Goal: Task Accomplishment & Management: Complete application form

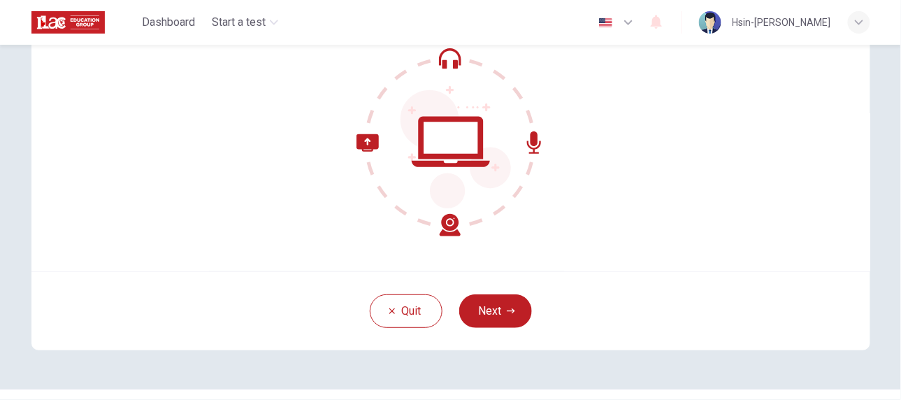
scroll to position [118, 0]
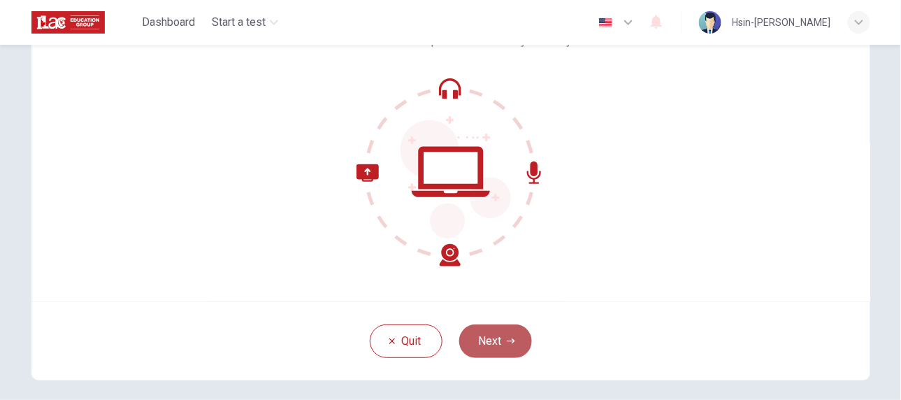
click at [478, 334] on button "Next" at bounding box center [495, 341] width 73 height 34
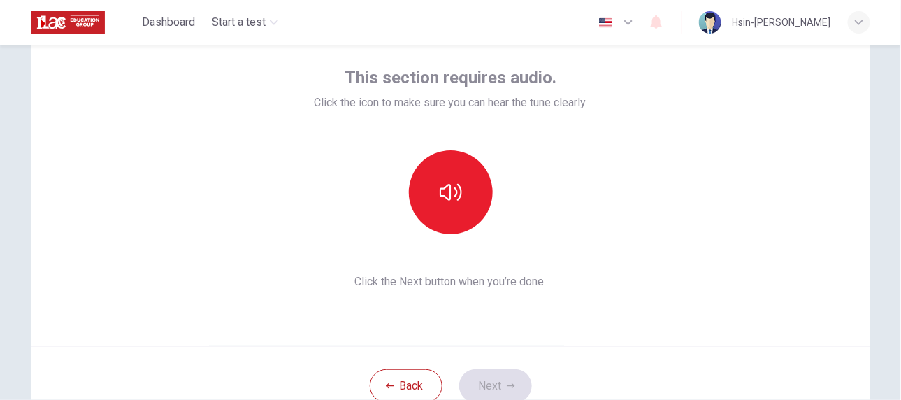
scroll to position [55, 0]
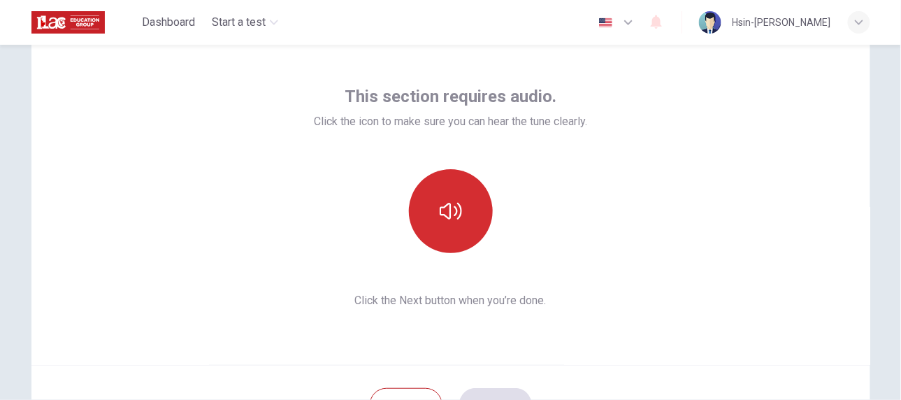
click at [462, 208] on button "button" at bounding box center [451, 211] width 84 height 84
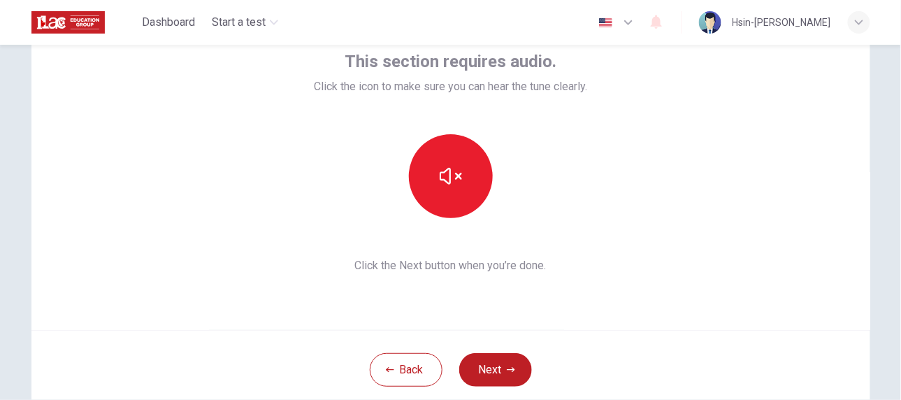
scroll to position [118, 0]
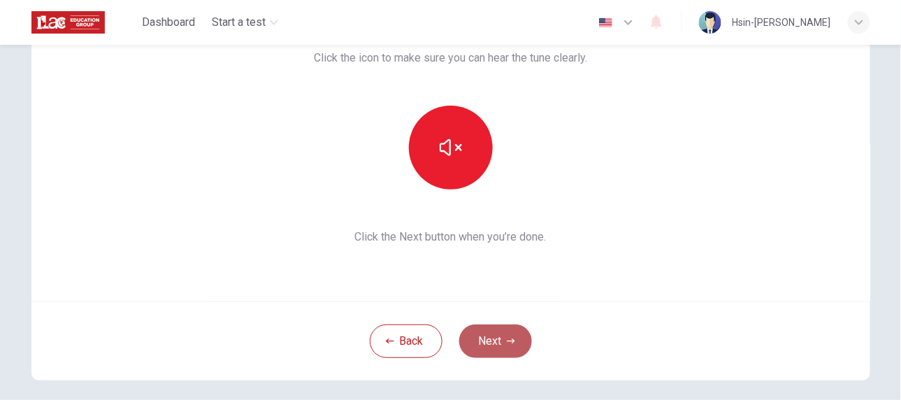
click at [489, 338] on button "Next" at bounding box center [495, 341] width 73 height 34
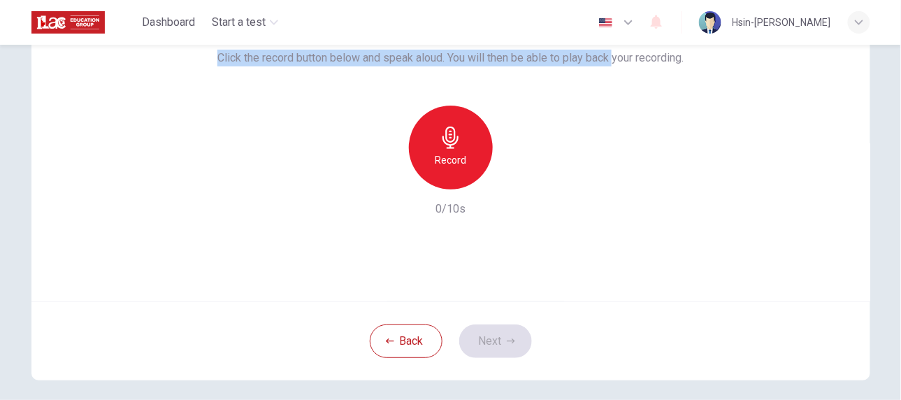
drag, startPoint x: 211, startPoint y: 60, endPoint x: 612, endPoint y: 82, distance: 401.8
click at [612, 82] on div "Use this screen to make sure your microphone is working. Click the record butto…" at bounding box center [450, 120] width 466 height 196
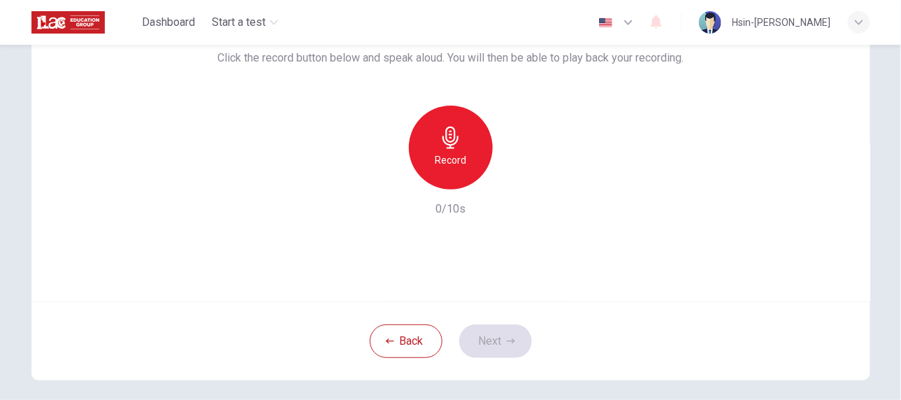
click at [609, 92] on div "Use this screen to make sure your microphone is working. Click the record butto…" at bounding box center [450, 120] width 466 height 196
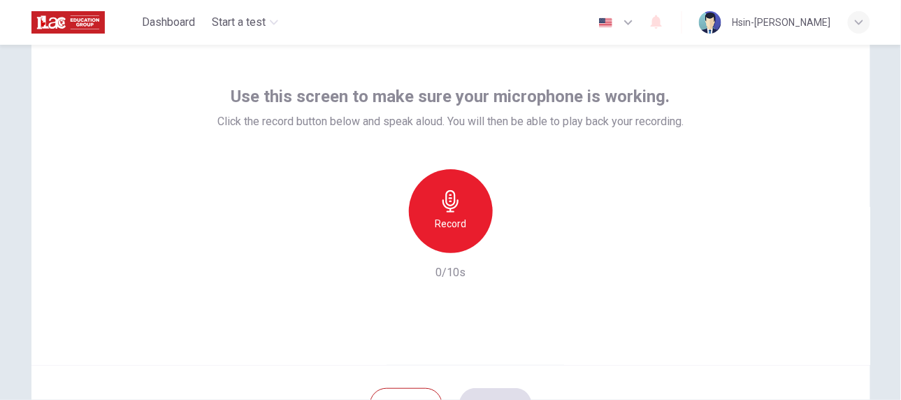
click at [465, 211] on div "Record" at bounding box center [451, 211] width 84 height 84
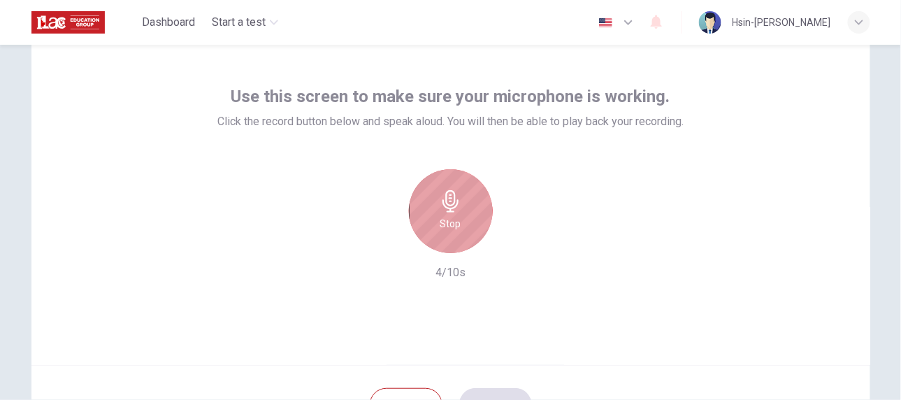
click at [457, 214] on div "Stop" at bounding box center [451, 211] width 84 height 84
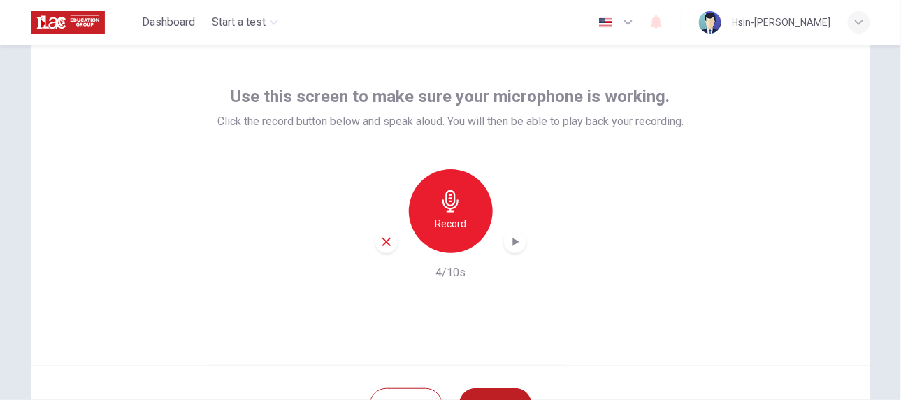
click at [520, 243] on div "button" at bounding box center [515, 242] width 22 height 22
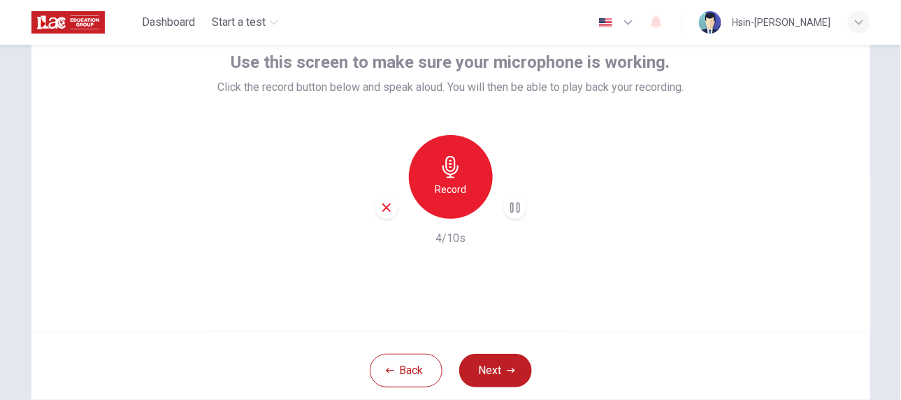
scroll to position [118, 0]
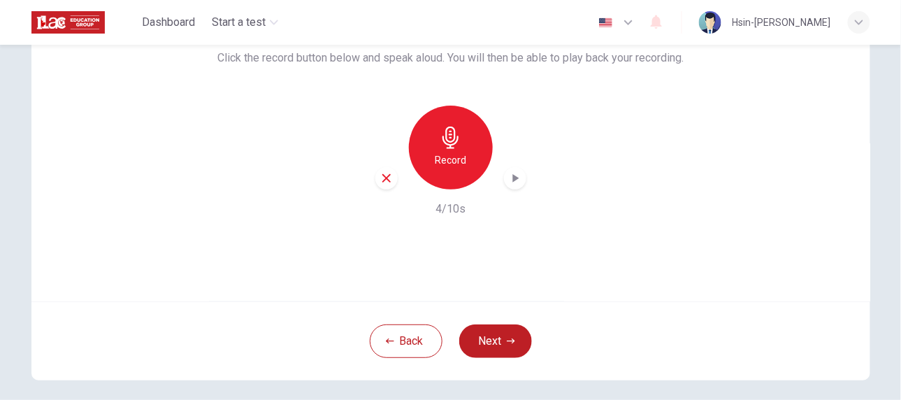
click at [382, 178] on icon "button" at bounding box center [386, 178] width 8 height 8
click at [482, 338] on button "Next" at bounding box center [495, 341] width 73 height 34
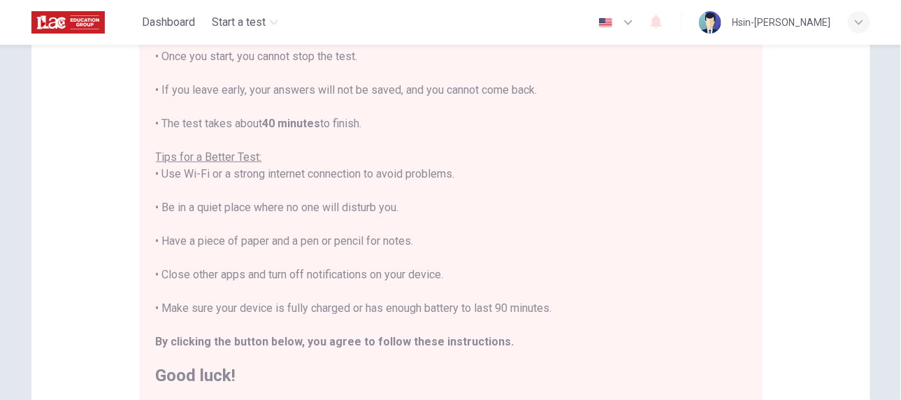
scroll to position [245, 0]
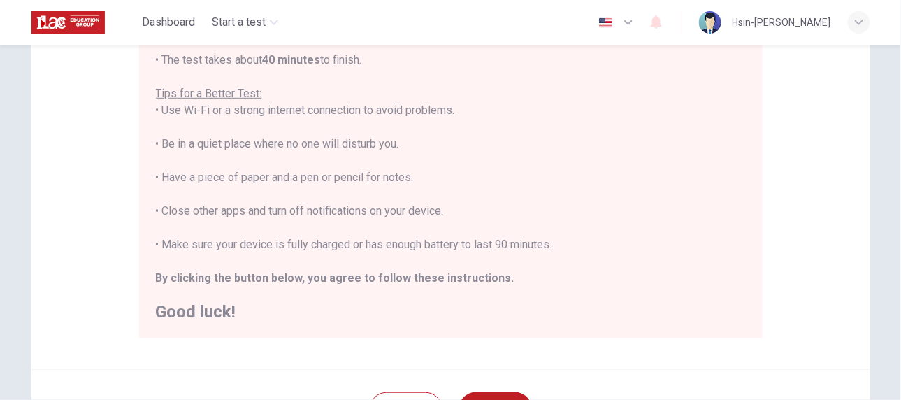
click at [563, 279] on div "You are about to start a Placement Test . Before You Start the Test: • Once you…" at bounding box center [451, 127] width 590 height 386
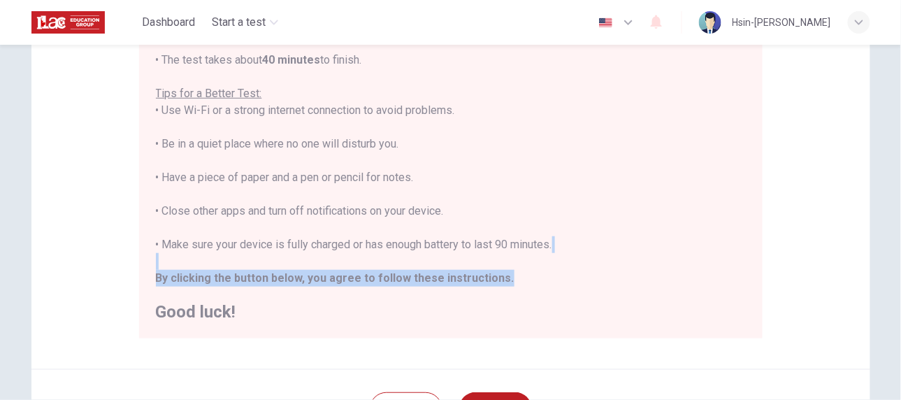
drag, startPoint x: 494, startPoint y: 276, endPoint x: 141, endPoint y: 261, distance: 353.3
click at [141, 261] on div "You are about to start a Placement Test . Before You Start the Test: • Once you…" at bounding box center [450, 136] width 623 height 405
click at [215, 277] on b "By clicking the button below, you agree to follow these instructions." at bounding box center [335, 277] width 359 height 13
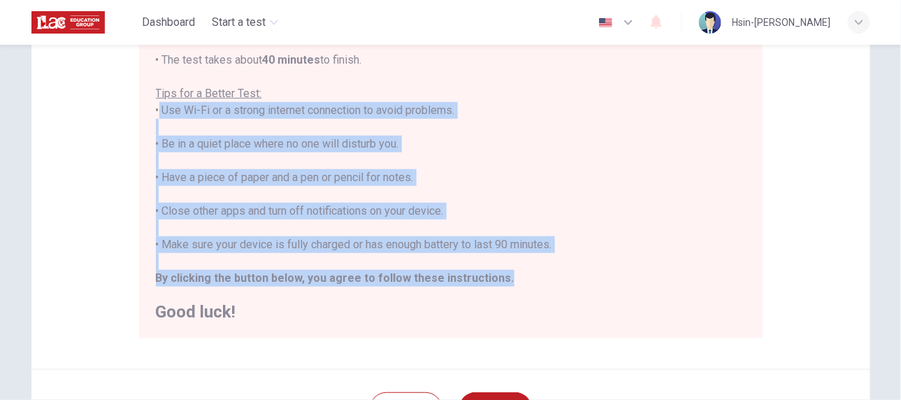
drag, startPoint x: 504, startPoint y: 280, endPoint x: 148, endPoint y: 114, distance: 392.4
click at [148, 114] on div "You are about to start a Placement Test . Before You Start the Test: • Once you…" at bounding box center [450, 136] width 623 height 405
click at [315, 240] on div "You are about to start a Placement Test . Before You Start the Test: • Once you…" at bounding box center [451, 127] width 590 height 386
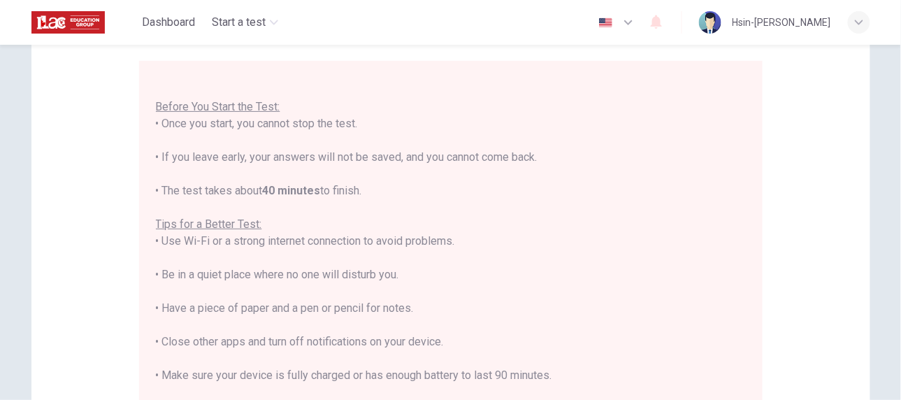
scroll to position [16, 0]
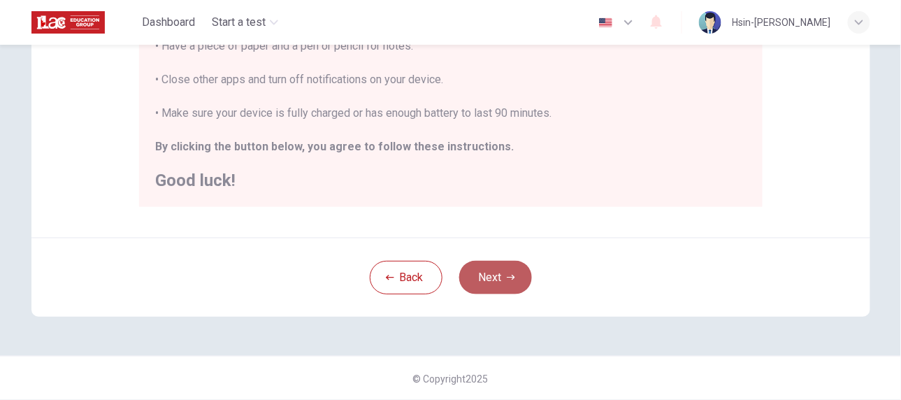
click at [496, 286] on button "Next" at bounding box center [495, 278] width 73 height 34
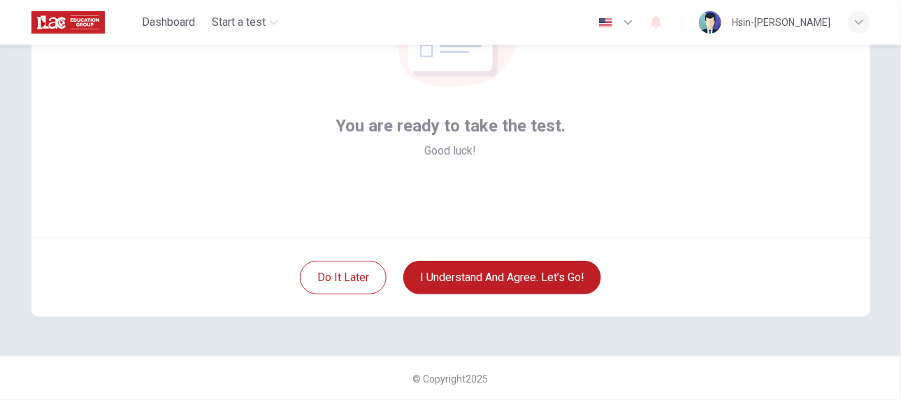
scroll to position [118, 0]
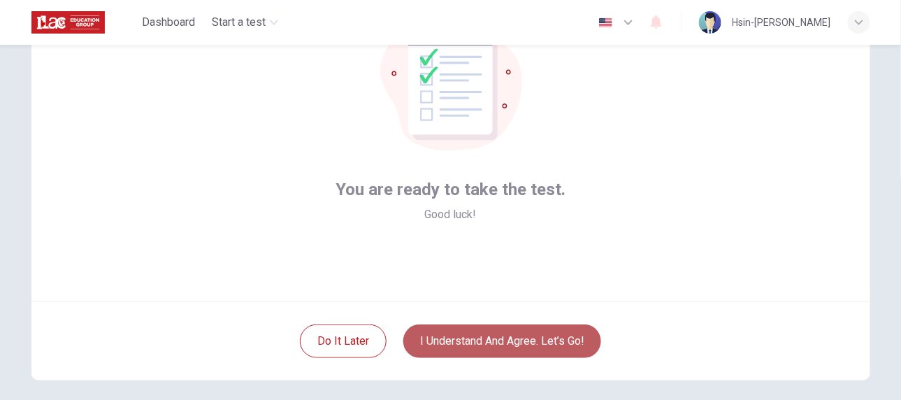
click at [462, 347] on button "I understand and agree. Let’s go!" at bounding box center [502, 341] width 198 height 34
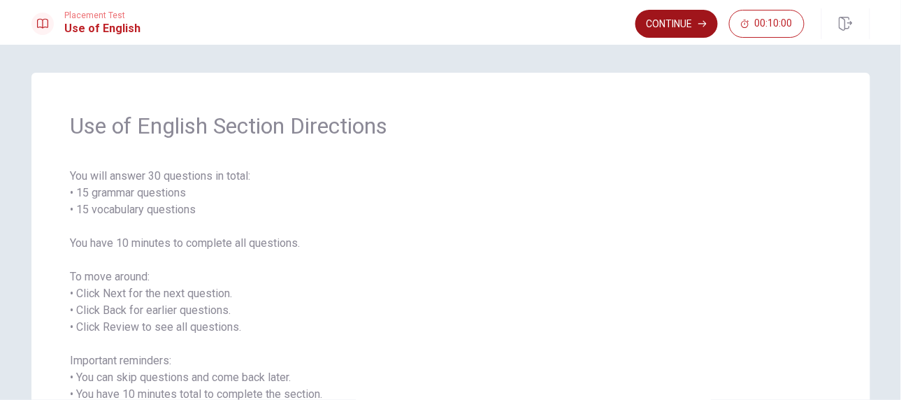
click at [668, 24] on button "Continue" at bounding box center [676, 24] width 82 height 28
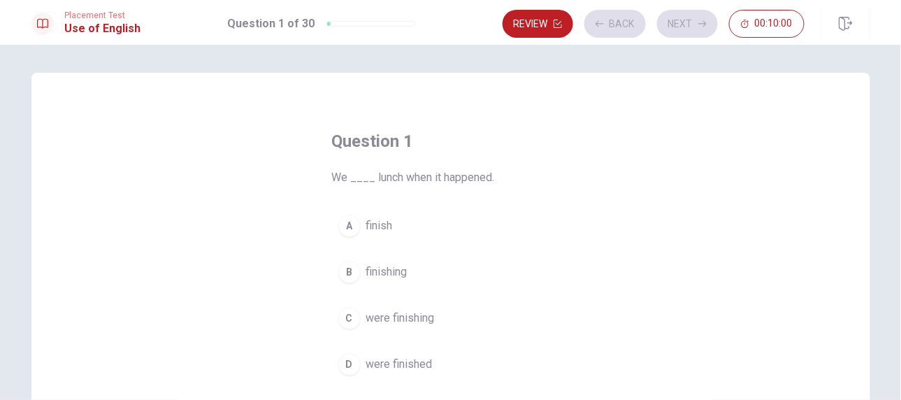
scroll to position [63, 0]
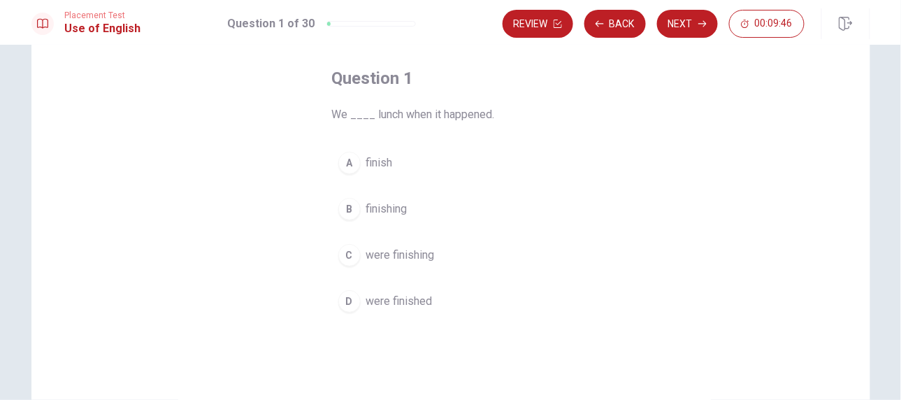
click at [384, 263] on button "C were finishing" at bounding box center [451, 255] width 238 height 35
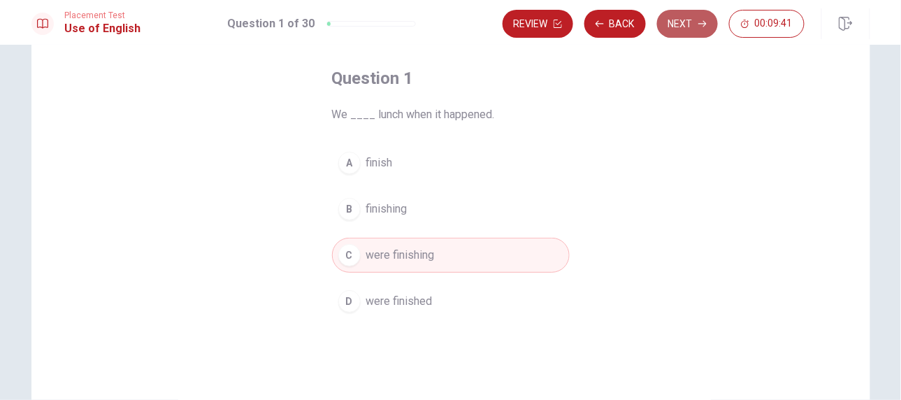
click at [686, 31] on button "Next" at bounding box center [687, 24] width 61 height 28
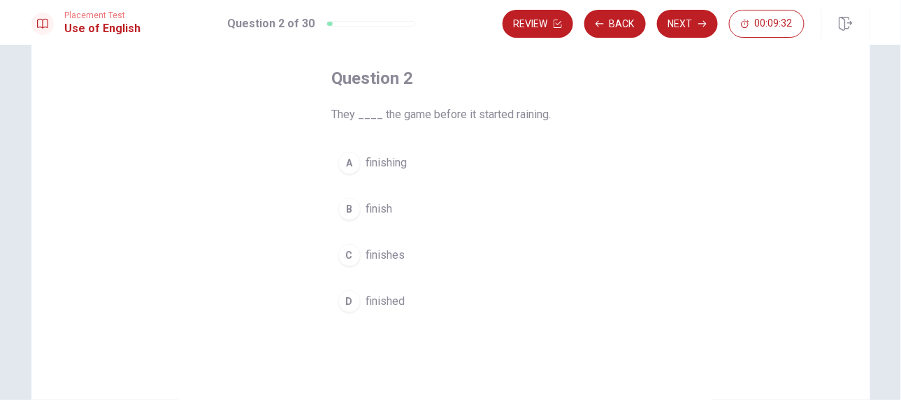
click at [370, 298] on span "finished" at bounding box center [385, 301] width 39 height 17
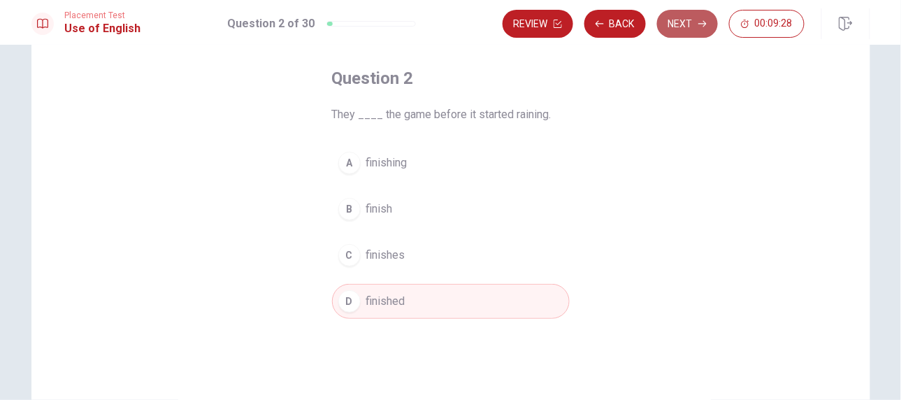
click at [688, 23] on button "Next" at bounding box center [687, 24] width 61 height 28
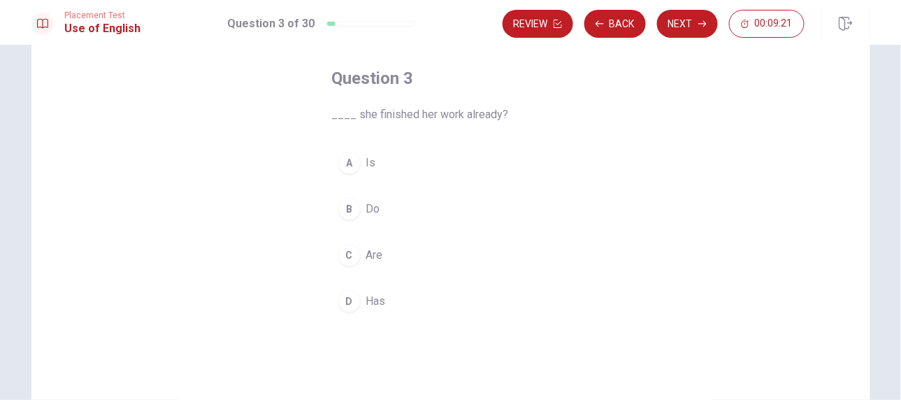
click at [375, 298] on span "Has" at bounding box center [376, 301] width 20 height 17
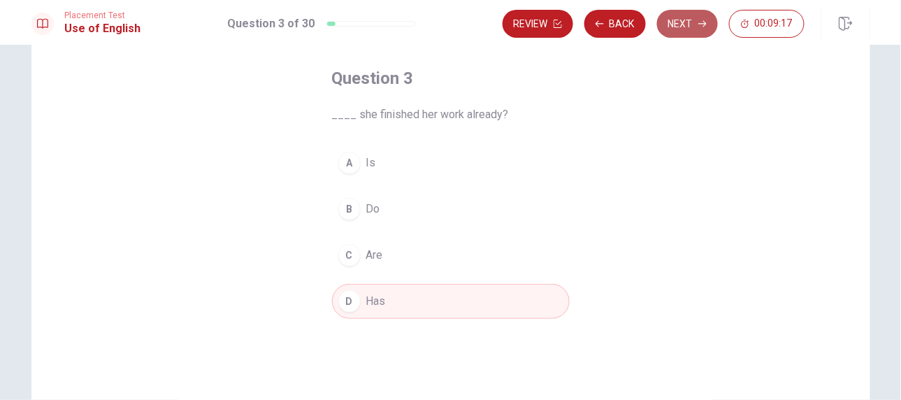
click at [698, 16] on button "Next" at bounding box center [687, 24] width 61 height 28
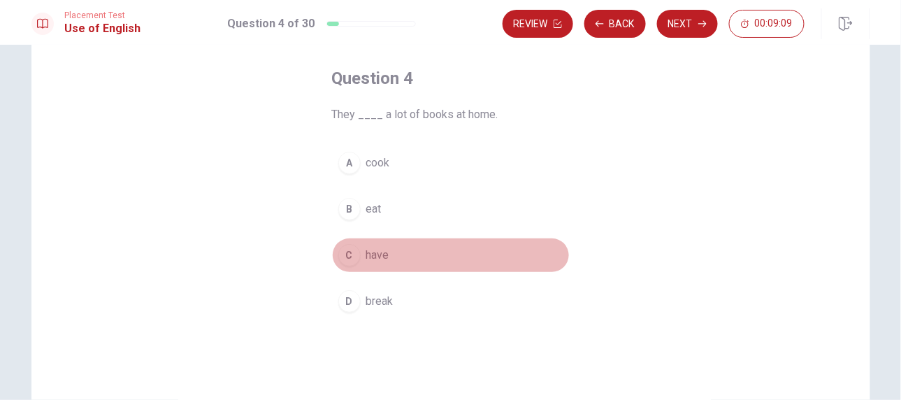
click at [368, 258] on span "have" at bounding box center [377, 255] width 23 height 17
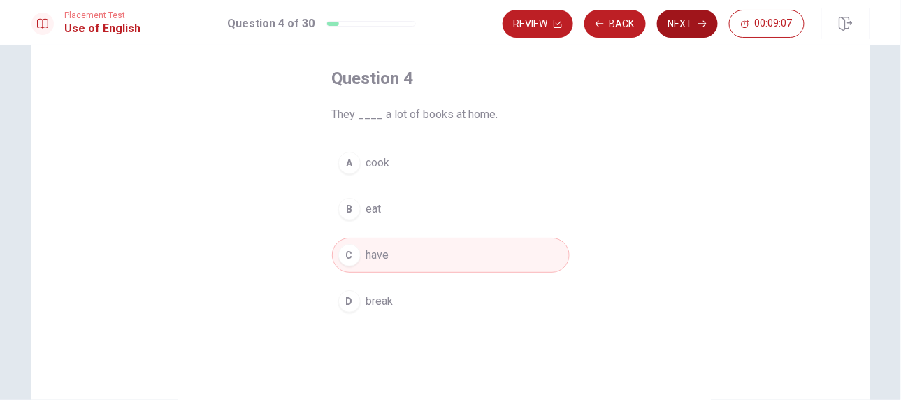
click at [682, 27] on button "Next" at bounding box center [687, 24] width 61 height 28
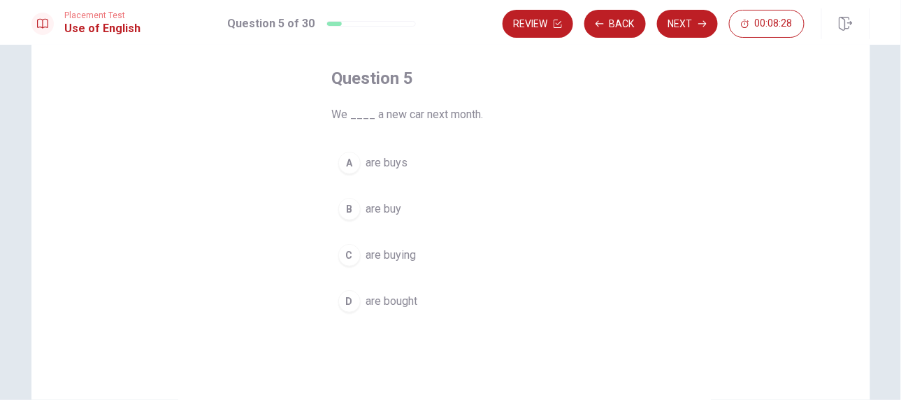
click at [410, 252] on span "are buying" at bounding box center [391, 255] width 50 height 17
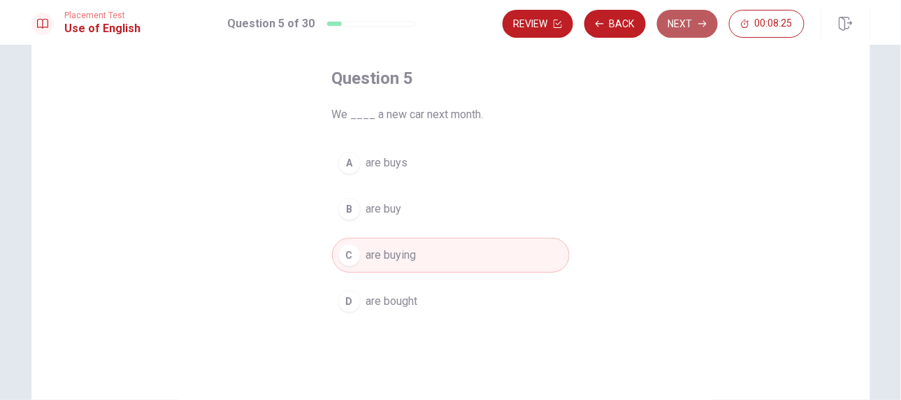
click at [686, 27] on button "Next" at bounding box center [687, 24] width 61 height 28
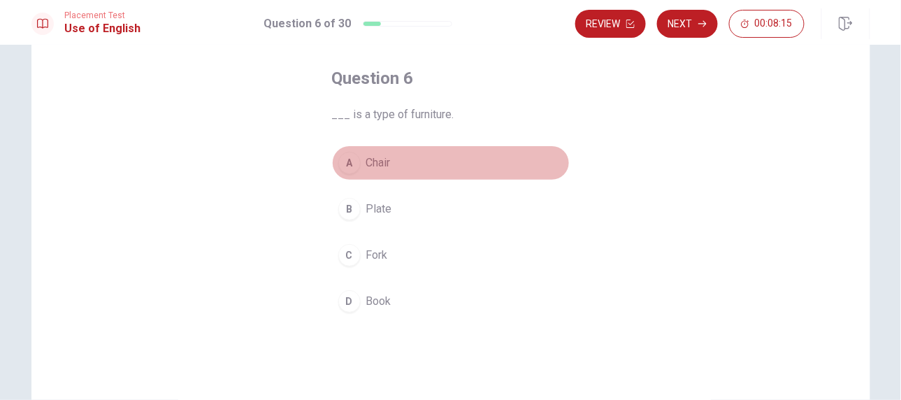
click at [384, 163] on span "Chair" at bounding box center [378, 162] width 24 height 17
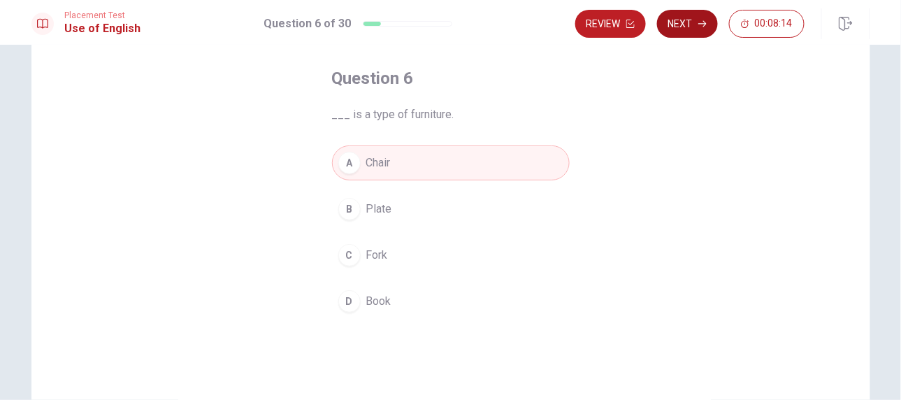
click at [689, 31] on button "Next" at bounding box center [687, 24] width 61 height 28
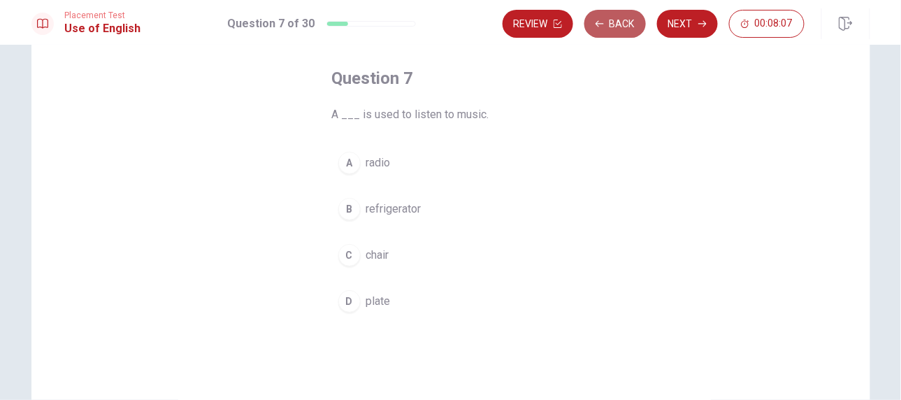
click at [614, 28] on button "Back" at bounding box center [614, 24] width 61 height 28
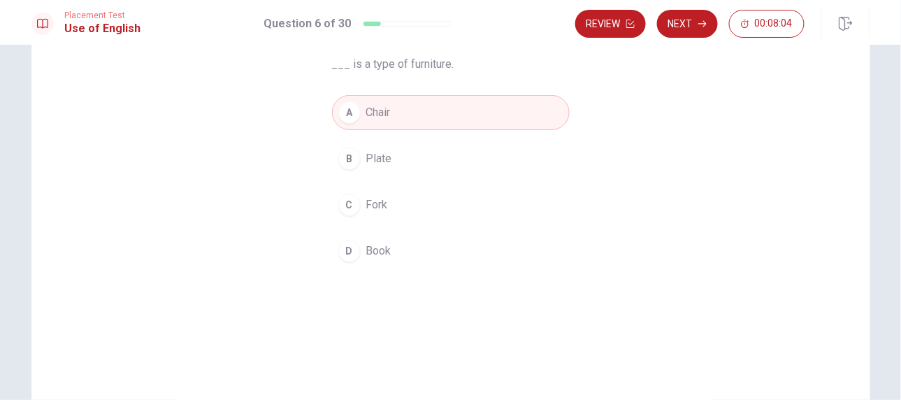
scroll to position [126, 0]
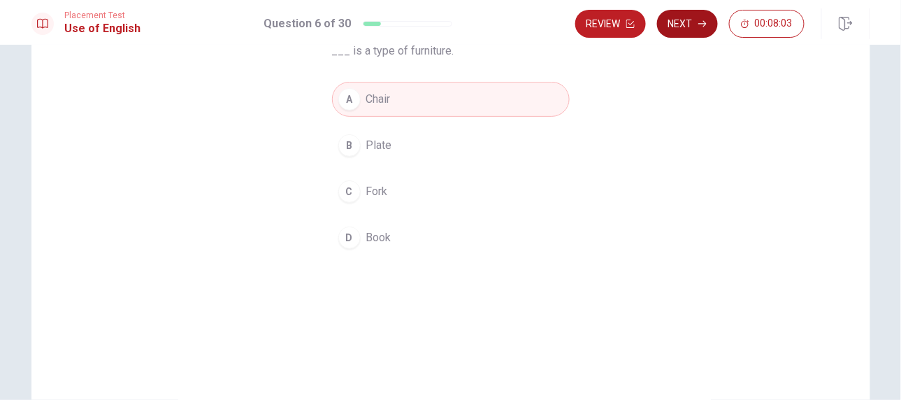
click at [684, 33] on button "Next" at bounding box center [687, 24] width 61 height 28
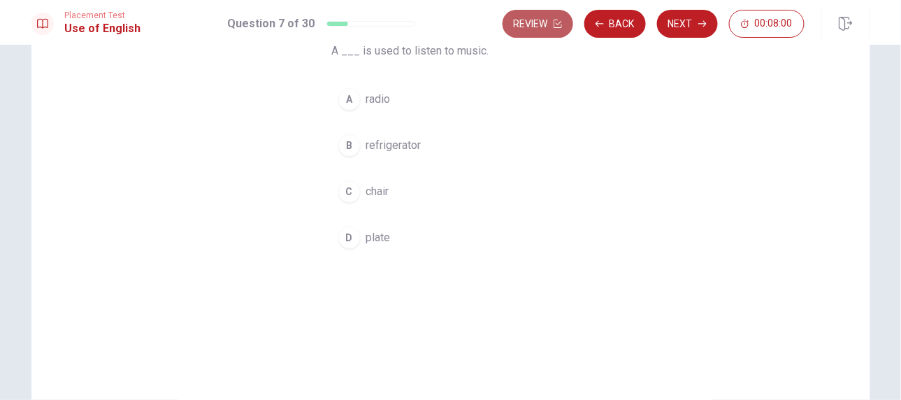
click at [532, 34] on button "Review" at bounding box center [537, 24] width 71 height 28
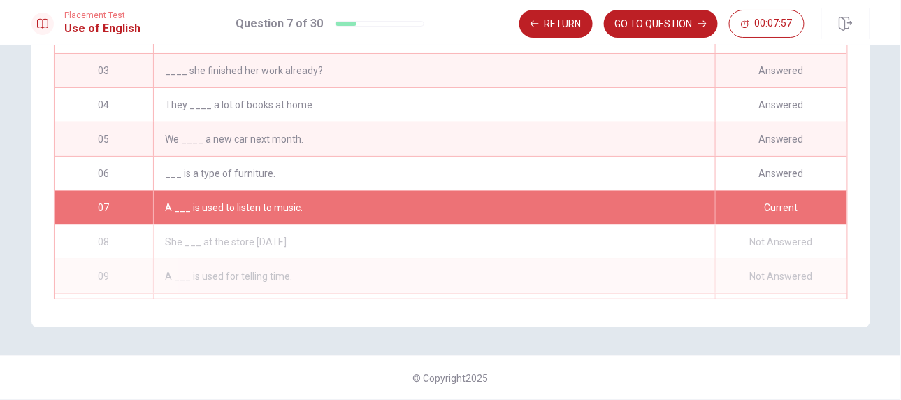
scroll to position [242, 0]
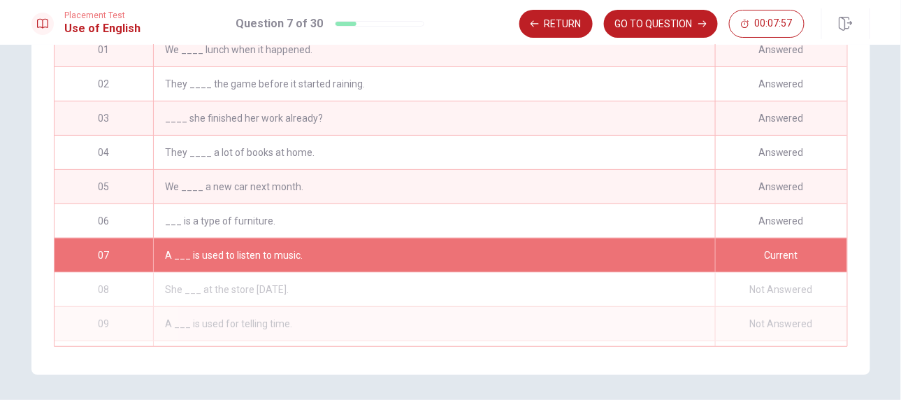
click at [294, 135] on div "____ she finished her work already?" at bounding box center [433, 118] width 561 height 34
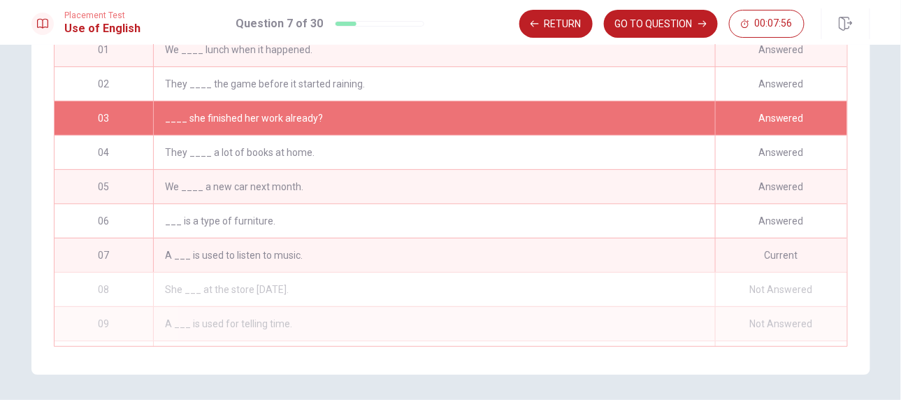
click at [294, 135] on div "____ she finished her work already?" at bounding box center [433, 118] width 561 height 34
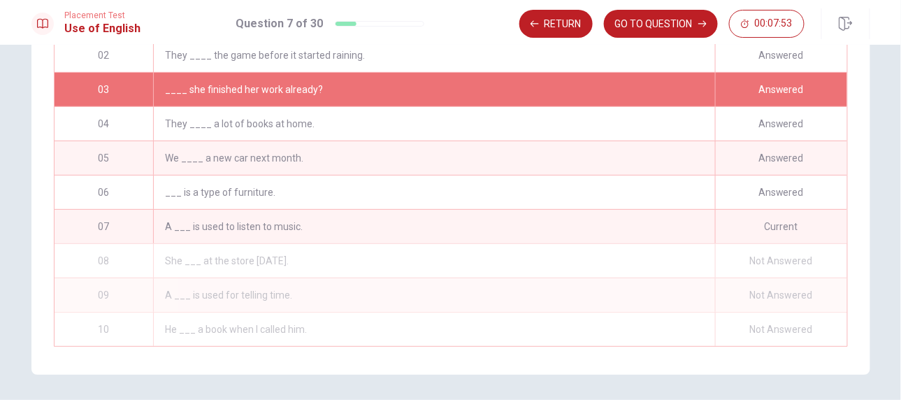
click at [246, 238] on div "A ___ is used to listen to music." at bounding box center [433, 227] width 561 height 34
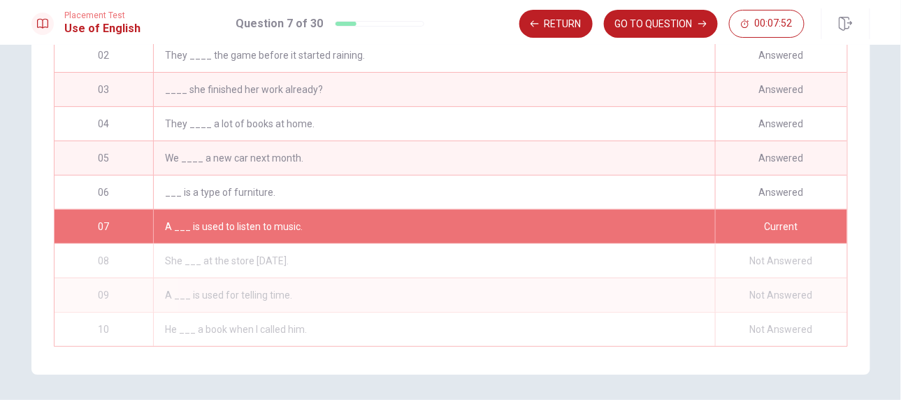
click at [304, 194] on div "___ is a type of furniture." at bounding box center [433, 192] width 561 height 34
click at [305, 194] on div "___ is a type of furniture." at bounding box center [433, 192] width 561 height 34
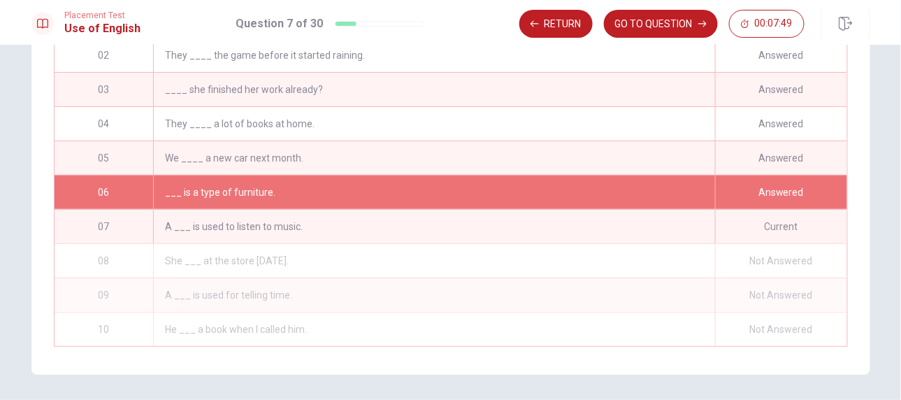
click at [270, 224] on div "A ___ is used to listen to music." at bounding box center [433, 227] width 561 height 34
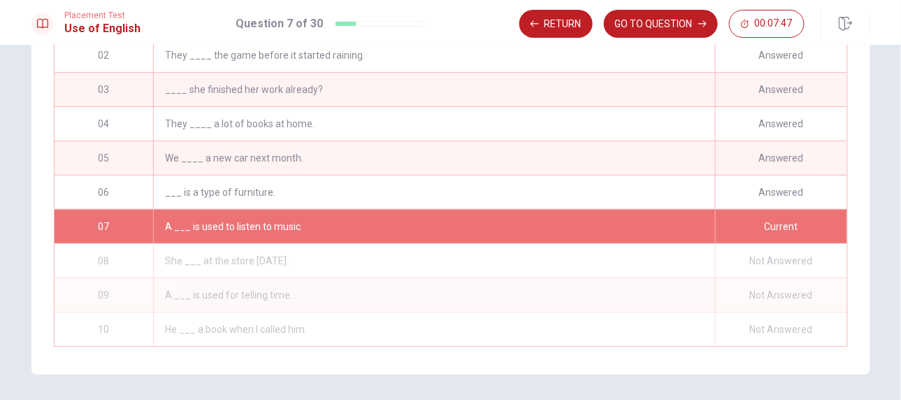
click at [655, 20] on button "GO TO QUESTION" at bounding box center [661, 24] width 114 height 28
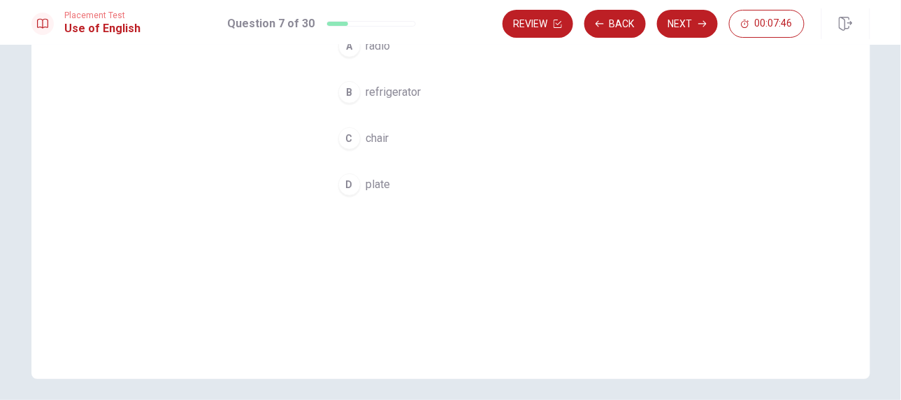
scroll to position [104, 0]
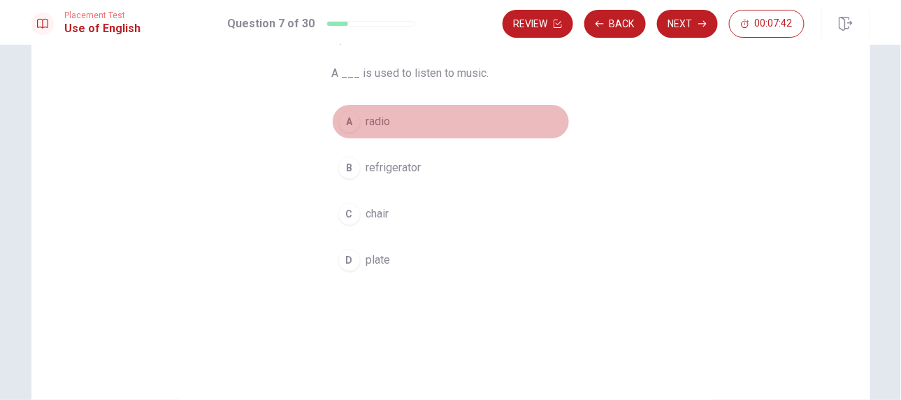
click at [366, 131] on button "A radio" at bounding box center [451, 121] width 238 height 35
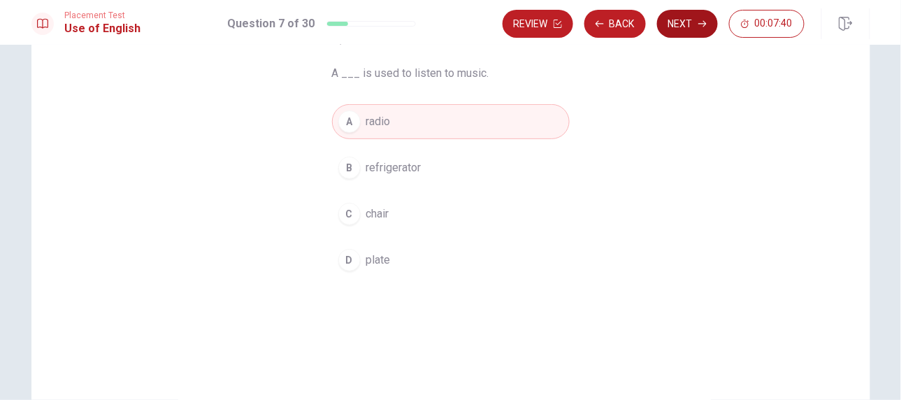
click at [682, 29] on button "Next" at bounding box center [687, 24] width 61 height 28
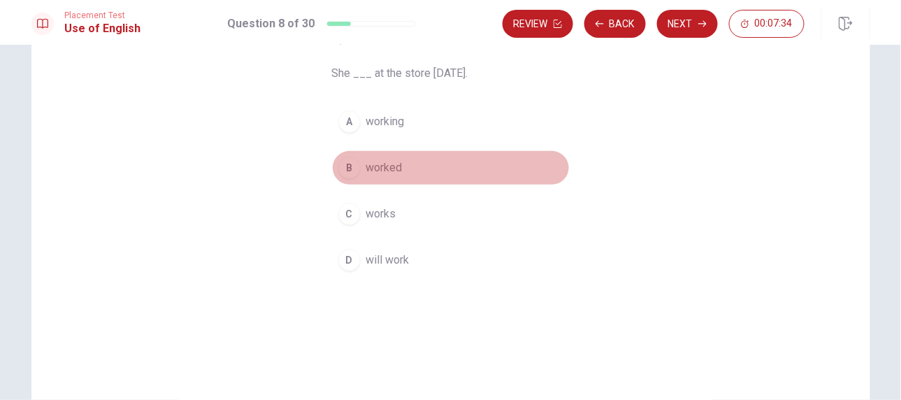
click at [399, 173] on button "B worked" at bounding box center [451, 167] width 238 height 35
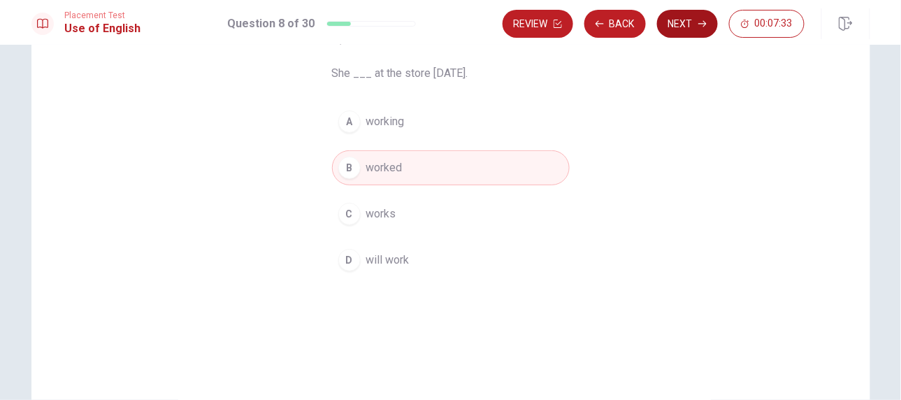
click at [698, 21] on icon "button" at bounding box center [702, 24] width 8 height 8
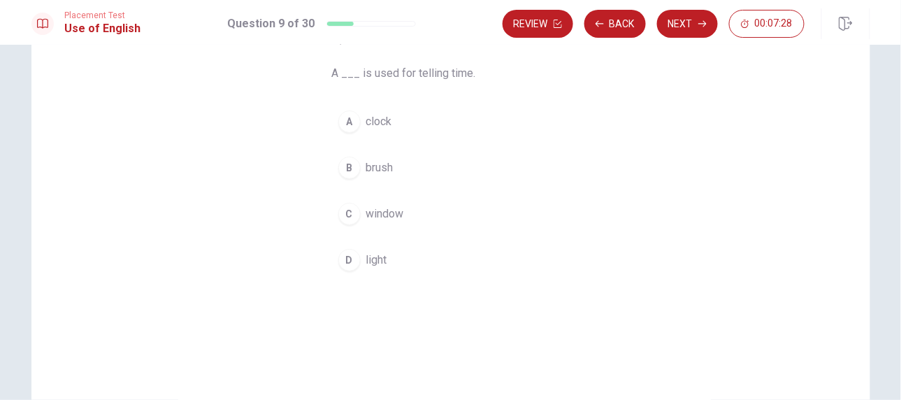
click at [405, 126] on button "A clock" at bounding box center [451, 121] width 238 height 35
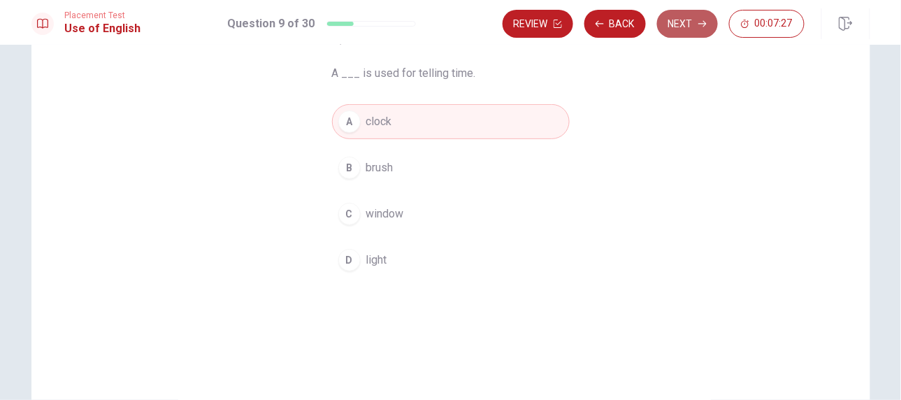
click at [693, 28] on button "Next" at bounding box center [687, 24] width 61 height 28
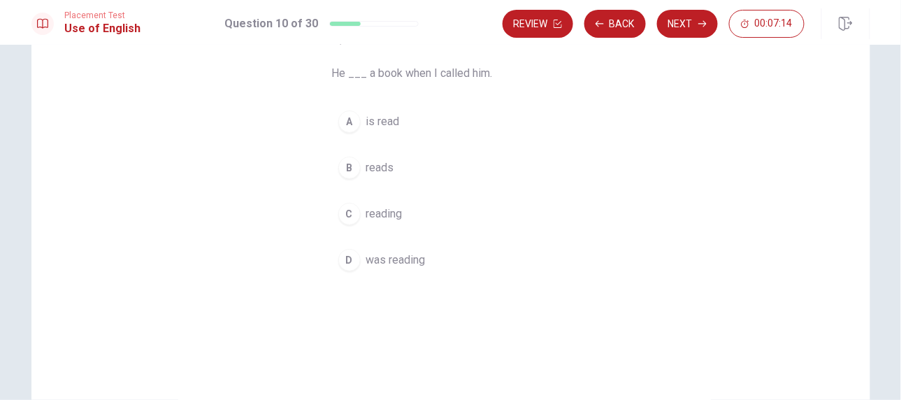
click at [396, 260] on span "was reading" at bounding box center [395, 260] width 59 height 17
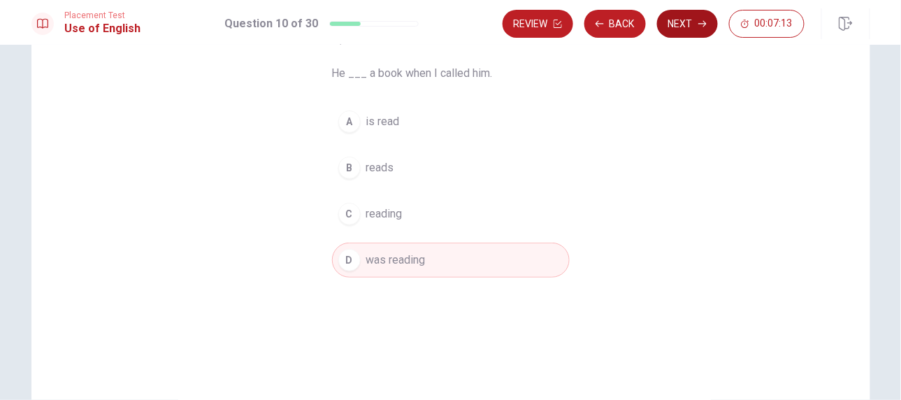
click at [686, 27] on button "Next" at bounding box center [687, 24] width 61 height 28
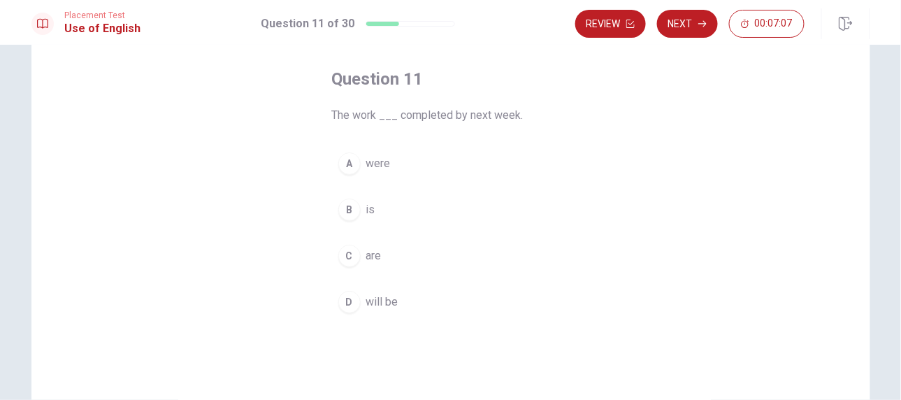
scroll to position [63, 0]
click at [366, 301] on span "will be" at bounding box center [382, 301] width 32 height 17
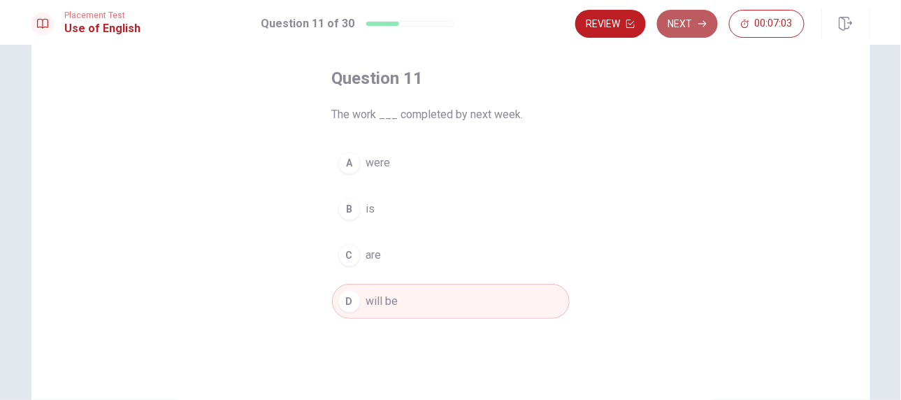
click at [708, 30] on button "Next" at bounding box center [687, 24] width 61 height 28
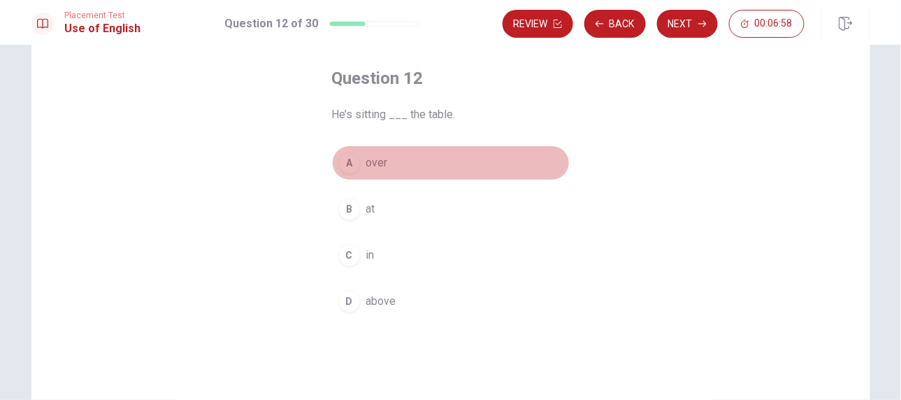
click at [412, 160] on button "A over" at bounding box center [451, 162] width 238 height 35
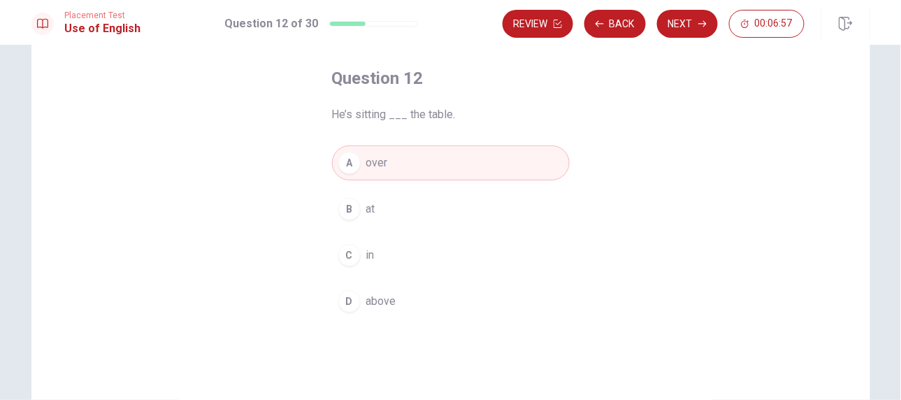
scroll to position [126, 0]
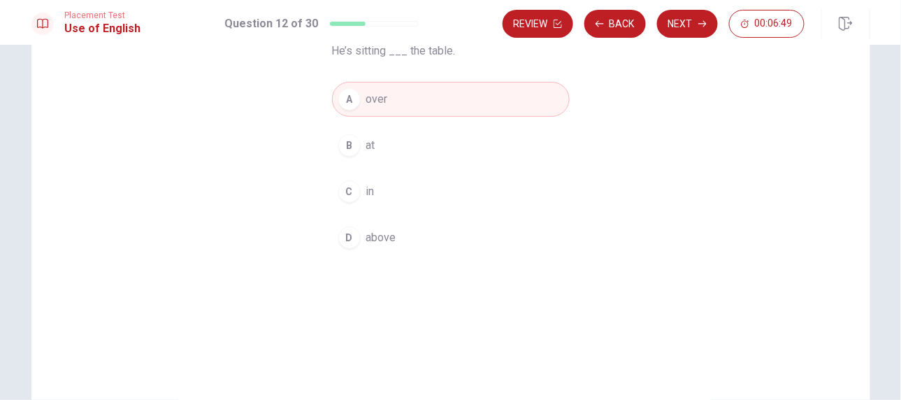
click at [419, 154] on button "B at" at bounding box center [451, 145] width 238 height 35
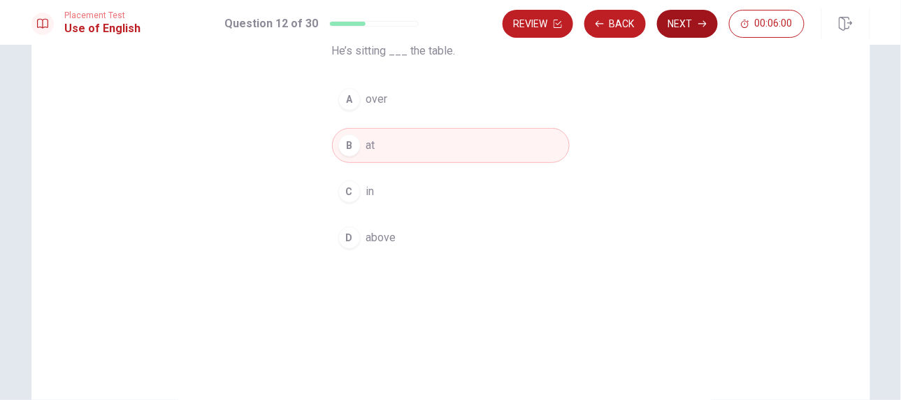
click at [686, 29] on button "Next" at bounding box center [687, 24] width 61 height 28
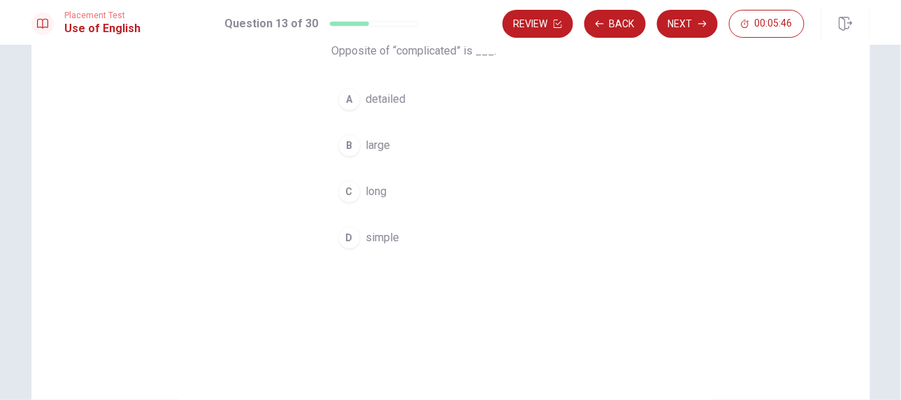
click at [376, 236] on span "simple" at bounding box center [383, 237] width 34 height 17
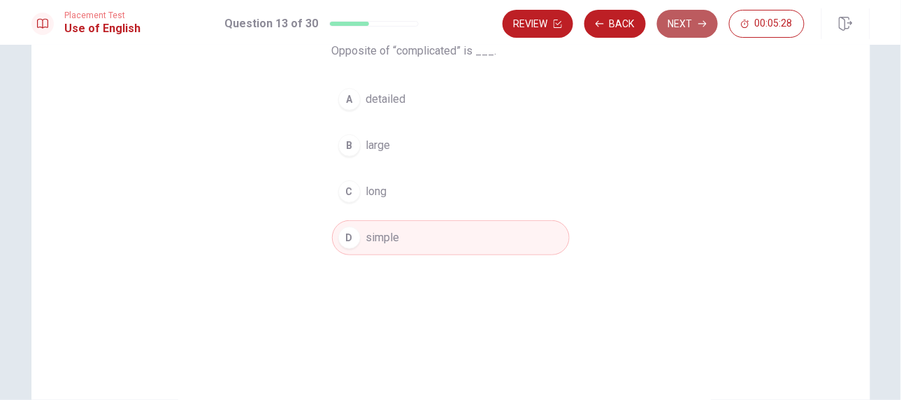
click at [700, 26] on icon "button" at bounding box center [702, 24] width 8 height 8
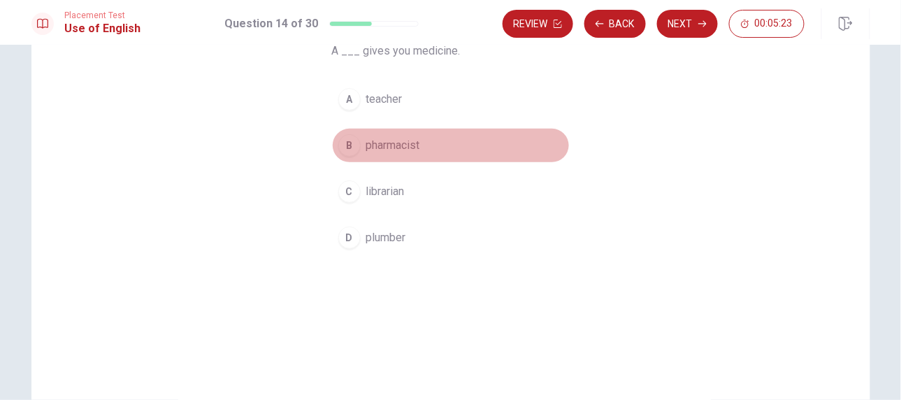
click at [342, 141] on div "B" at bounding box center [349, 145] width 22 height 22
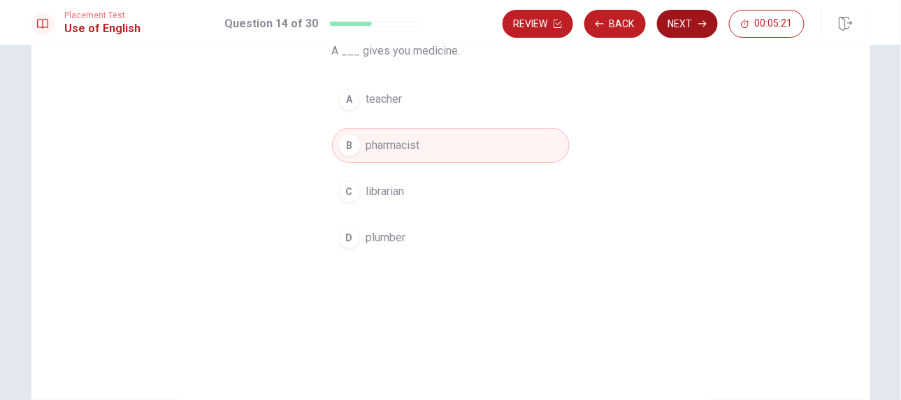
click at [678, 22] on button "Next" at bounding box center [687, 24] width 61 height 28
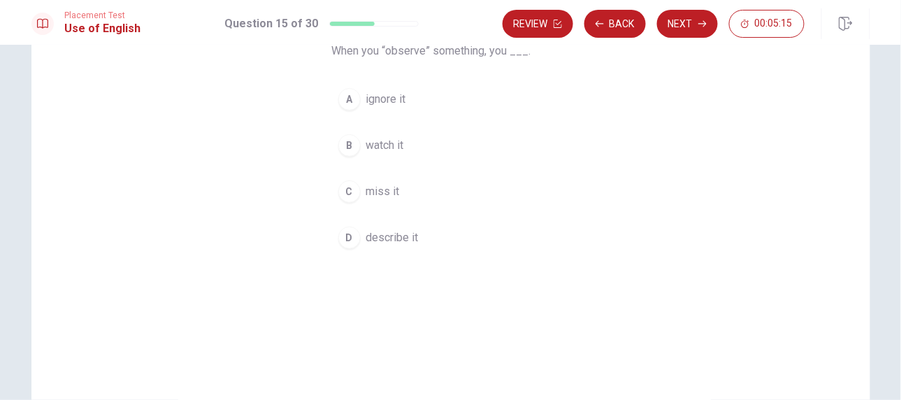
click at [356, 239] on button "D describe it" at bounding box center [451, 237] width 238 height 35
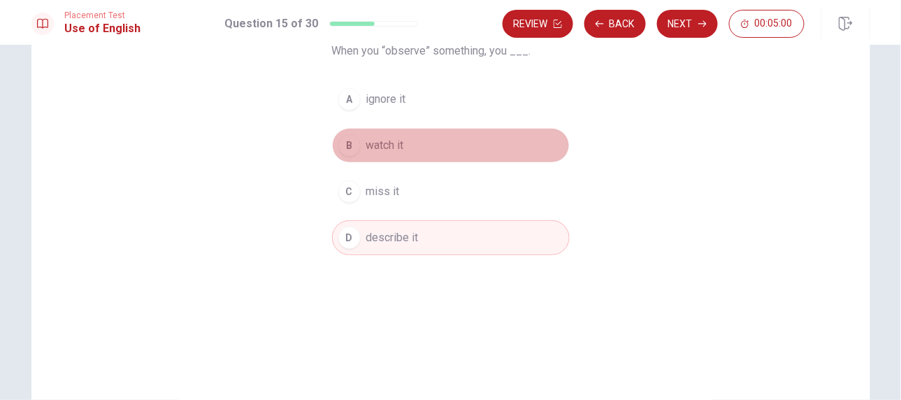
click at [411, 143] on button "B watch it" at bounding box center [451, 145] width 238 height 35
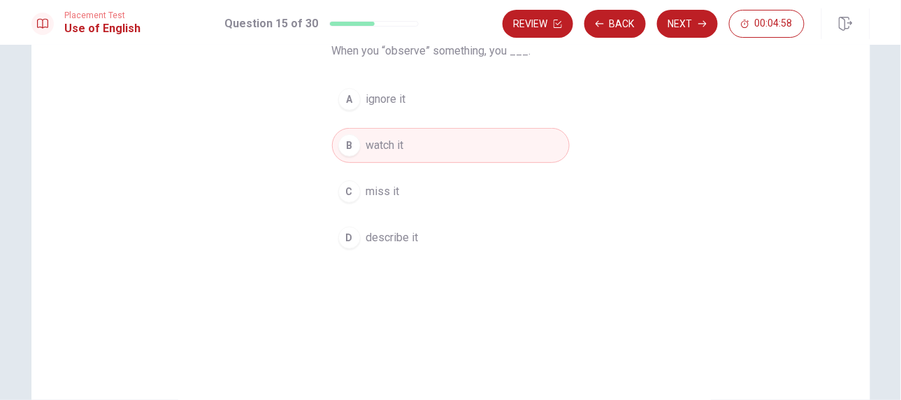
click at [424, 141] on button "B watch it" at bounding box center [451, 145] width 238 height 35
click at [678, 17] on button "Next" at bounding box center [687, 24] width 61 height 28
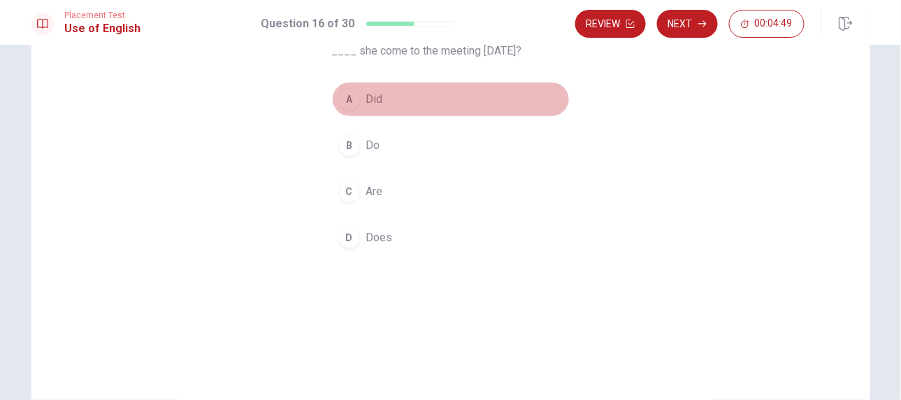
click at [379, 92] on button "A Did" at bounding box center [451, 99] width 238 height 35
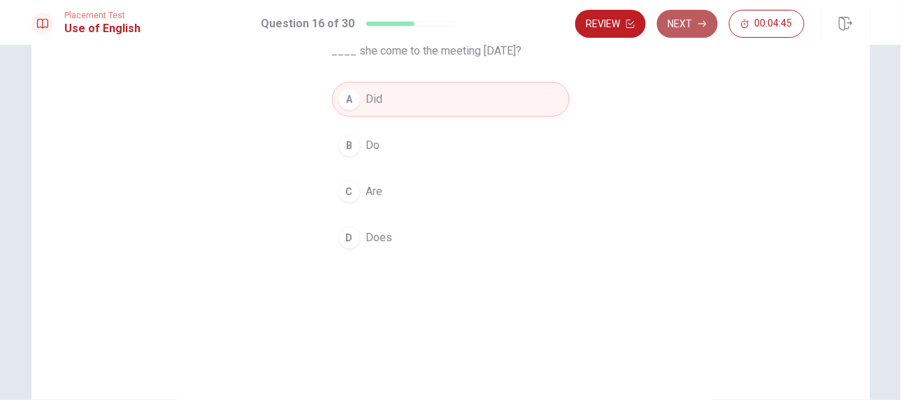
click at [699, 27] on icon "button" at bounding box center [702, 24] width 8 height 8
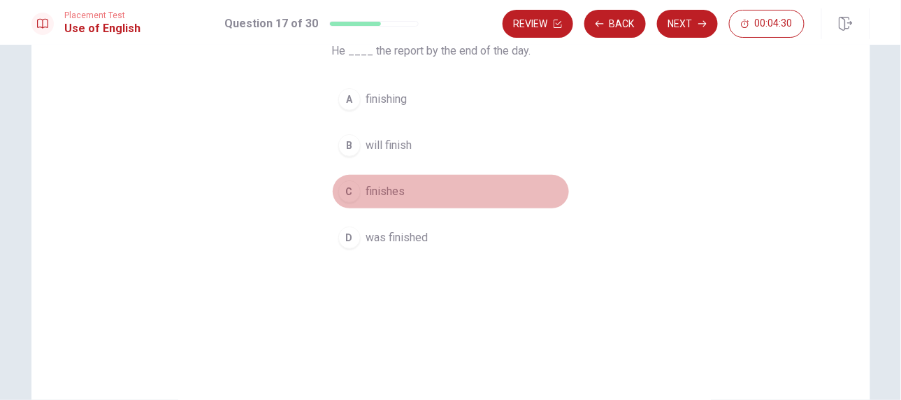
click at [386, 175] on button "C finishes" at bounding box center [451, 191] width 238 height 35
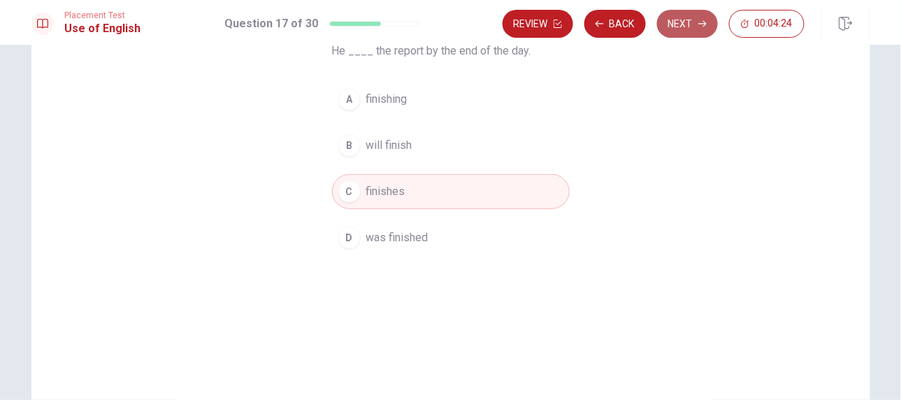
click at [695, 27] on button "Next" at bounding box center [687, 24] width 61 height 28
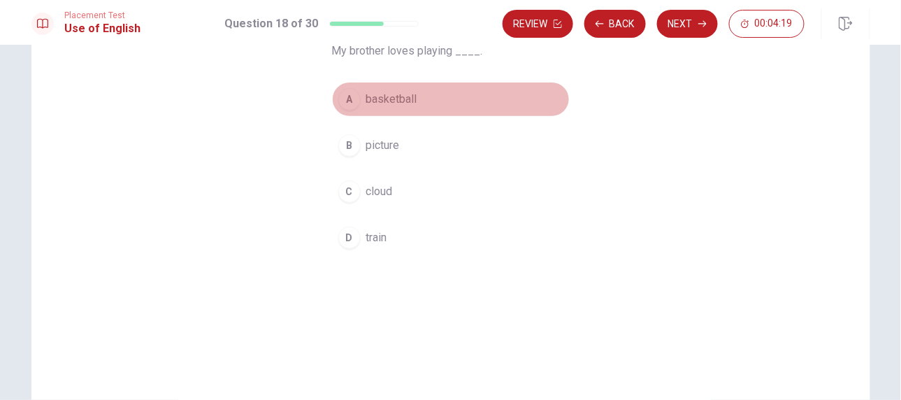
click at [440, 101] on button "A basketball" at bounding box center [451, 99] width 238 height 35
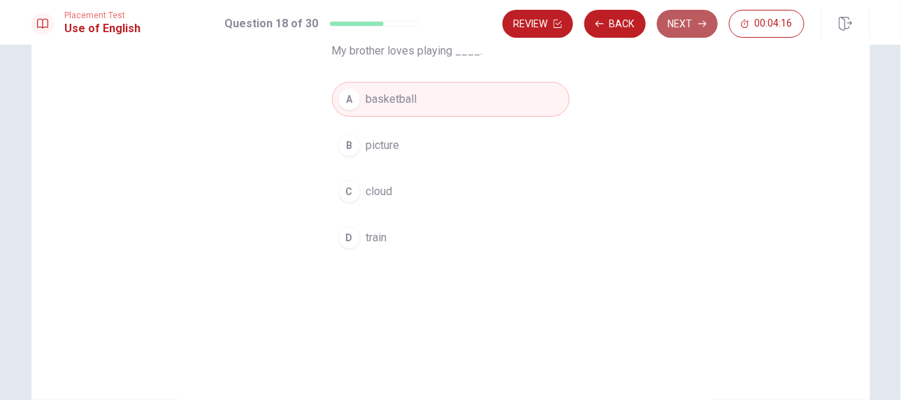
click at [693, 24] on button "Next" at bounding box center [687, 24] width 61 height 28
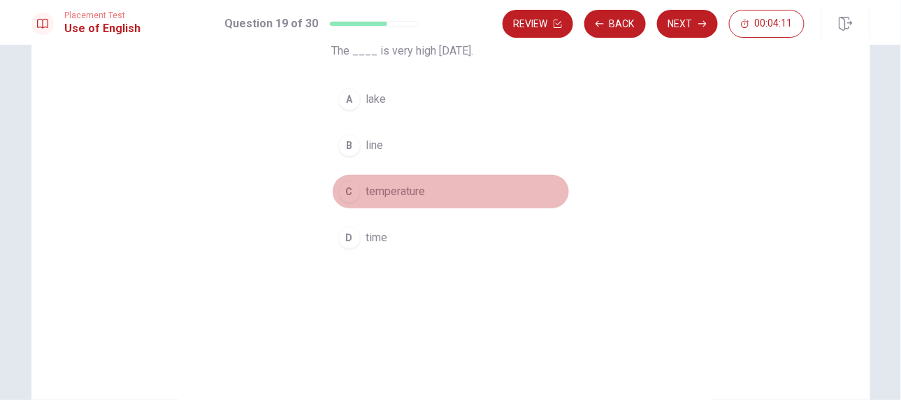
click at [388, 187] on span "temperature" at bounding box center [395, 191] width 59 height 17
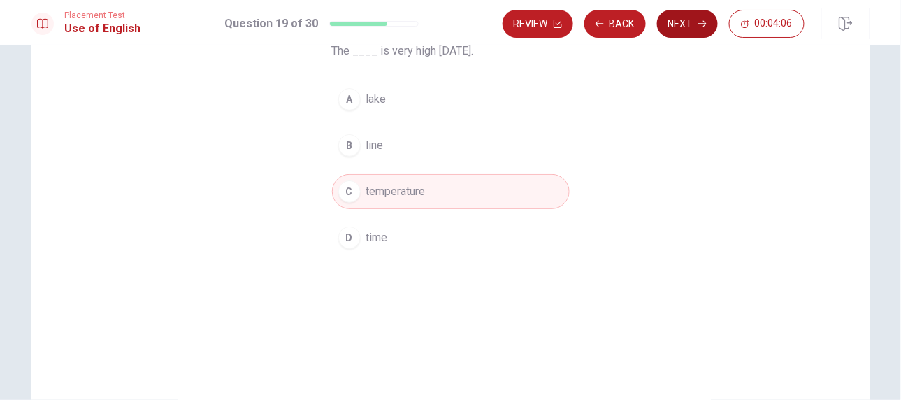
click at [692, 24] on button "Next" at bounding box center [687, 24] width 61 height 28
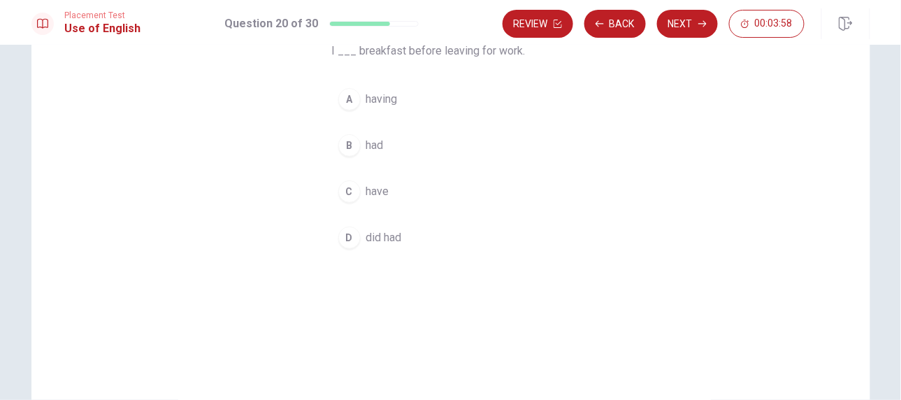
click at [359, 147] on button "B had" at bounding box center [451, 145] width 238 height 35
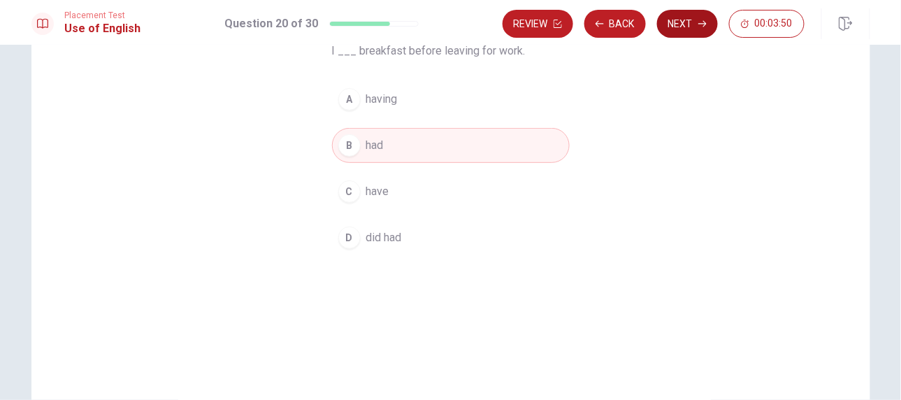
click at [687, 23] on button "Next" at bounding box center [687, 24] width 61 height 28
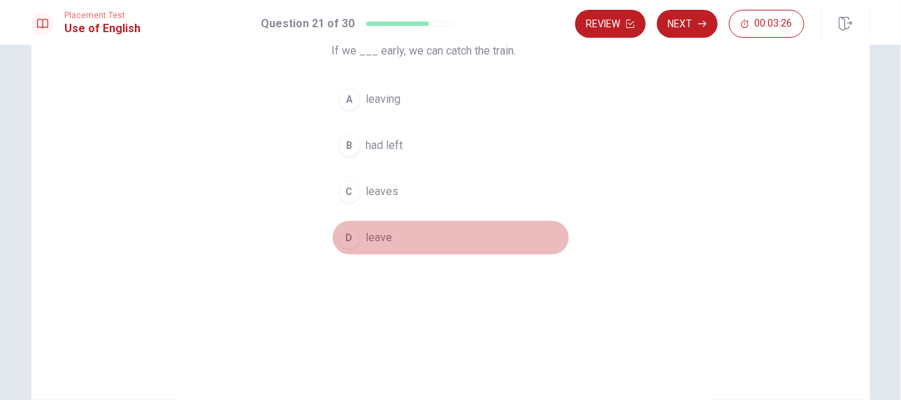
click at [366, 240] on span "leave" at bounding box center [379, 237] width 27 height 17
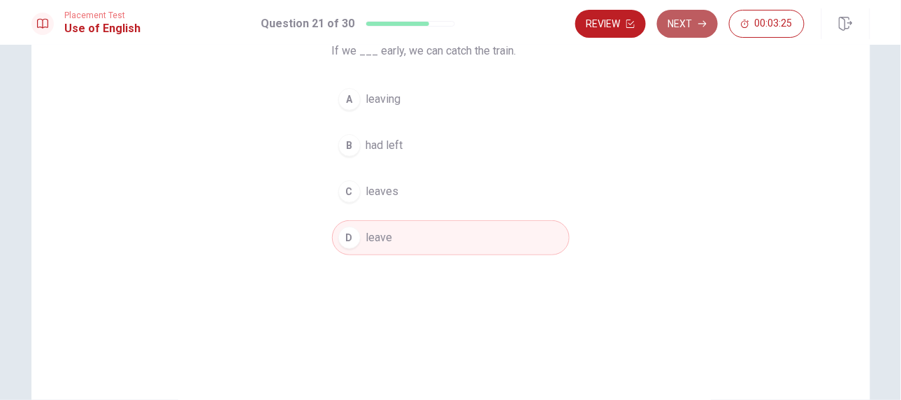
click at [685, 25] on button "Next" at bounding box center [687, 24] width 61 height 28
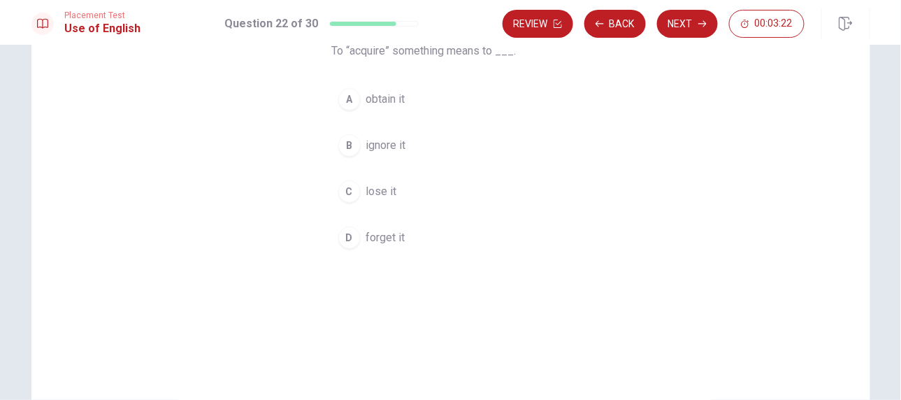
click at [379, 97] on span "obtain it" at bounding box center [385, 99] width 39 height 17
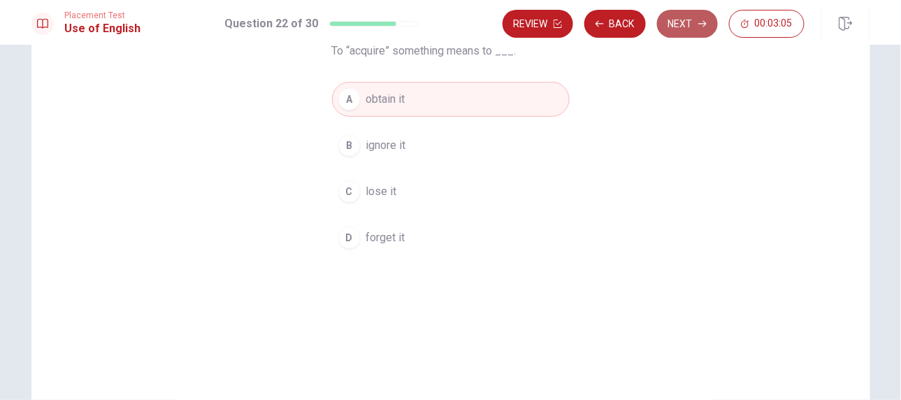
click at [698, 12] on button "Next" at bounding box center [687, 24] width 61 height 28
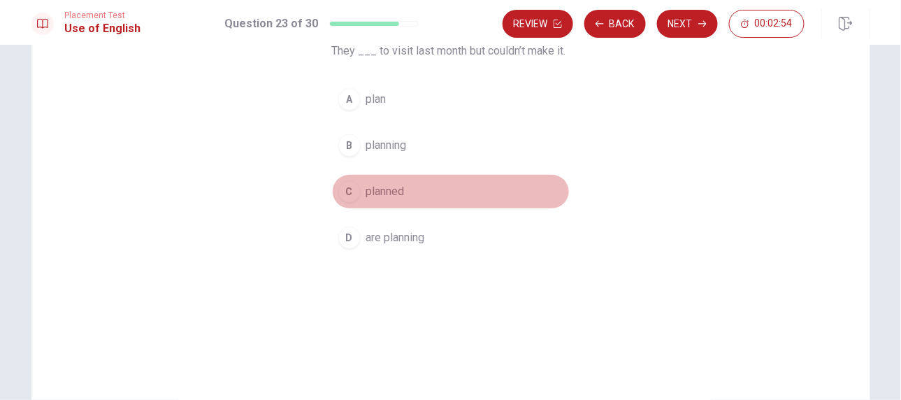
click at [359, 197] on button "C planned" at bounding box center [451, 191] width 238 height 35
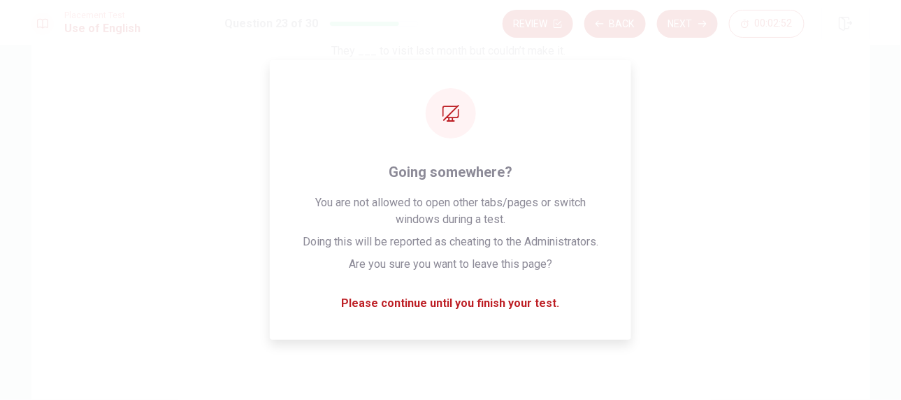
click at [697, 17] on button "Next" at bounding box center [687, 24] width 61 height 28
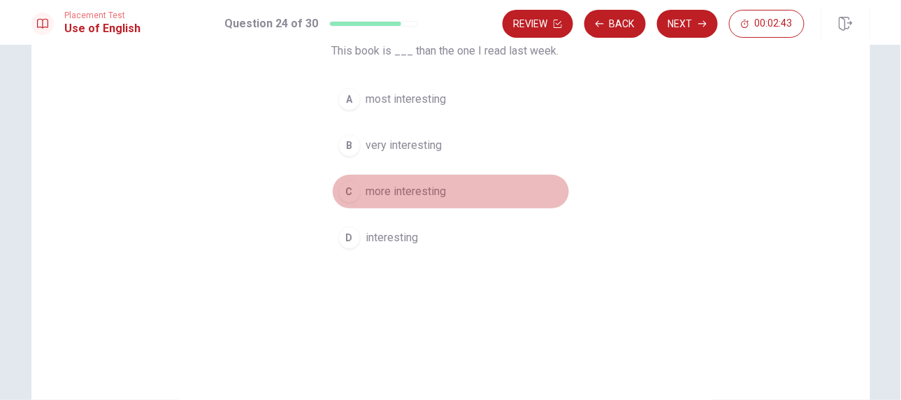
click at [415, 184] on span "more interesting" at bounding box center [406, 191] width 80 height 17
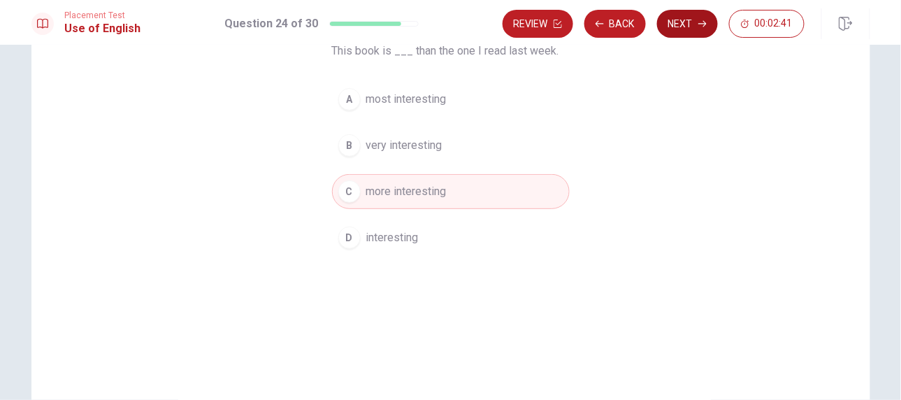
click at [671, 18] on button "Next" at bounding box center [687, 24] width 61 height 28
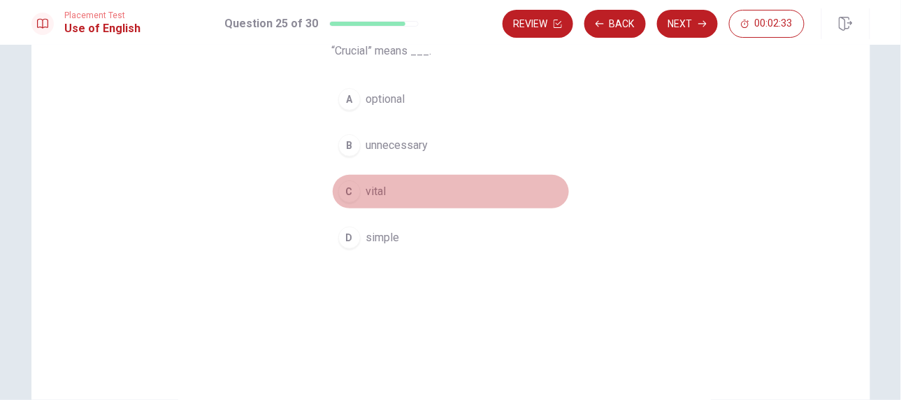
click at [362, 191] on button "C vital" at bounding box center [451, 191] width 238 height 35
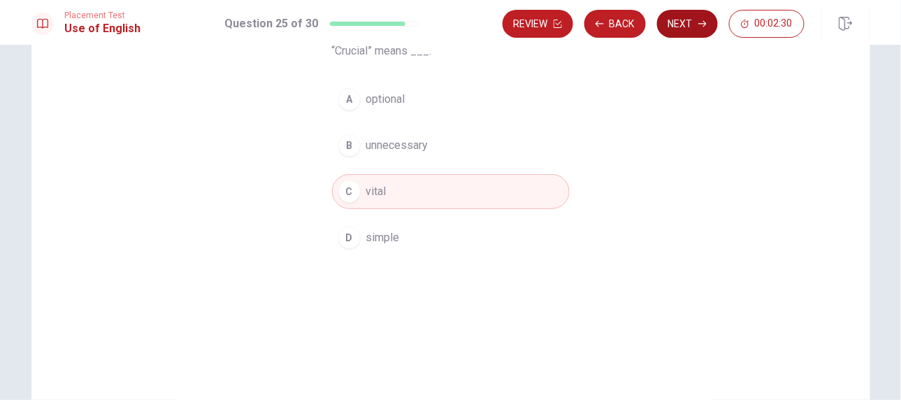
click at [688, 29] on button "Next" at bounding box center [687, 24] width 61 height 28
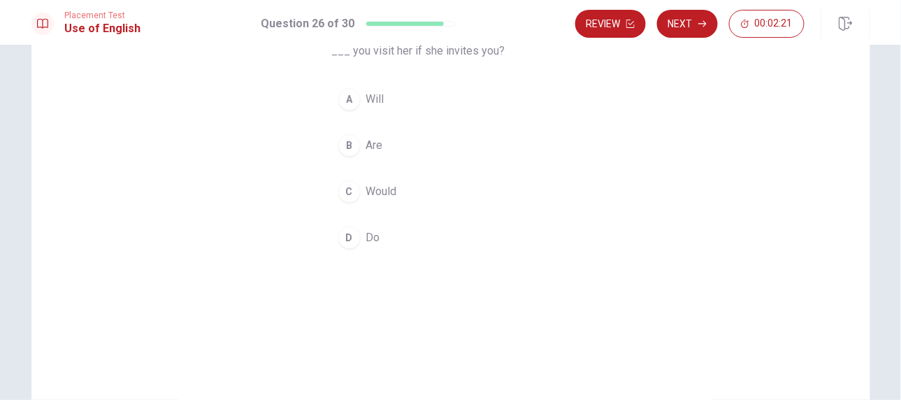
click at [368, 183] on span "Would" at bounding box center [381, 191] width 31 height 17
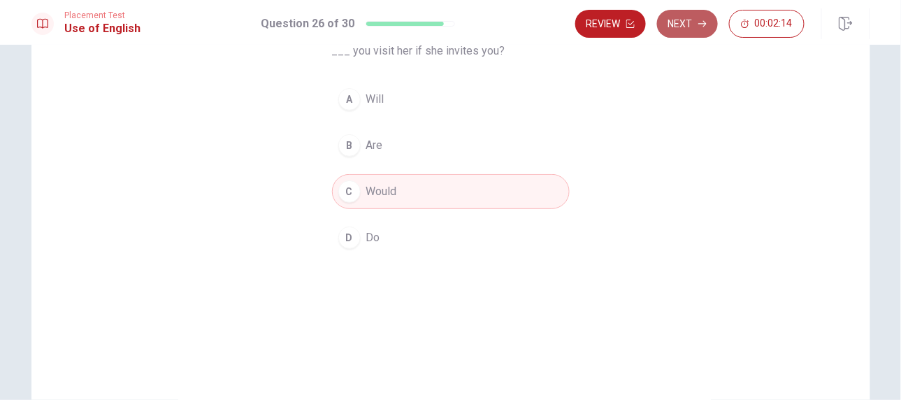
click at [683, 28] on button "Next" at bounding box center [687, 24] width 61 height 28
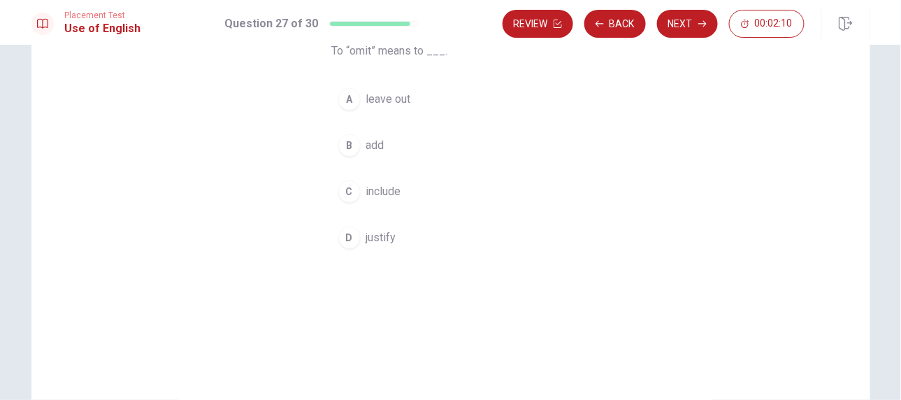
click at [373, 99] on span "leave out" at bounding box center [388, 99] width 45 height 17
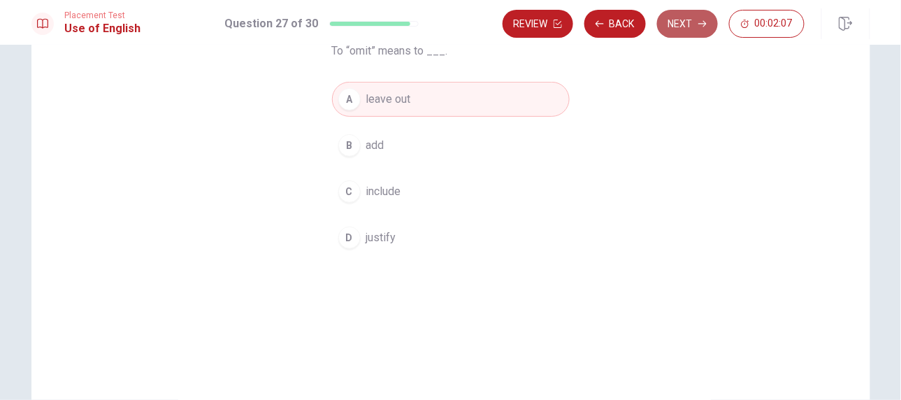
click at [690, 27] on button "Next" at bounding box center [687, 24] width 61 height 28
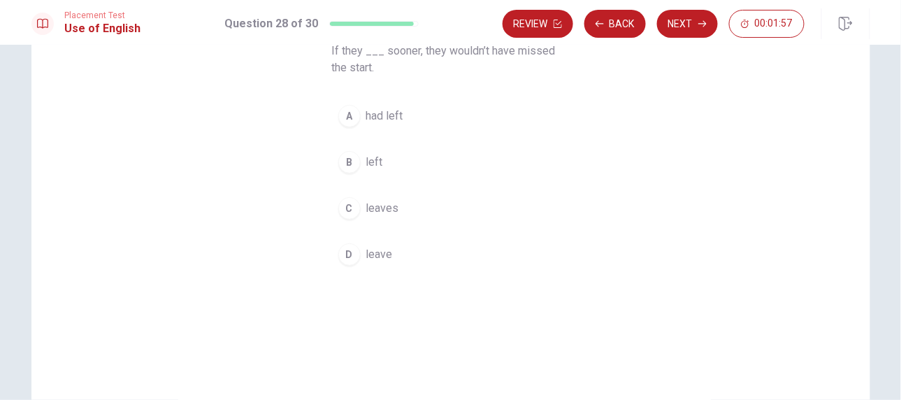
drag, startPoint x: 424, startPoint y: 45, endPoint x: 529, endPoint y: 52, distance: 105.7
click at [529, 52] on span "If they ___ sooner, they wouldn’t have missed the start." at bounding box center [451, 60] width 238 height 34
click at [366, 248] on span "leave" at bounding box center [379, 254] width 27 height 17
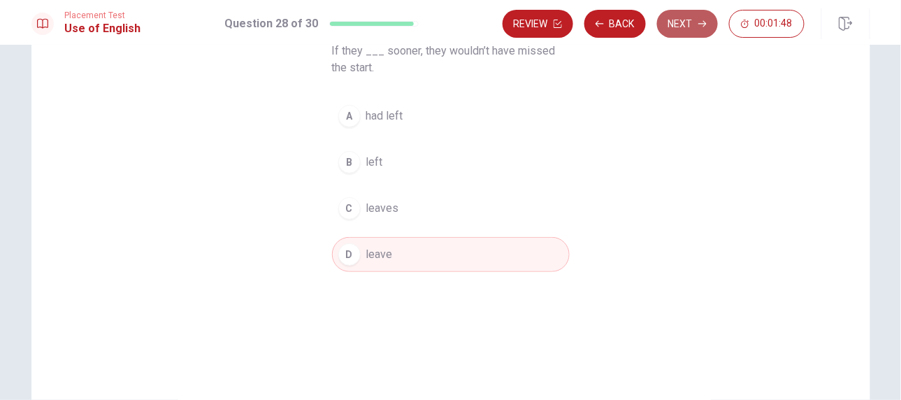
click at [681, 22] on button "Next" at bounding box center [687, 24] width 61 height 28
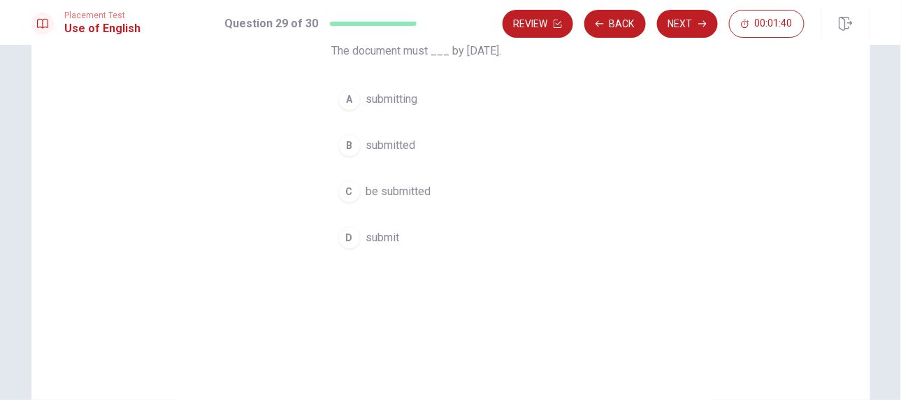
click at [403, 187] on span "be submitted" at bounding box center [398, 191] width 65 height 17
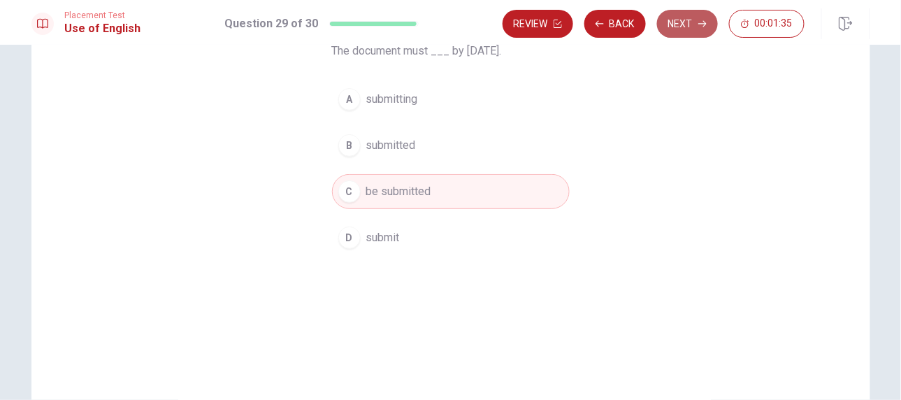
click at [686, 24] on button "Next" at bounding box center [687, 24] width 61 height 28
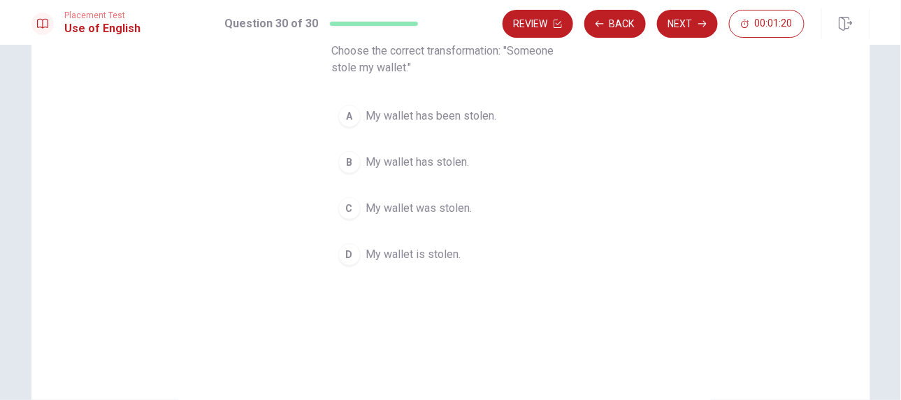
click at [375, 120] on span "My wallet has been stolen." at bounding box center [431, 116] width 131 height 17
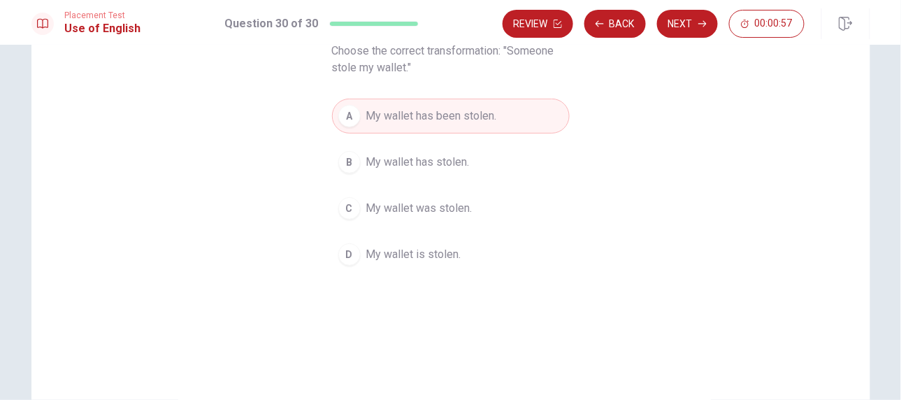
click at [361, 199] on button "C My wallet was stolen." at bounding box center [451, 208] width 238 height 35
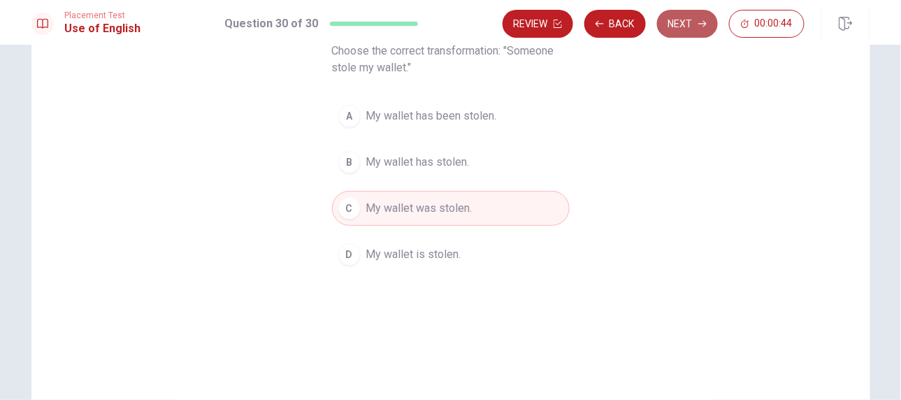
click at [683, 29] on button "Next" at bounding box center [687, 24] width 61 height 28
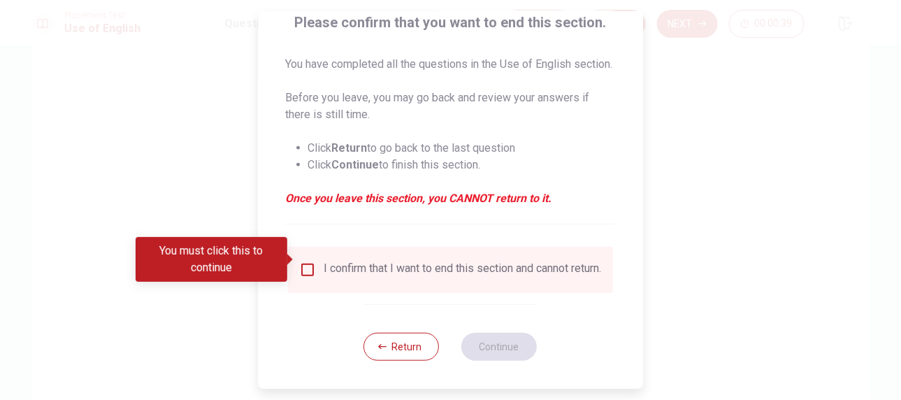
scroll to position [138, 0]
click at [407, 349] on button "Return" at bounding box center [401, 347] width 75 height 28
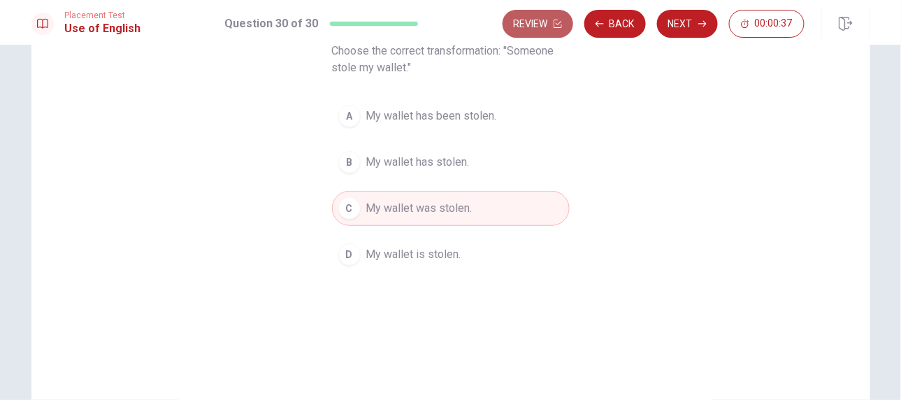
click at [558, 21] on icon "button" at bounding box center [557, 24] width 8 height 8
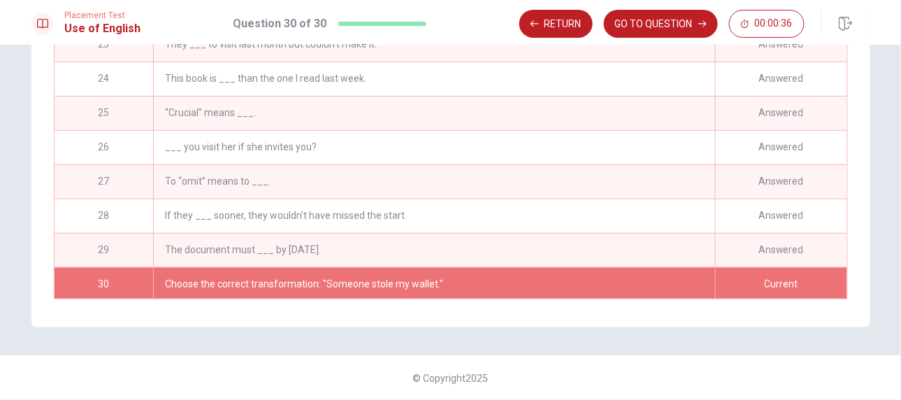
scroll to position [713, 0]
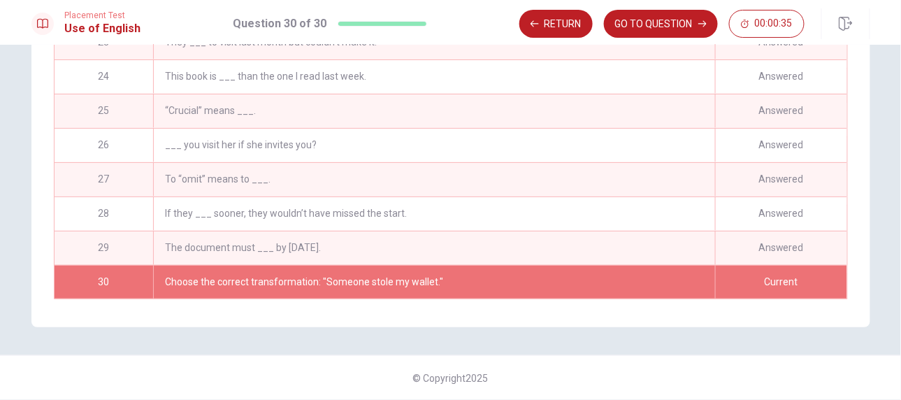
click at [733, 231] on div "Answered" at bounding box center [781, 248] width 132 height 34
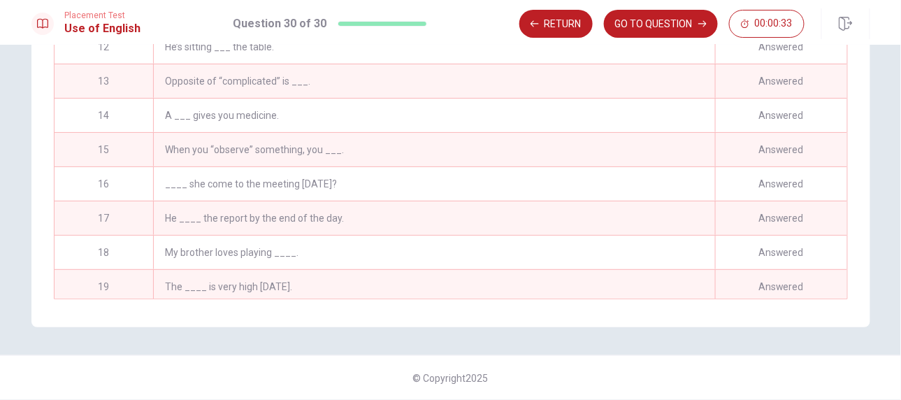
click at [577, 143] on div "When you “observe” something, you ___." at bounding box center [433, 150] width 561 height 34
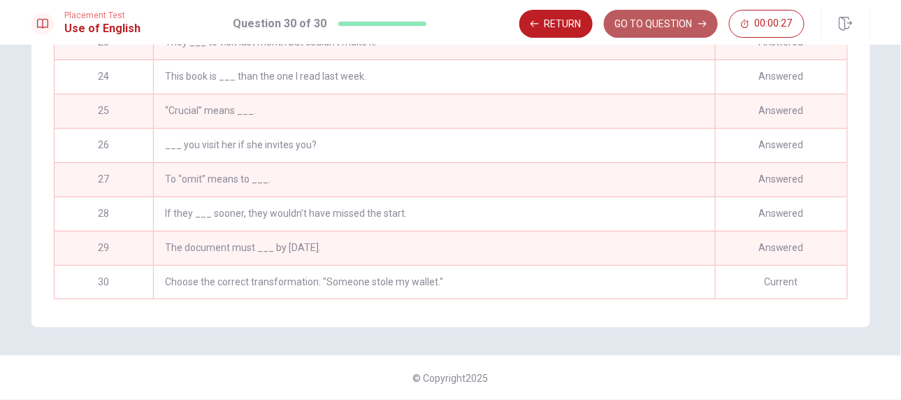
click at [665, 22] on button "GO TO QUESTION" at bounding box center [661, 24] width 114 height 28
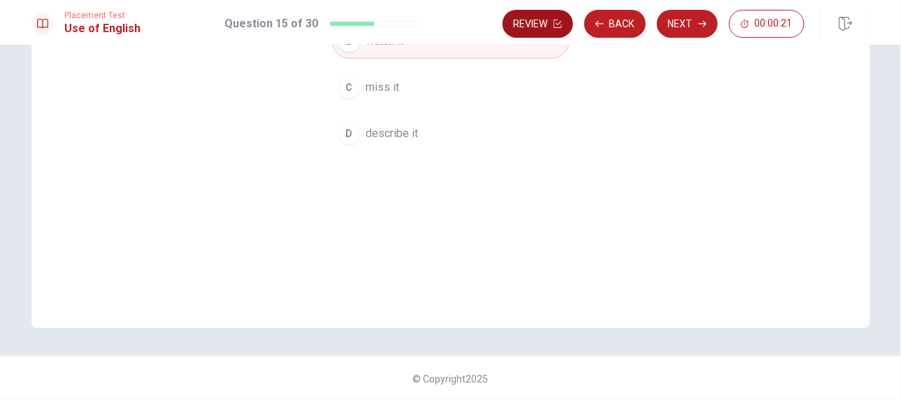
click at [542, 33] on button "Review" at bounding box center [537, 24] width 71 height 28
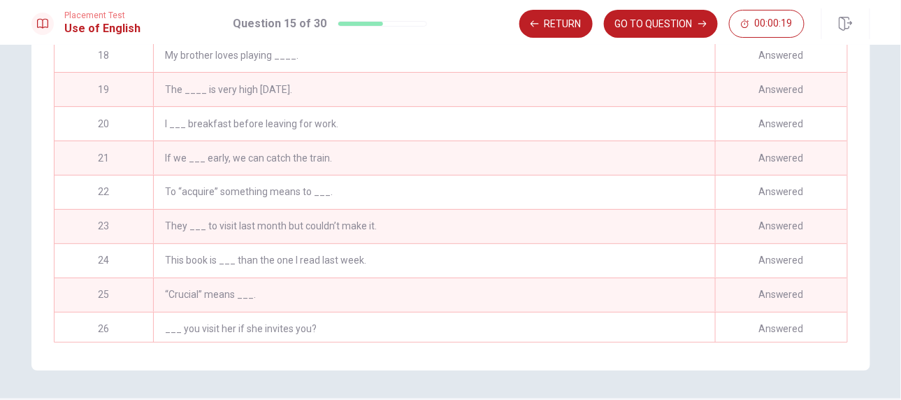
scroll to position [602, 0]
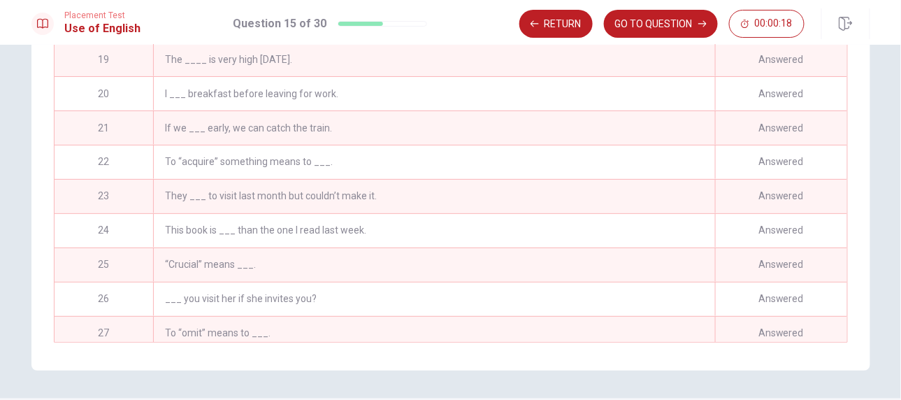
click at [233, 278] on div "“Crucial” means ___." at bounding box center [433, 265] width 561 height 34
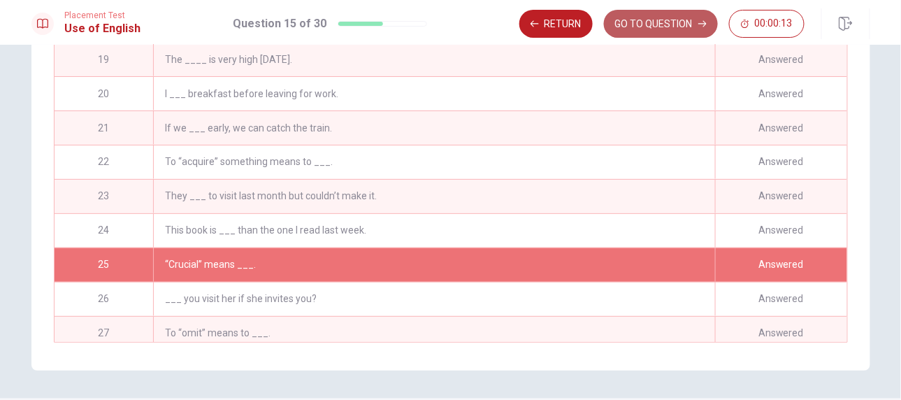
click at [651, 23] on button "GO TO QUESTION" at bounding box center [661, 24] width 114 height 28
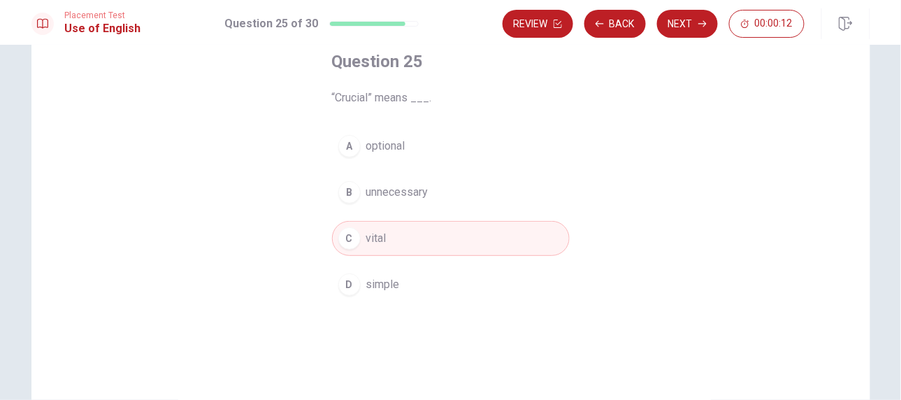
scroll to position [41, 0]
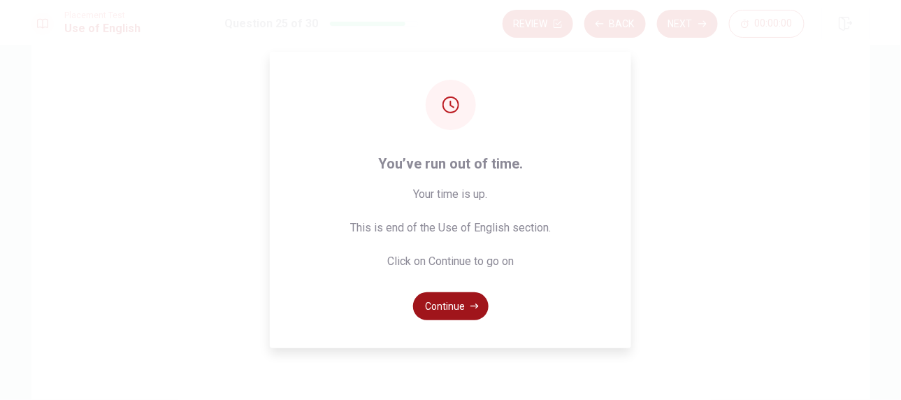
click at [440, 310] on button "Continue" at bounding box center [450, 306] width 75 height 28
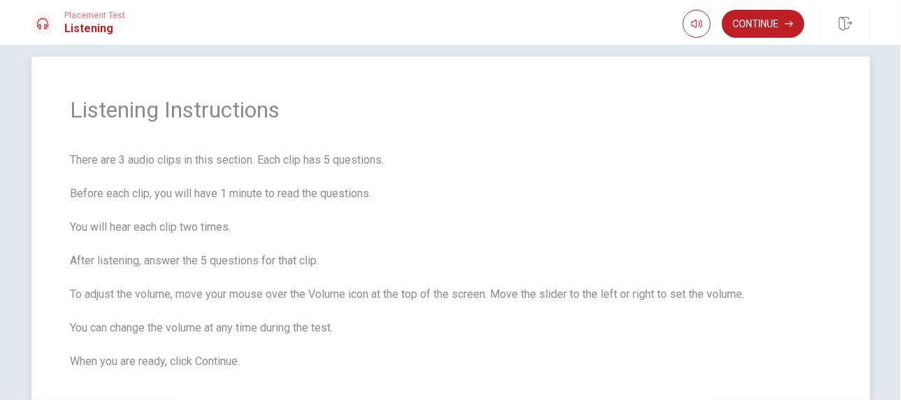
scroll to position [0, 0]
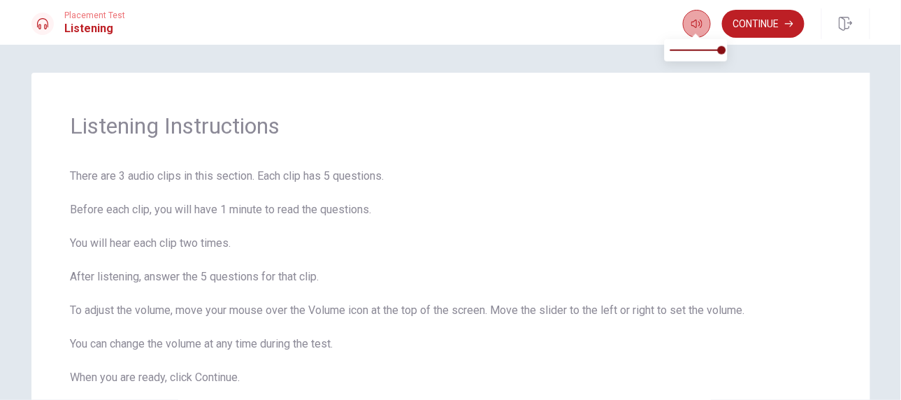
click at [696, 24] on icon "button" at bounding box center [696, 23] width 11 height 11
click at [751, 22] on button "Continue" at bounding box center [763, 24] width 82 height 28
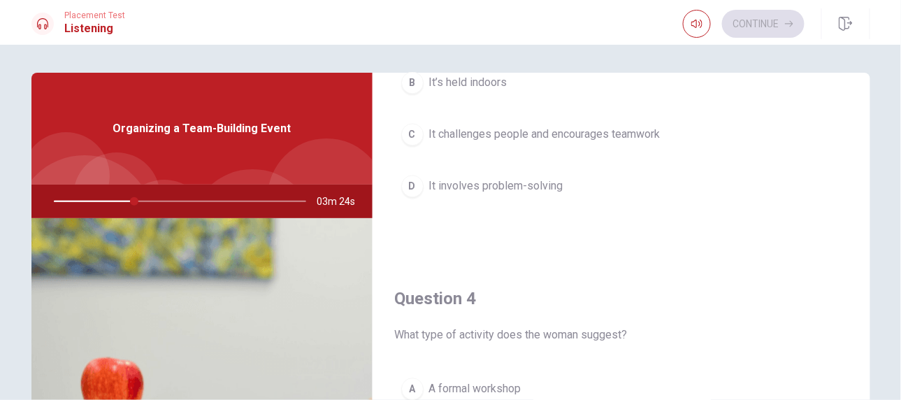
scroll to position [1143, 0]
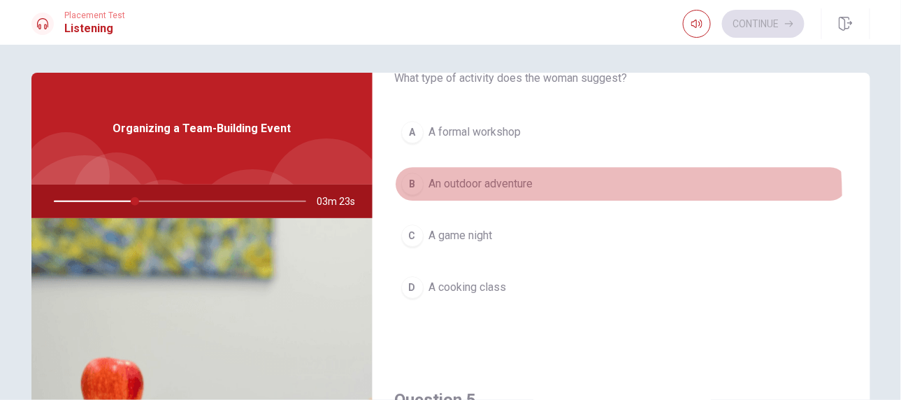
click at [475, 189] on button "B An outdoor adventure" at bounding box center [621, 183] width 453 height 35
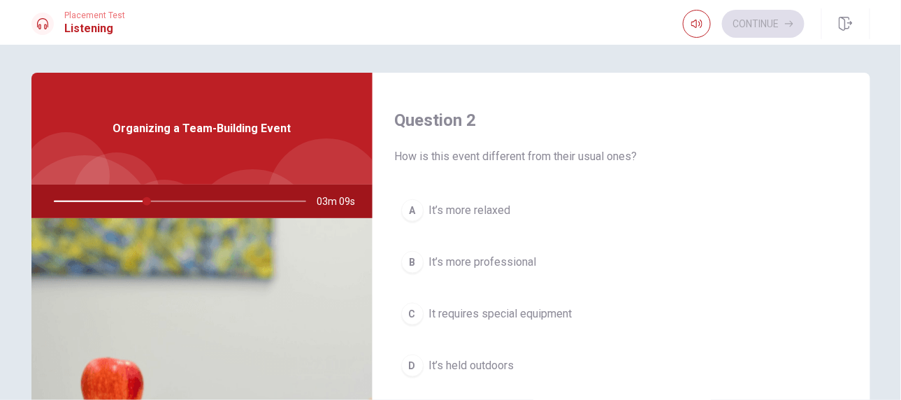
scroll to position [404, 0]
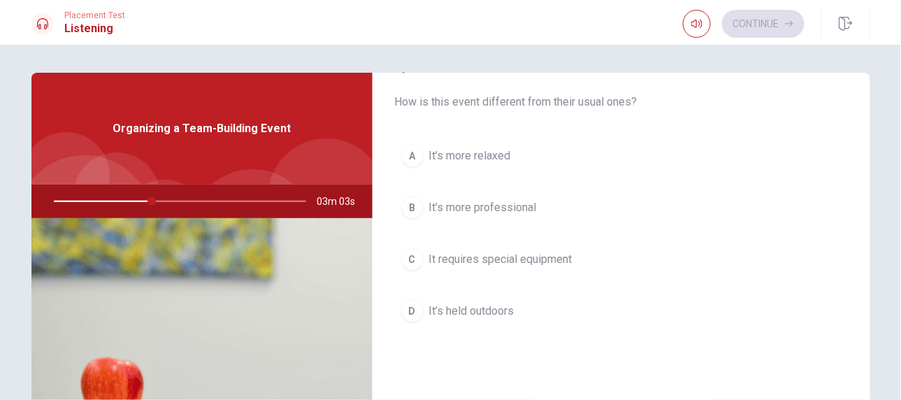
click at [644, 146] on button "A It’s more relaxed" at bounding box center [621, 155] width 453 height 35
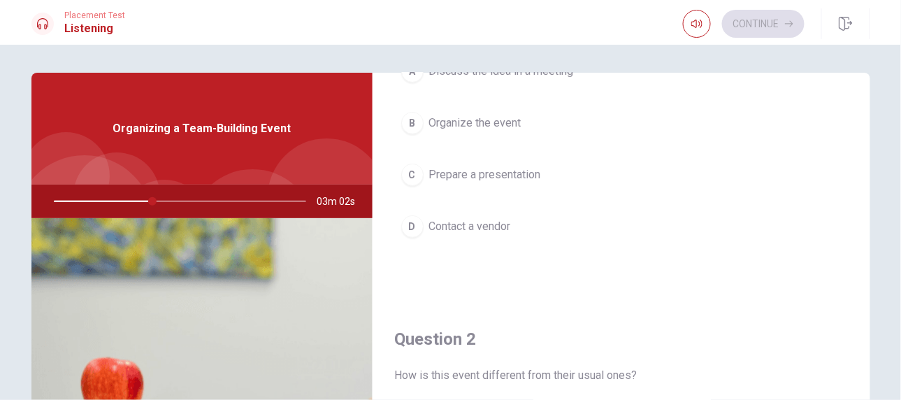
scroll to position [87, 0]
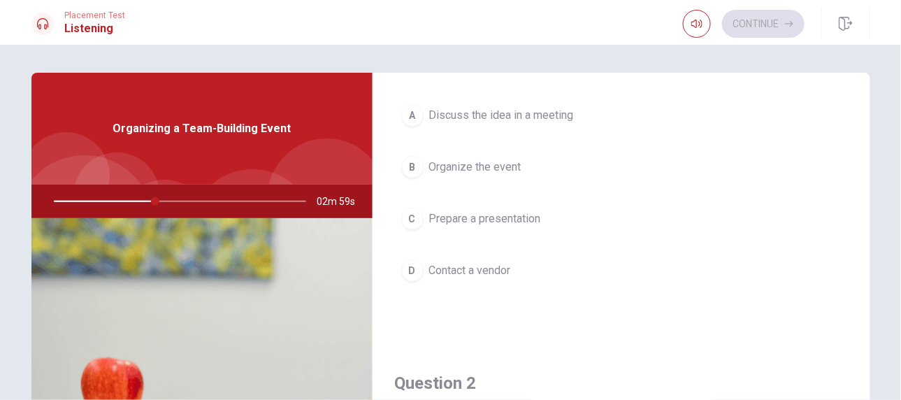
click at [588, 115] on button "A Discuss the idea in a meeting" at bounding box center [621, 115] width 453 height 35
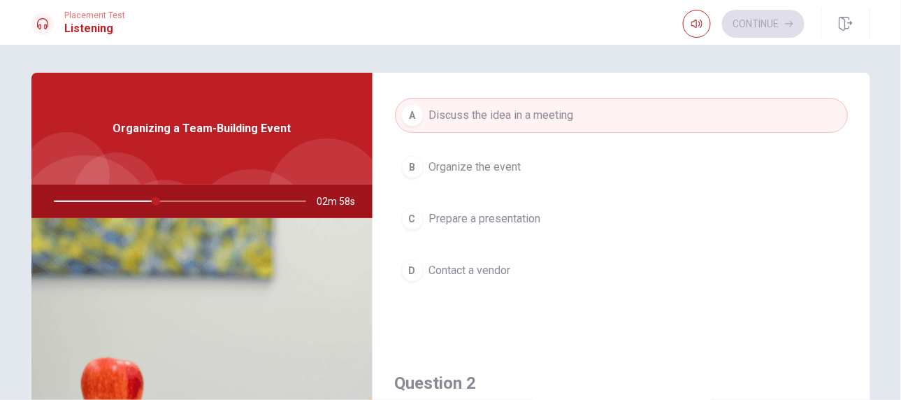
click at [627, 180] on button "B Organize the event" at bounding box center [621, 167] width 453 height 35
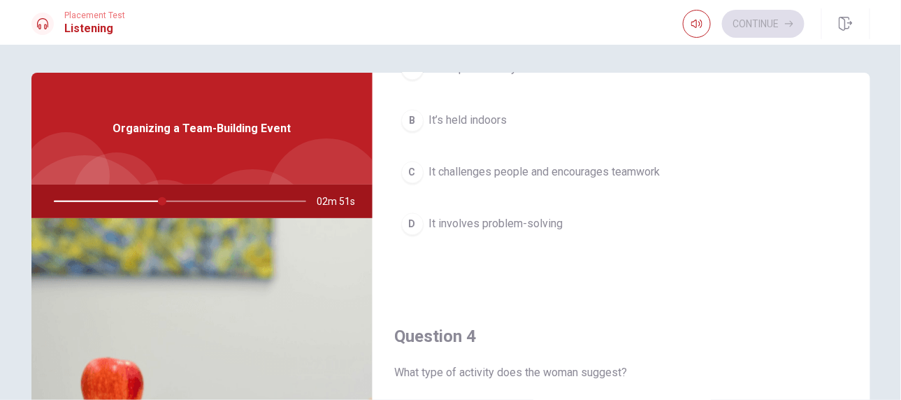
scroll to position [786, 0]
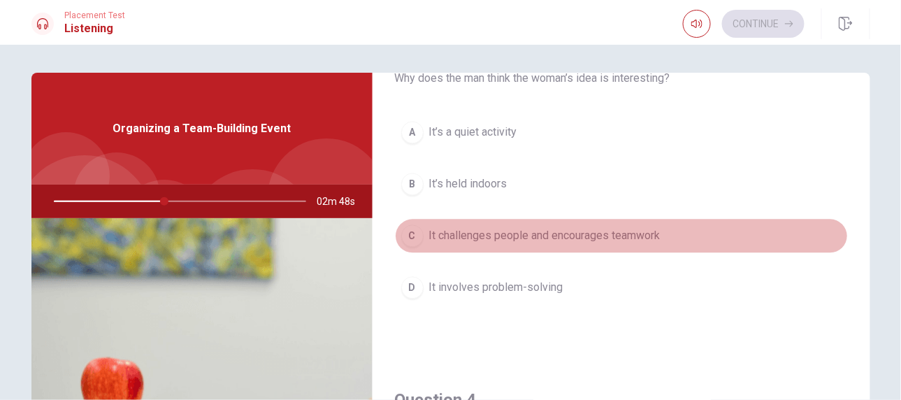
click at [675, 233] on button "C It challenges people and encourages teamwork" at bounding box center [621, 235] width 453 height 35
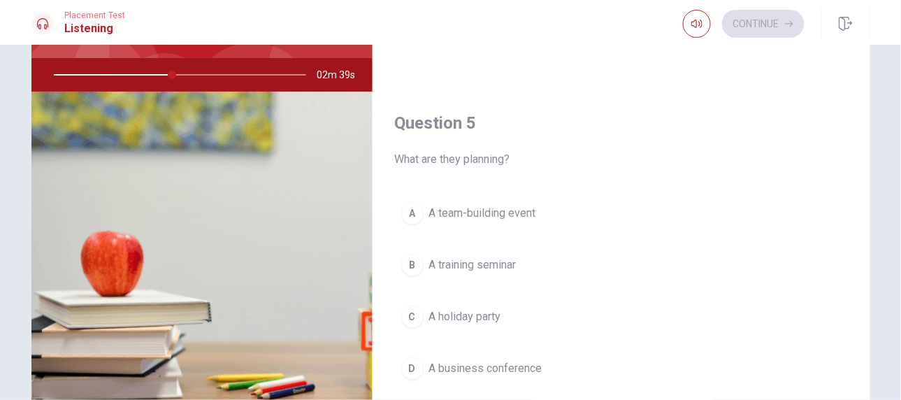
scroll to position [190, 0]
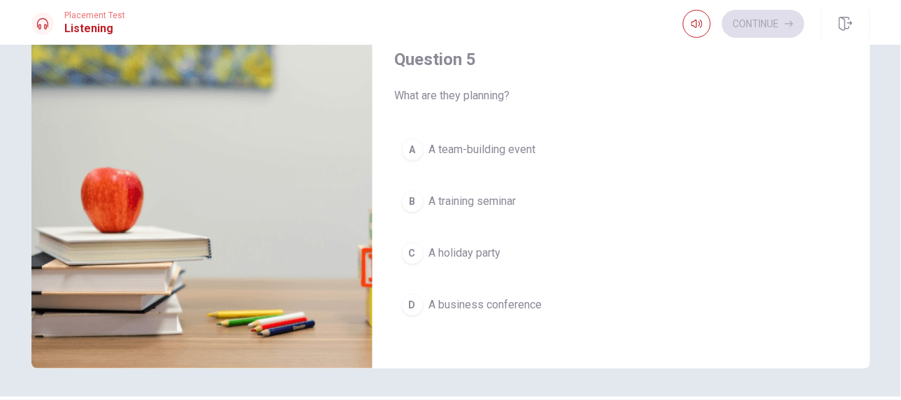
click at [497, 141] on span "A team-building event" at bounding box center [482, 149] width 107 height 17
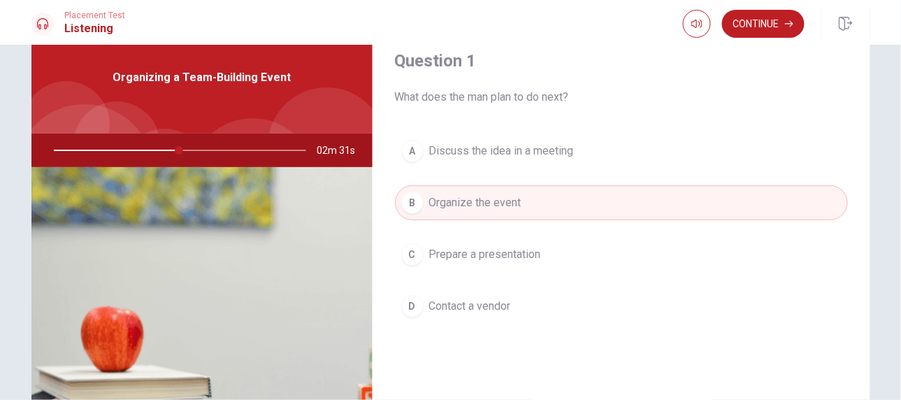
scroll to position [0, 0]
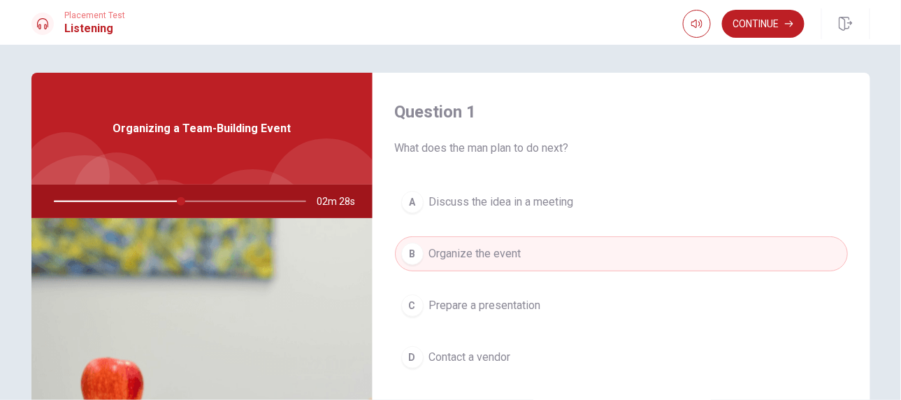
click at [605, 206] on button "A Discuss the idea in a meeting" at bounding box center [621, 201] width 453 height 35
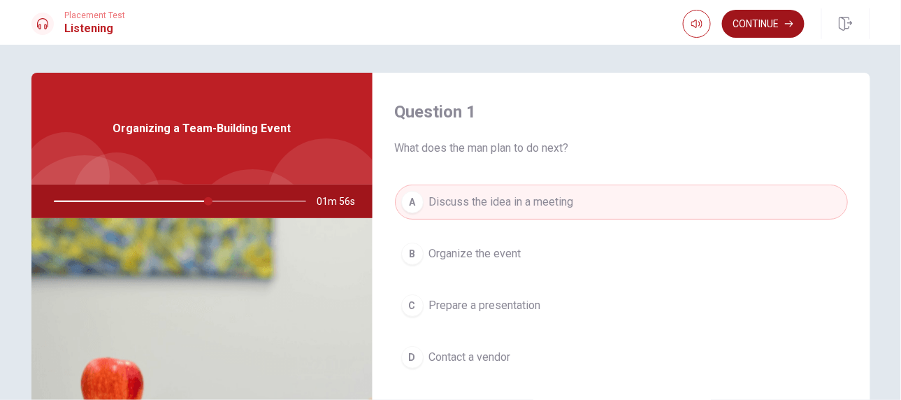
click at [777, 24] on button "Continue" at bounding box center [763, 24] width 82 height 28
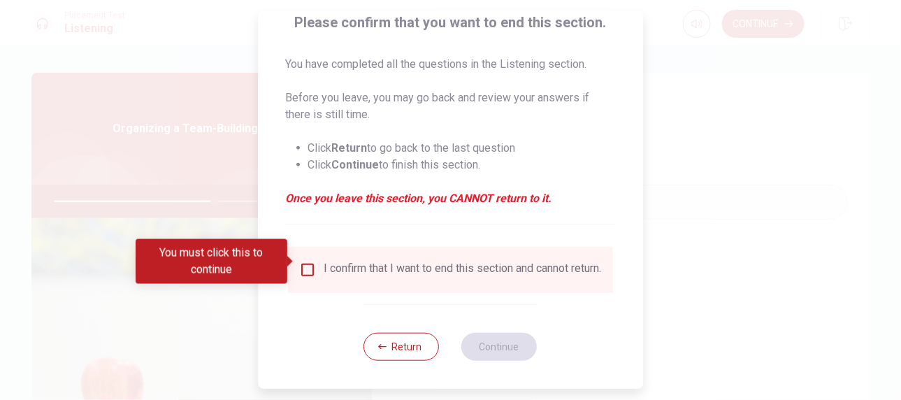
scroll to position [122, 0]
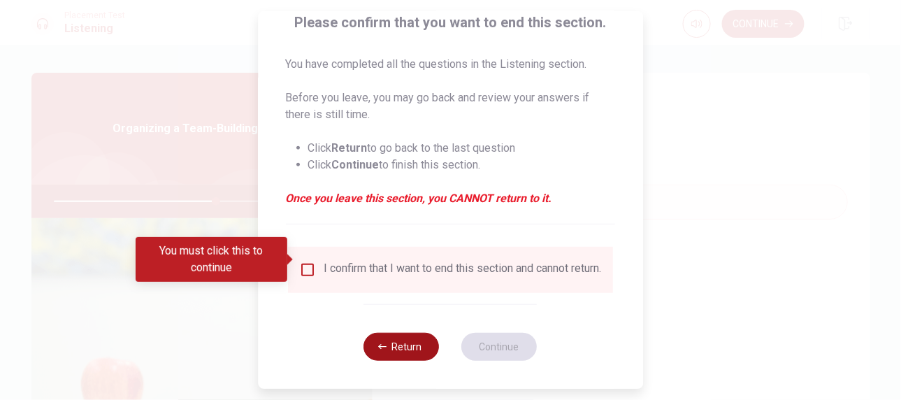
click at [401, 351] on button "Return" at bounding box center [401, 347] width 75 height 28
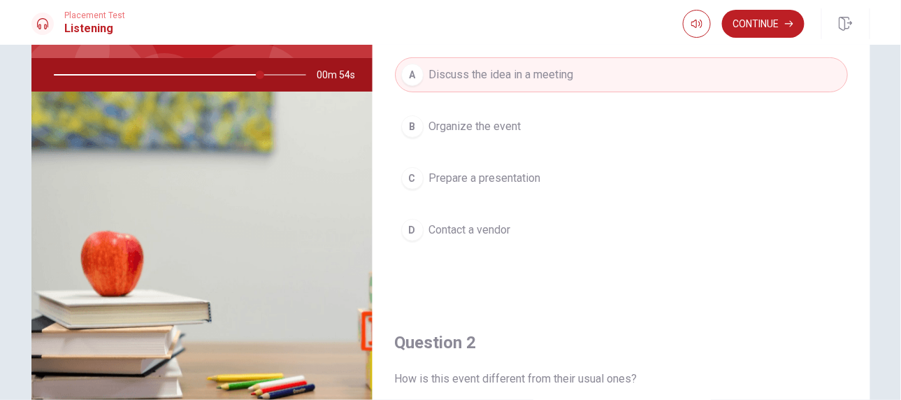
scroll to position [0, 0]
click at [758, 23] on button "Continue" at bounding box center [763, 24] width 82 height 28
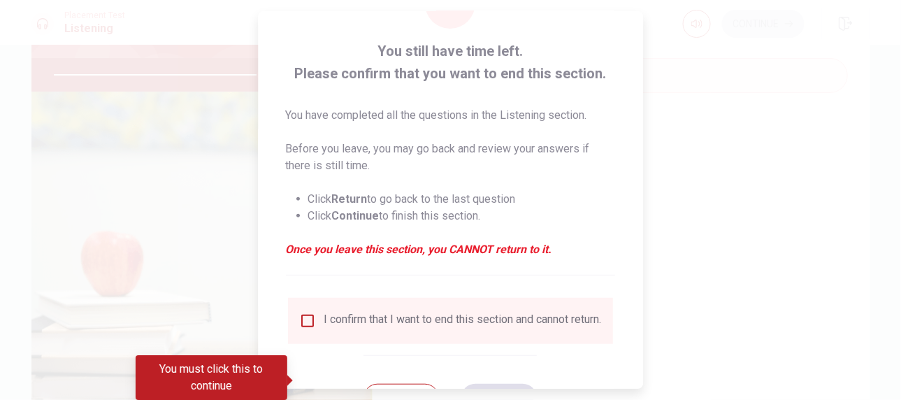
scroll to position [122, 0]
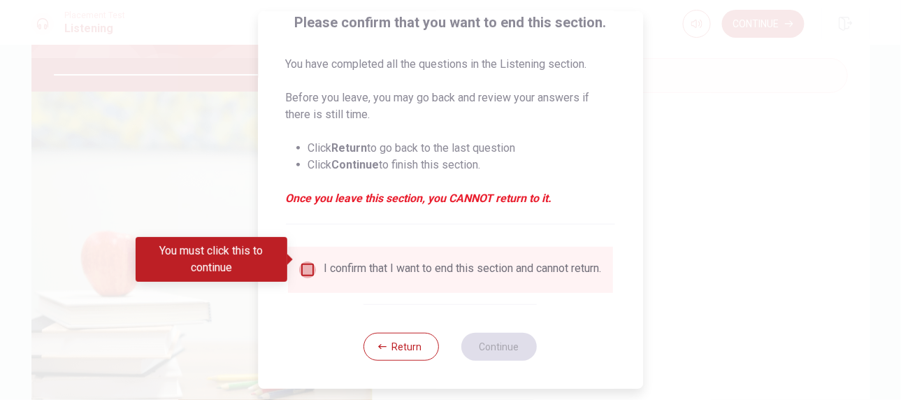
click at [301, 263] on input "You must click this to continue" at bounding box center [307, 269] width 17 height 17
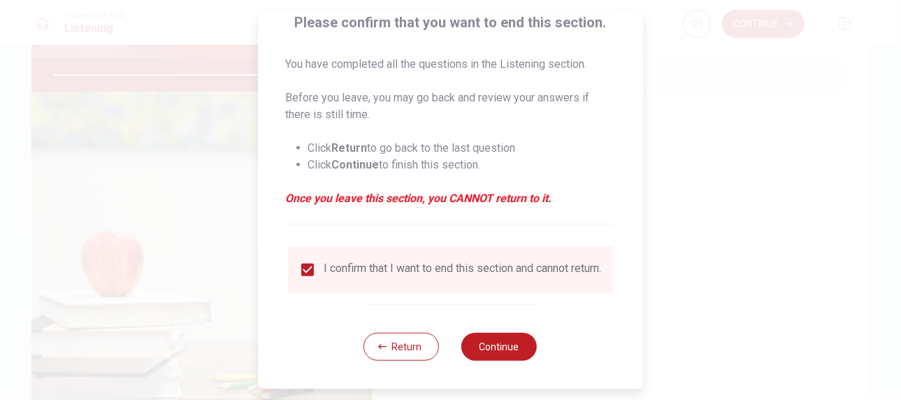
click at [492, 363] on div "Return Continue" at bounding box center [450, 346] width 173 height 85
click at [496, 345] on button "Continue" at bounding box center [499, 347] width 75 height 28
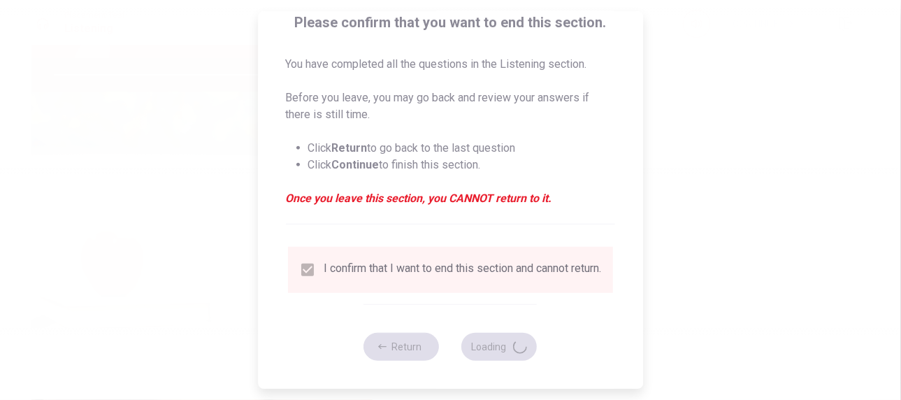
type input "84"
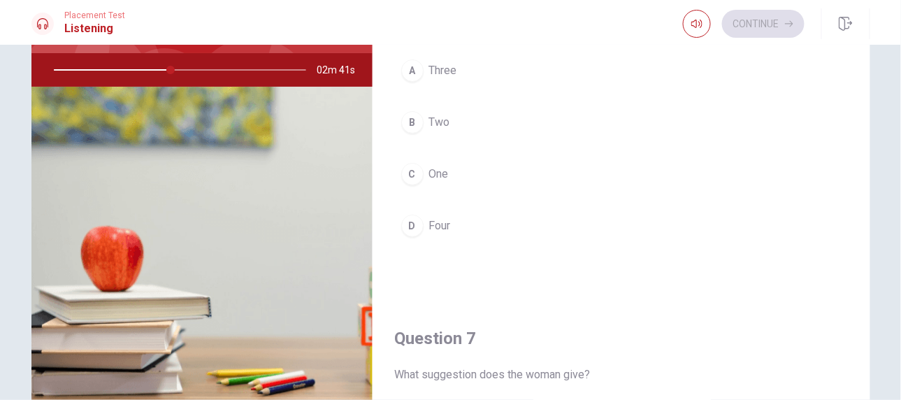
scroll to position [104, 0]
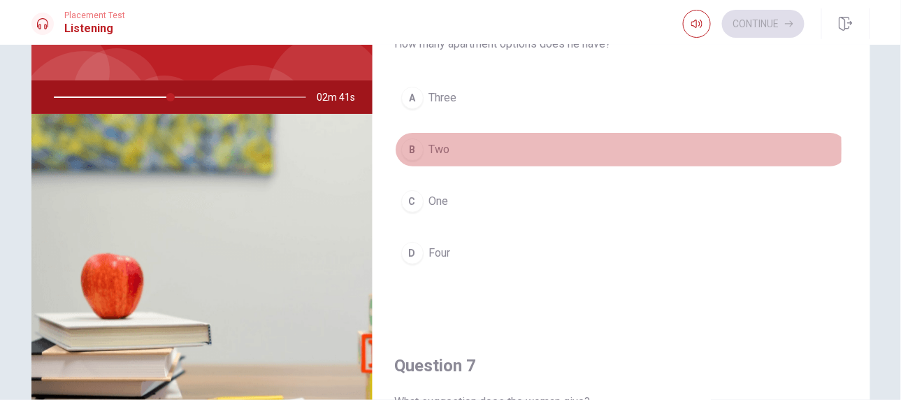
drag, startPoint x: 427, startPoint y: 148, endPoint x: 431, endPoint y: 159, distance: 11.3
click at [429, 147] on span "Two" at bounding box center [439, 149] width 21 height 17
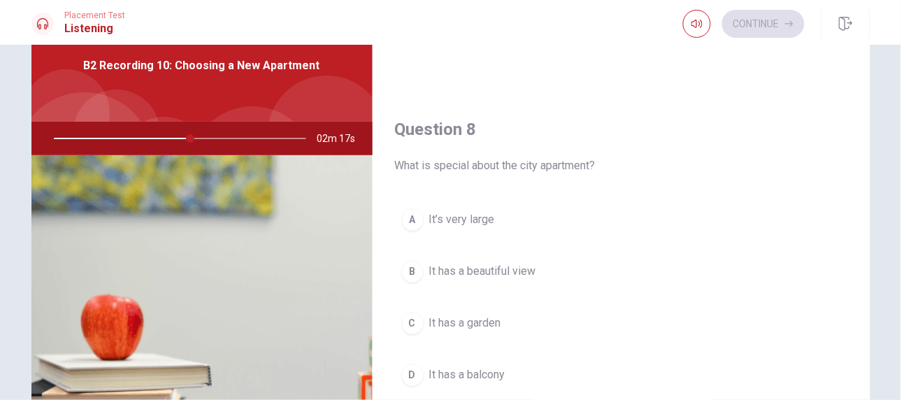
scroll to position [699, 0]
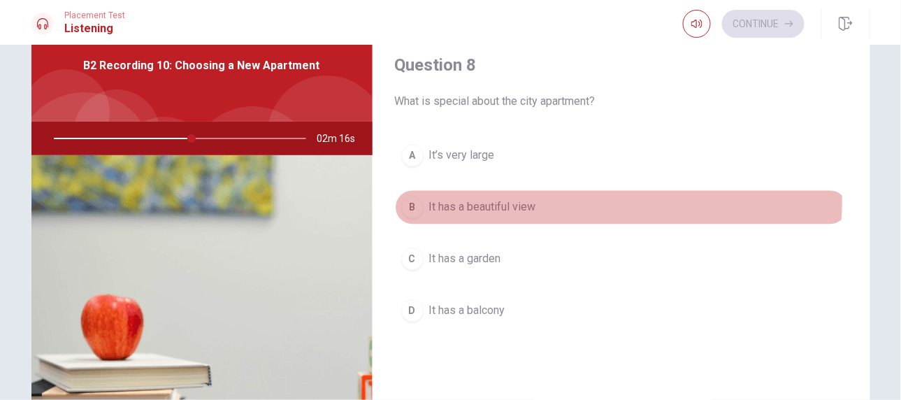
click at [505, 199] on span "It has a beautiful view" at bounding box center [482, 207] width 107 height 17
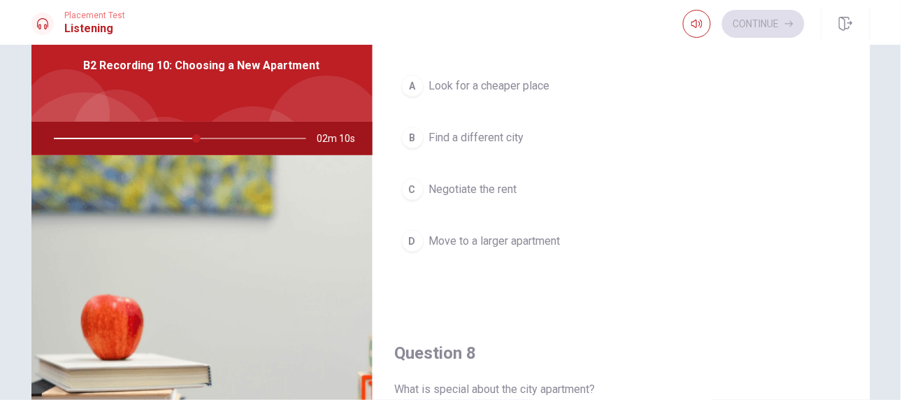
scroll to position [381, 0]
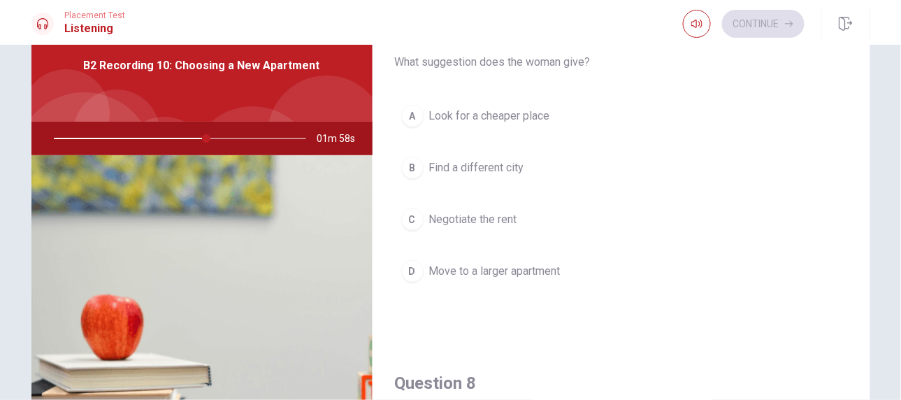
click at [512, 271] on span "Move to a larger apartment" at bounding box center [494, 271] width 131 height 17
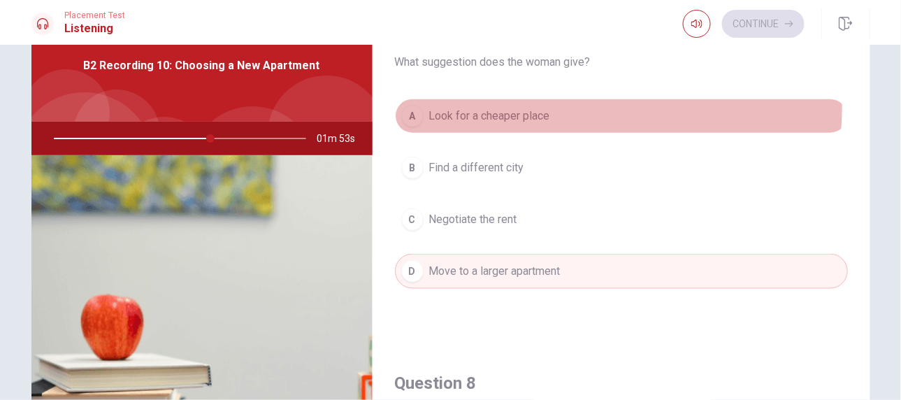
click at [509, 103] on button "A Look for a cheaper place" at bounding box center [621, 116] width 453 height 35
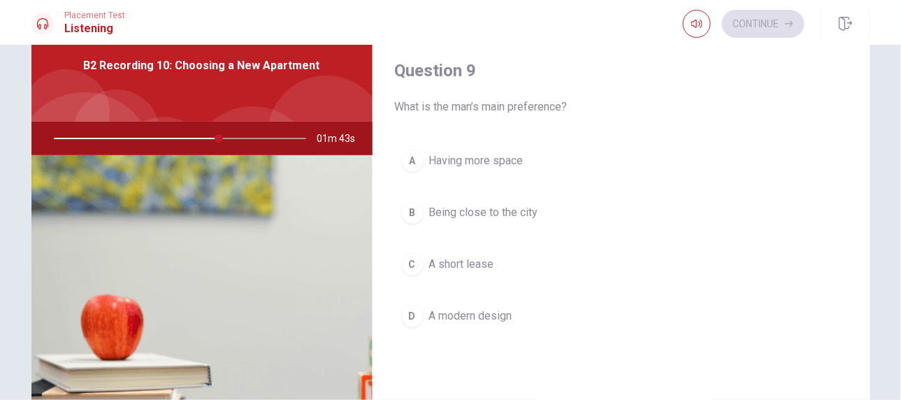
scroll to position [1080, 0]
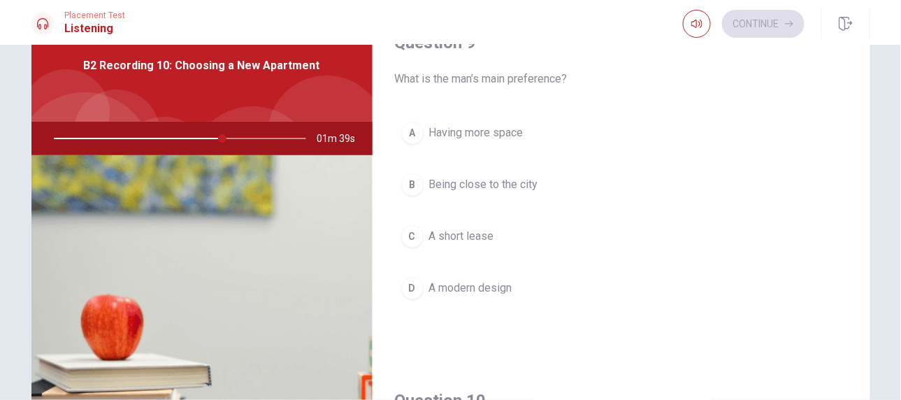
click at [489, 131] on span "Having more space" at bounding box center [476, 132] width 94 height 17
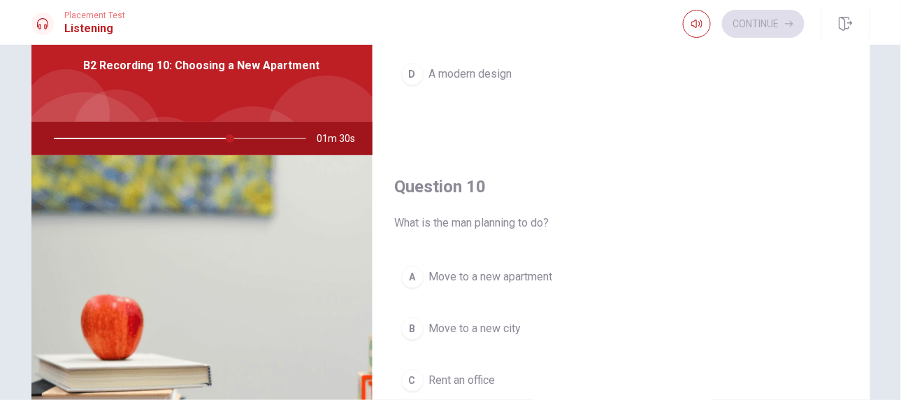
scroll to position [126, 0]
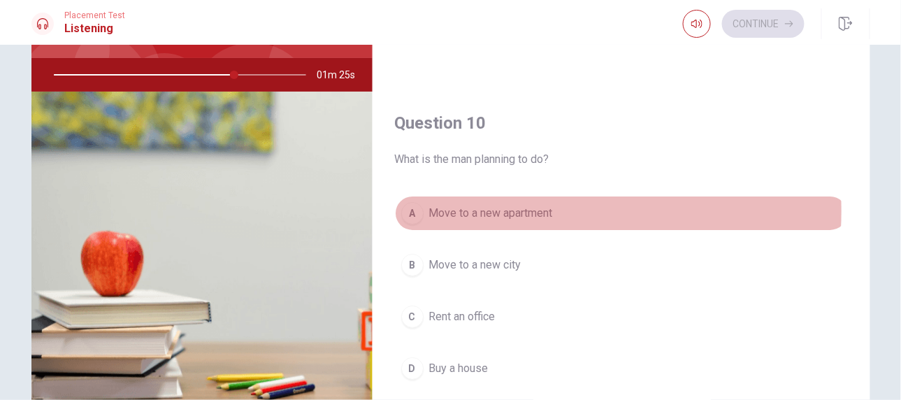
click at [509, 205] on span "Move to a new apartment" at bounding box center [491, 213] width 124 height 17
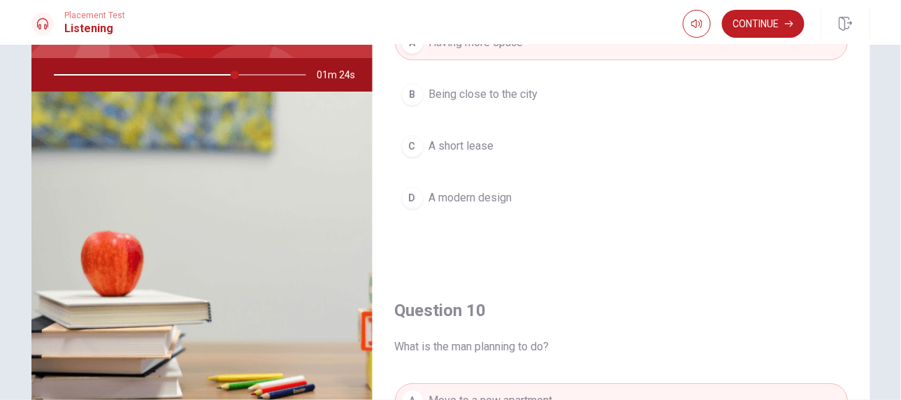
scroll to position [1039, 0]
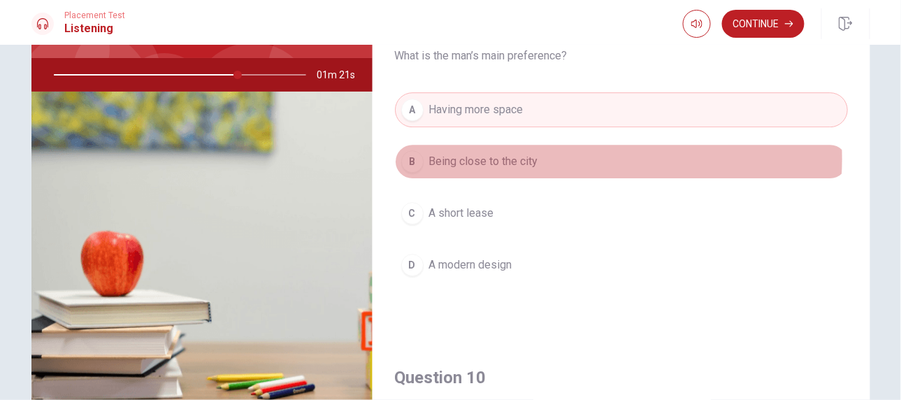
click at [565, 151] on button "B Being close to the city" at bounding box center [621, 161] width 453 height 35
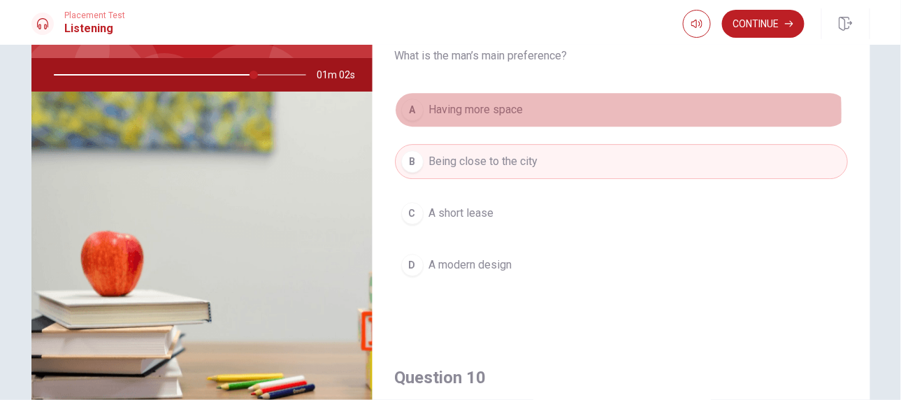
click at [511, 106] on span "Having more space" at bounding box center [476, 109] width 94 height 17
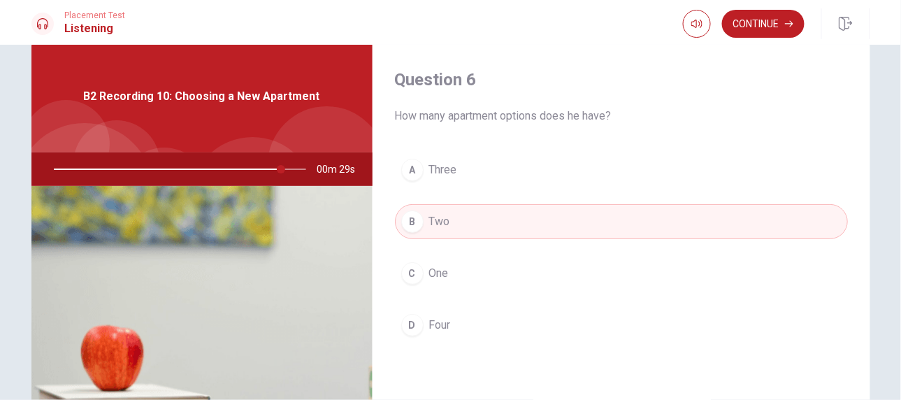
scroll to position [0, 0]
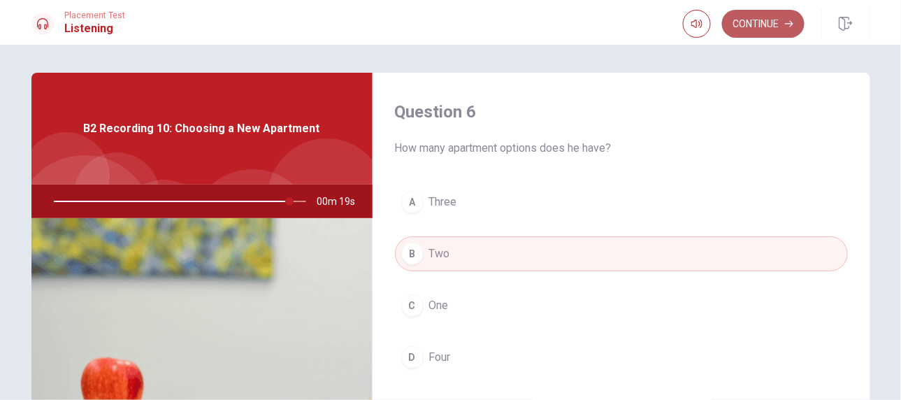
click at [758, 28] on button "Continue" at bounding box center [763, 24] width 82 height 28
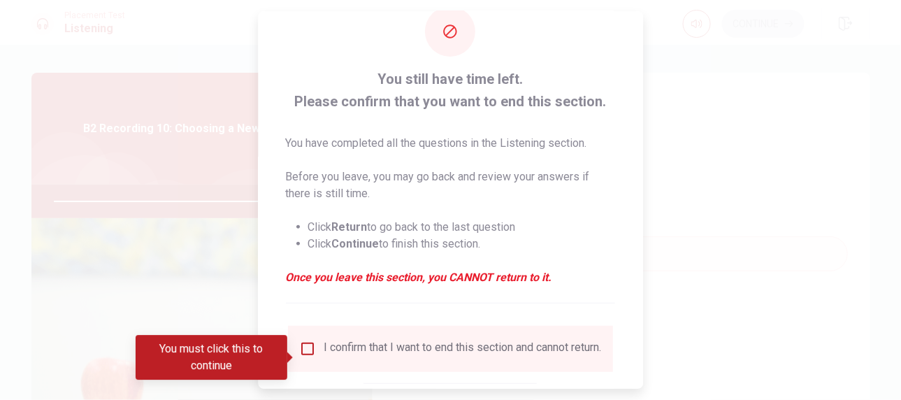
scroll to position [63, 0]
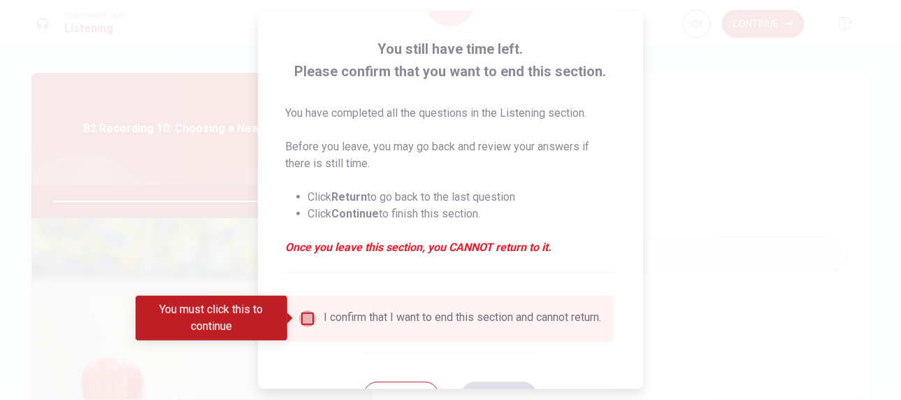
click at [304, 322] on input "You must click this to continue" at bounding box center [307, 318] width 17 height 17
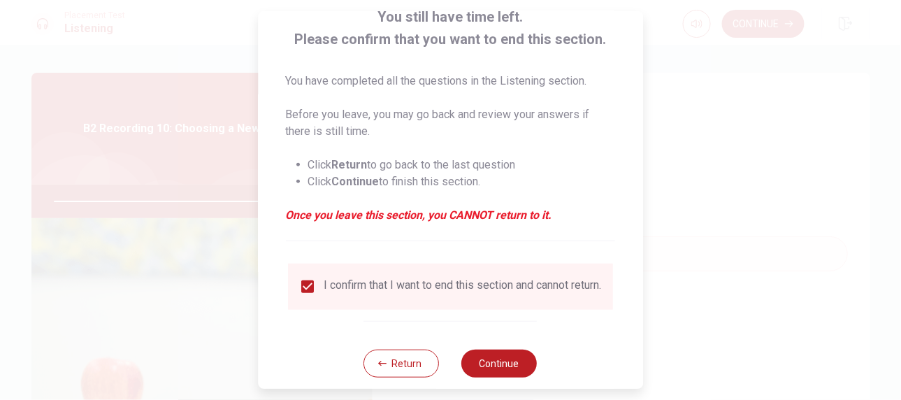
scroll to position [122, 0]
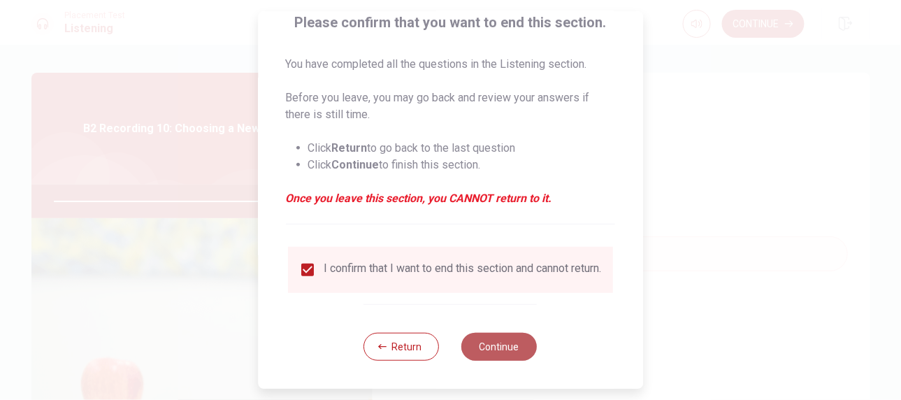
click at [505, 349] on button "Continue" at bounding box center [499, 347] width 75 height 28
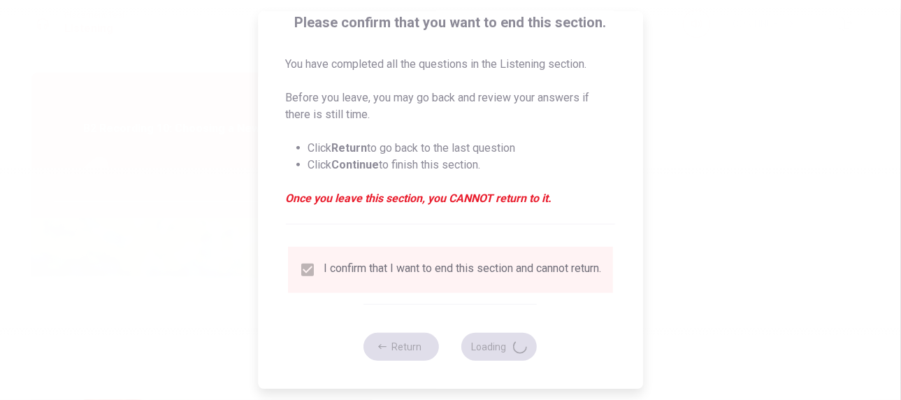
type input "97"
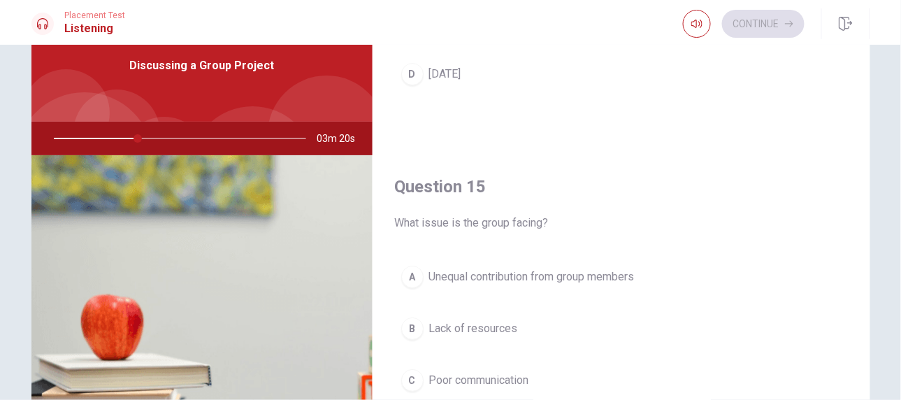
scroll to position [126, 0]
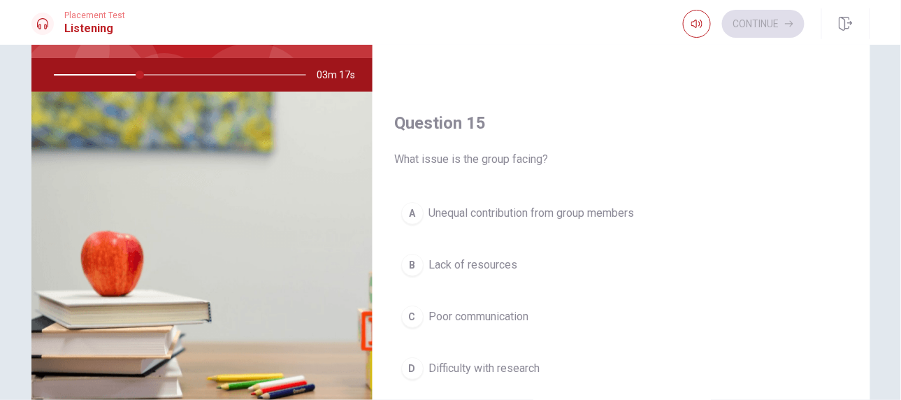
click at [525, 217] on button "A Unequal contribution from group members" at bounding box center [621, 213] width 453 height 35
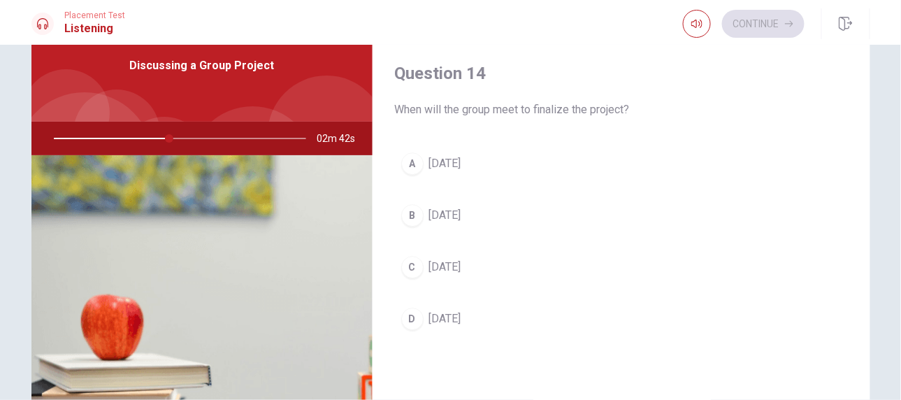
scroll to position [1103, 0]
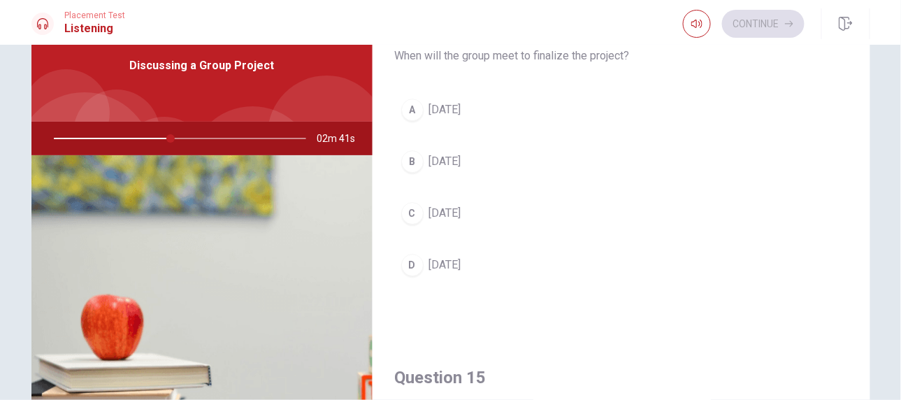
click at [437, 110] on span "[DATE]" at bounding box center [445, 109] width 32 height 17
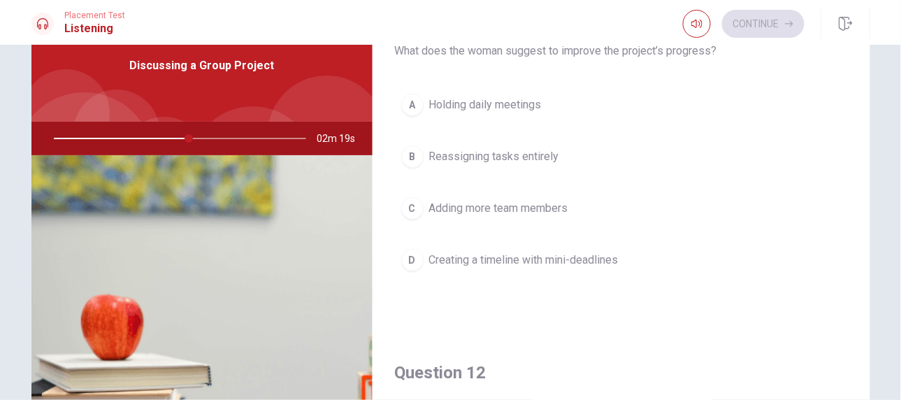
scroll to position [63, 0]
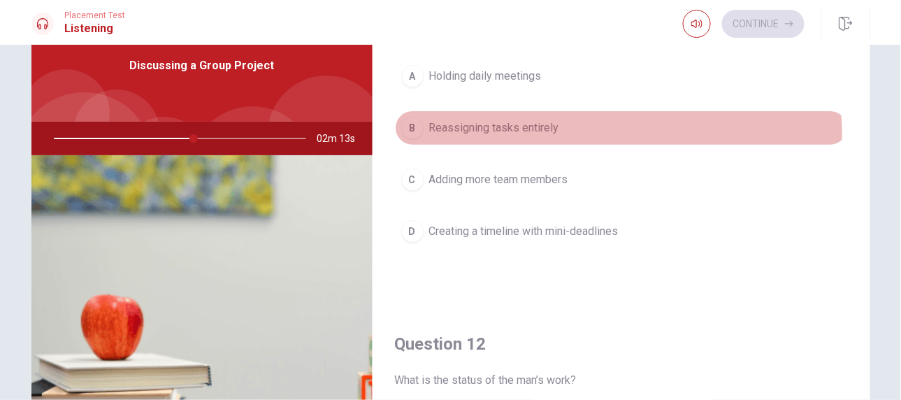
click at [549, 133] on span "Reassigning tasks entirely" at bounding box center [494, 128] width 130 height 17
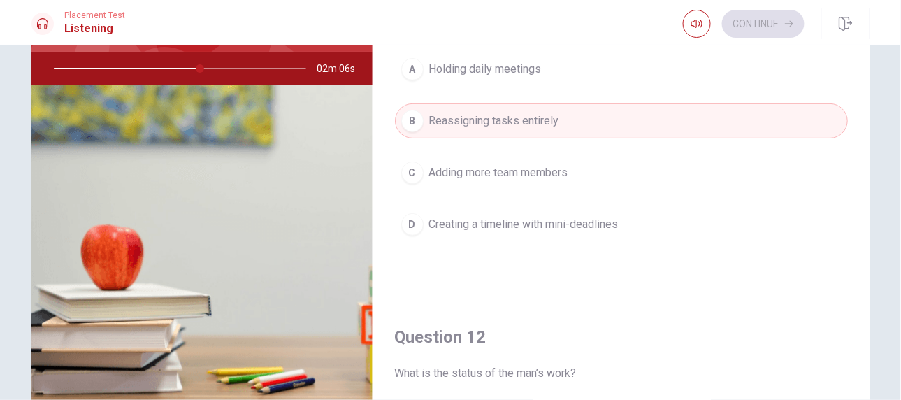
scroll to position [104, 0]
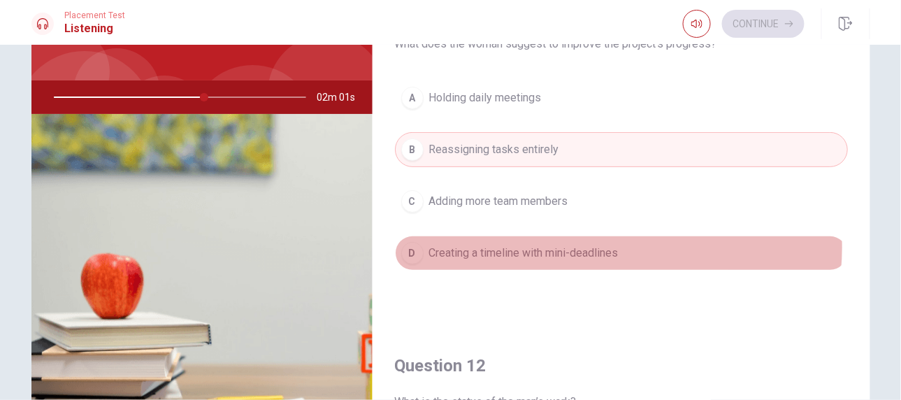
click at [607, 246] on span "Creating a timeline with mini-deadlines" at bounding box center [523, 253] width 189 height 17
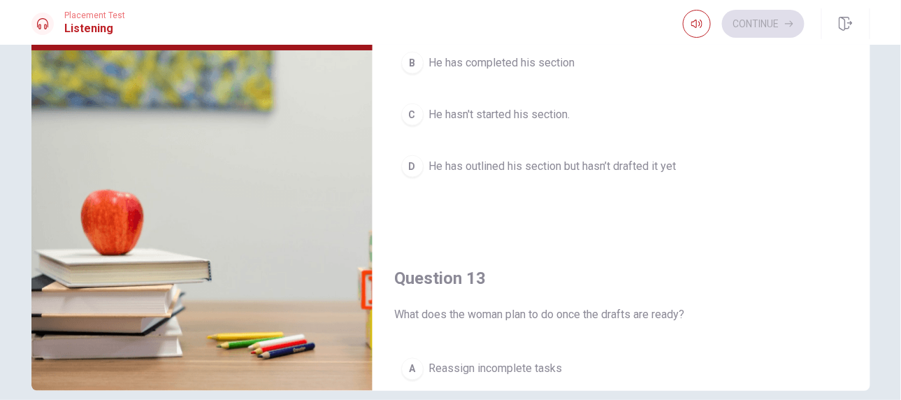
scroll to position [317, 0]
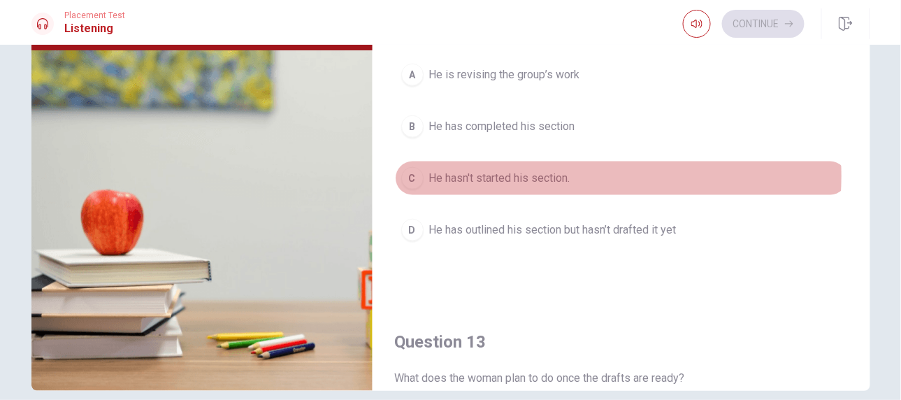
click at [549, 173] on span "He hasn't started his section." at bounding box center [499, 178] width 141 height 17
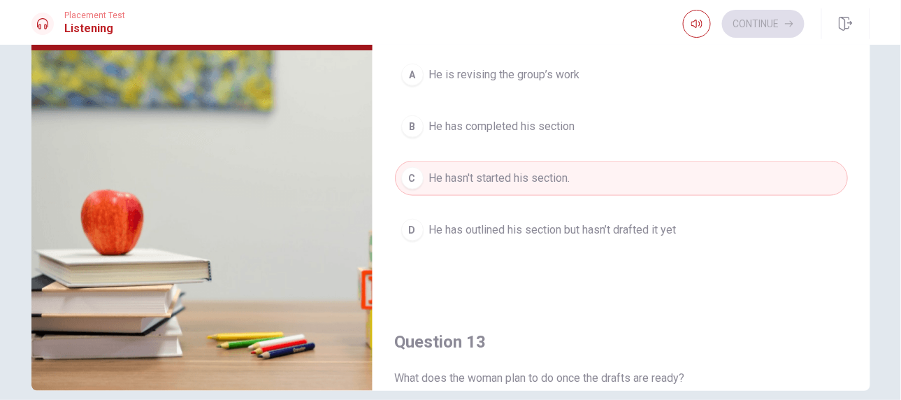
click at [530, 229] on span "He has outlined his section but hasn’t drafted it yet" at bounding box center [552, 230] width 247 height 17
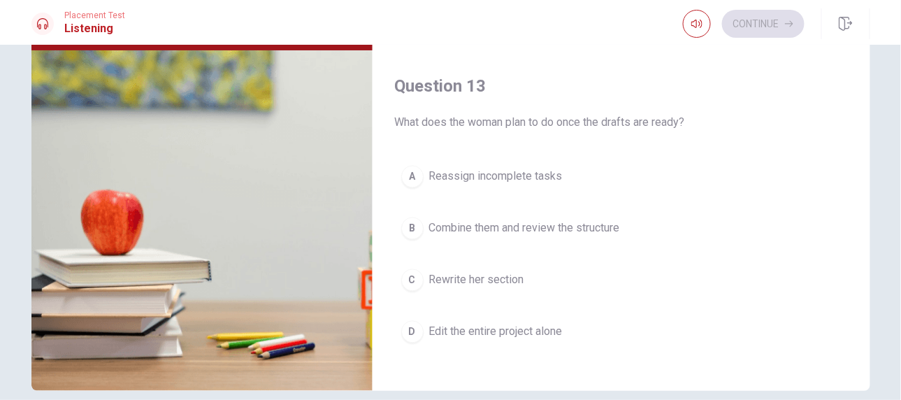
scroll to position [635, 0]
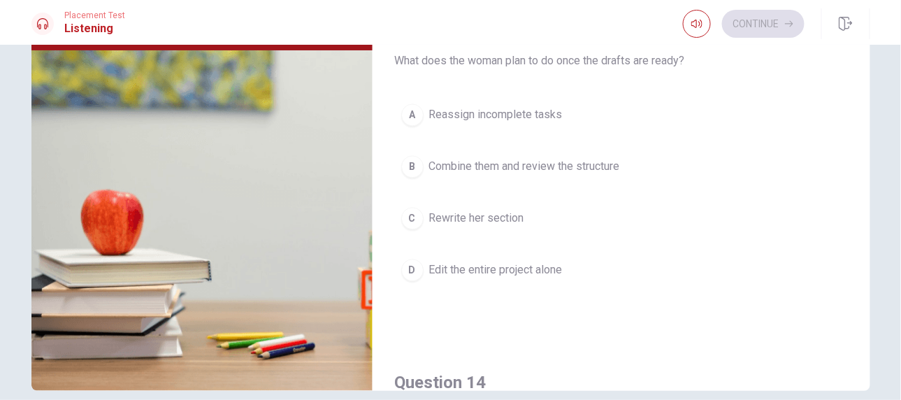
click at [552, 166] on span "Combine them and review the structure" at bounding box center [524, 167] width 191 height 17
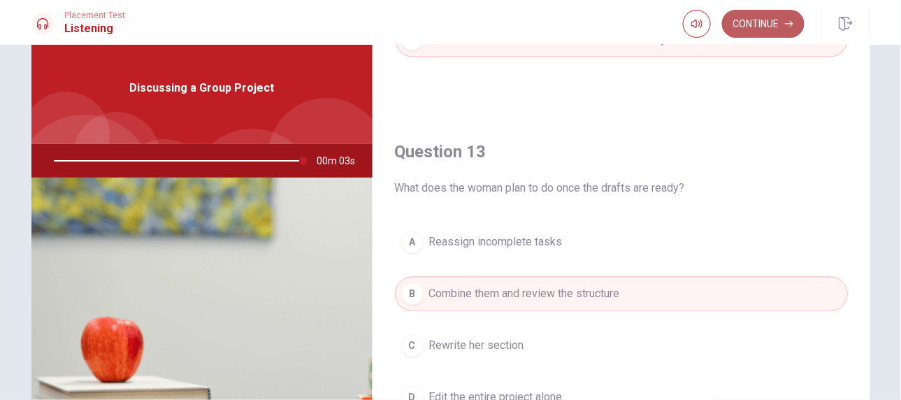
click at [762, 33] on button "Continue" at bounding box center [763, 24] width 82 height 28
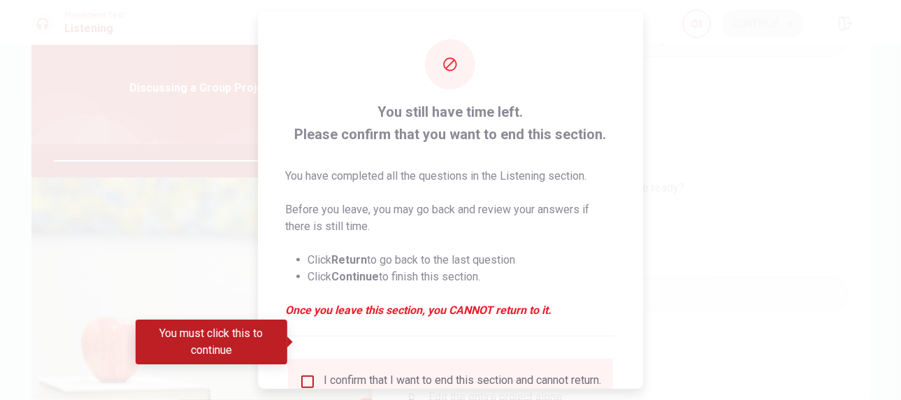
scroll to position [122, 0]
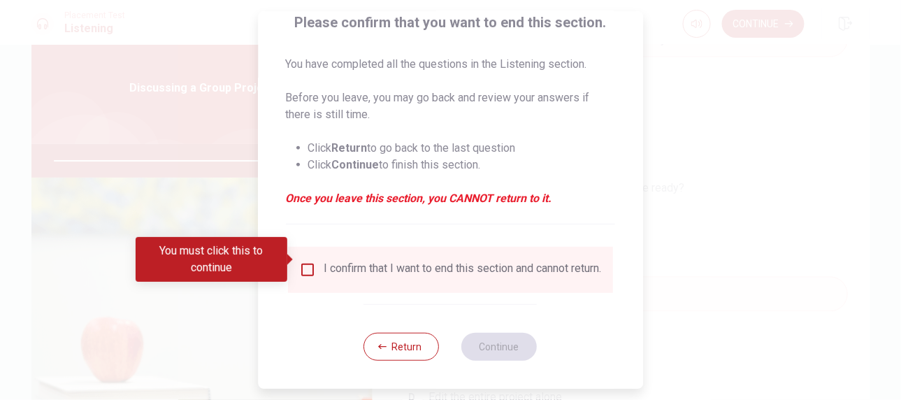
click at [307, 261] on input "You must click this to continue" at bounding box center [307, 269] width 17 height 17
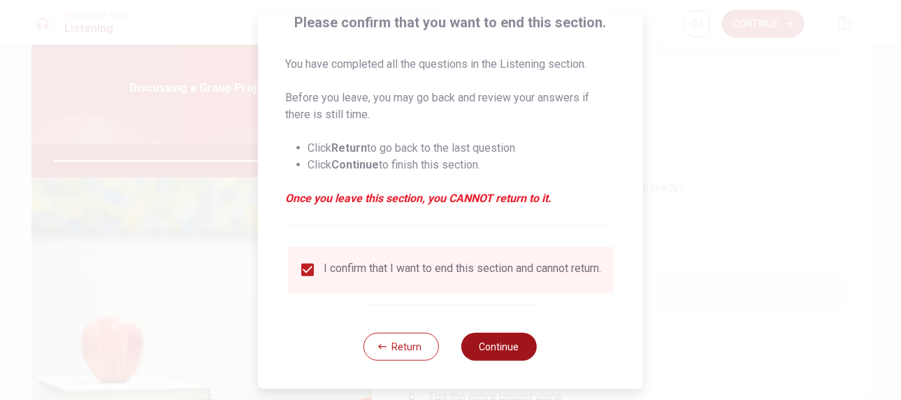
type input "0"
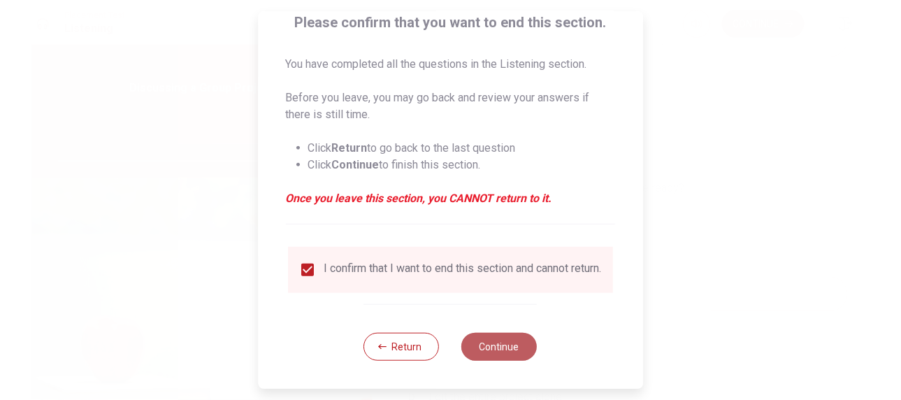
click at [505, 347] on button "Continue" at bounding box center [499, 347] width 75 height 28
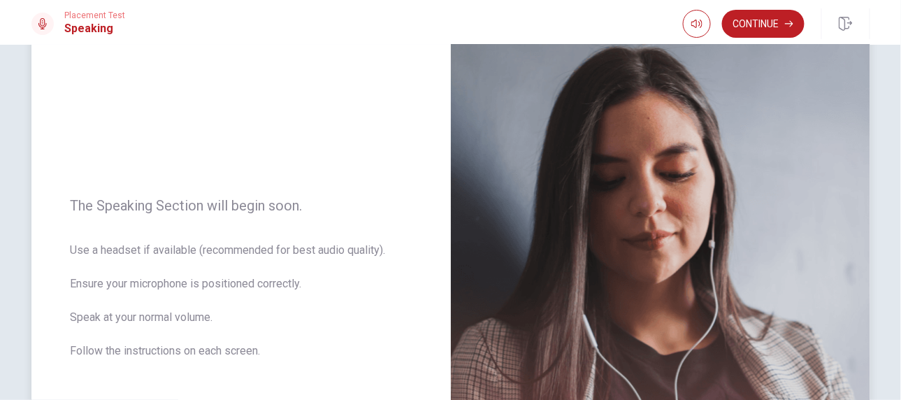
scroll to position [37, 0]
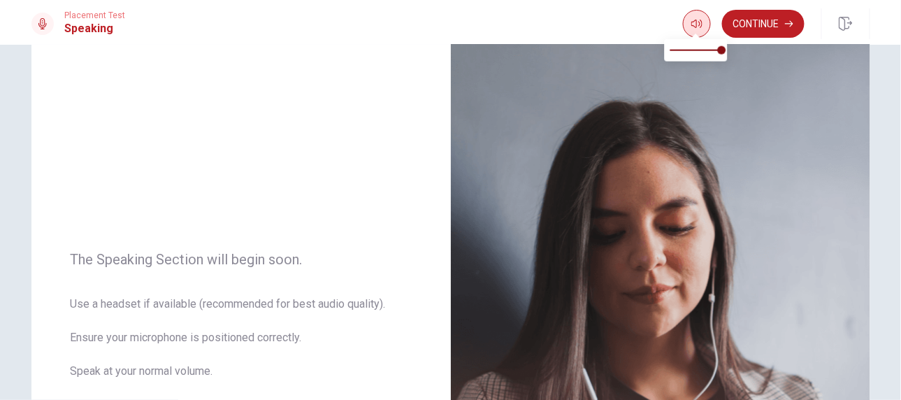
click at [691, 26] on icon "button" at bounding box center [696, 23] width 11 height 11
click at [570, 30] on div "Placement Test Speaking Continue" at bounding box center [450, 23] width 883 height 31
click at [770, 25] on button "Continue" at bounding box center [763, 24] width 82 height 28
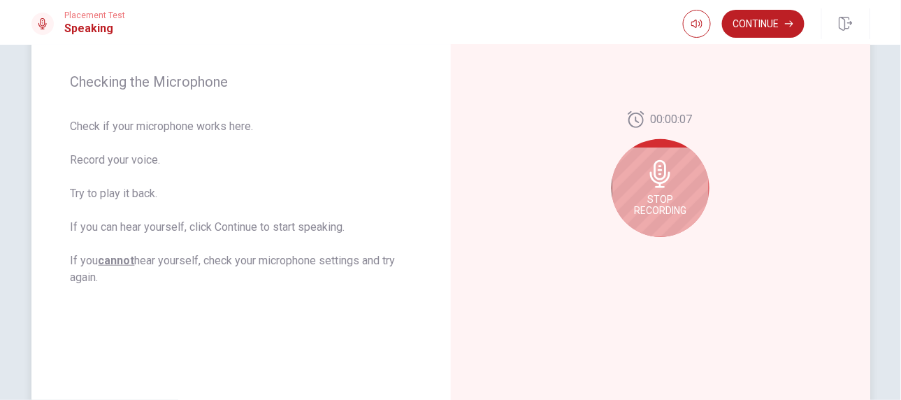
scroll to position [228, 0]
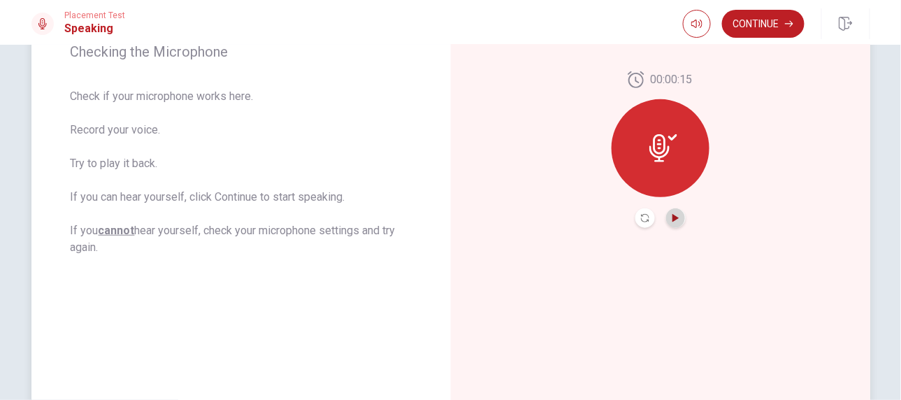
click at [672, 214] on icon "Play Audio" at bounding box center [676, 218] width 8 height 8
click at [644, 221] on icon "Record Again" at bounding box center [645, 218] width 8 height 8
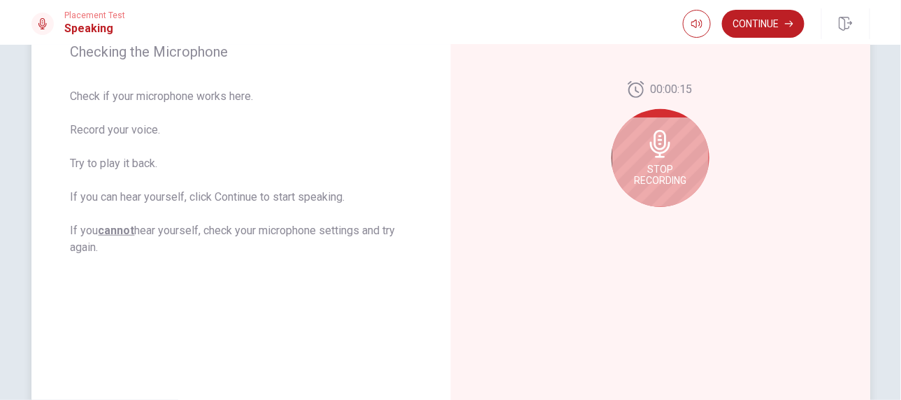
click at [658, 179] on span "Stop Recording" at bounding box center [660, 175] width 52 height 22
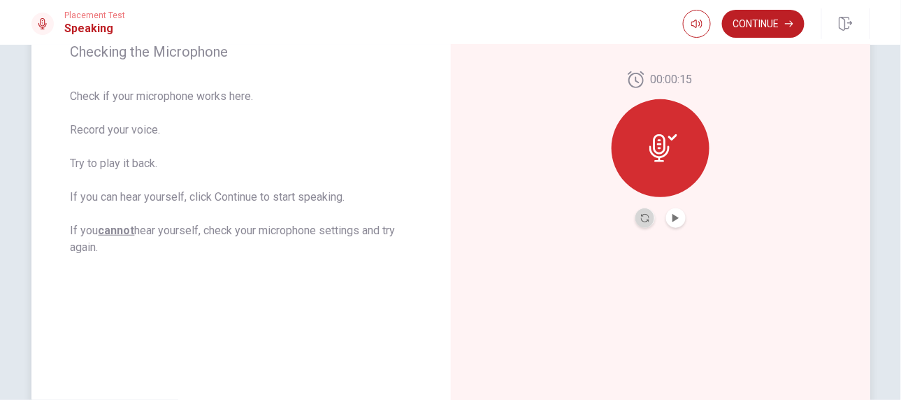
click at [648, 221] on button "Record Again" at bounding box center [645, 218] width 20 height 20
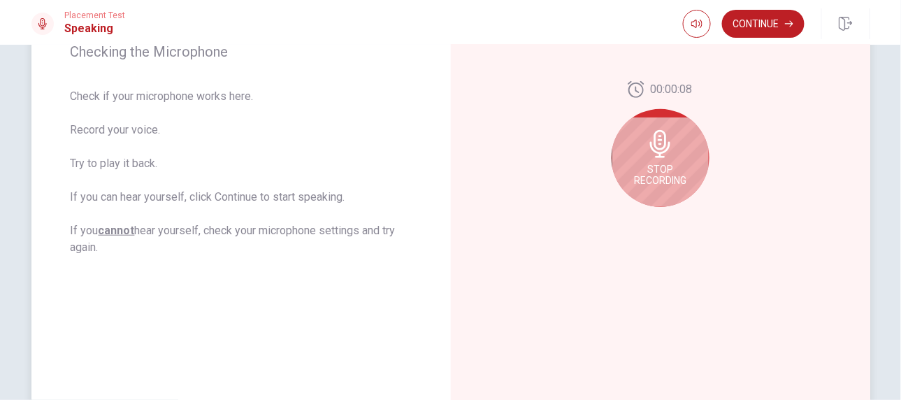
click at [668, 168] on span "Stop Recording" at bounding box center [660, 175] width 52 height 22
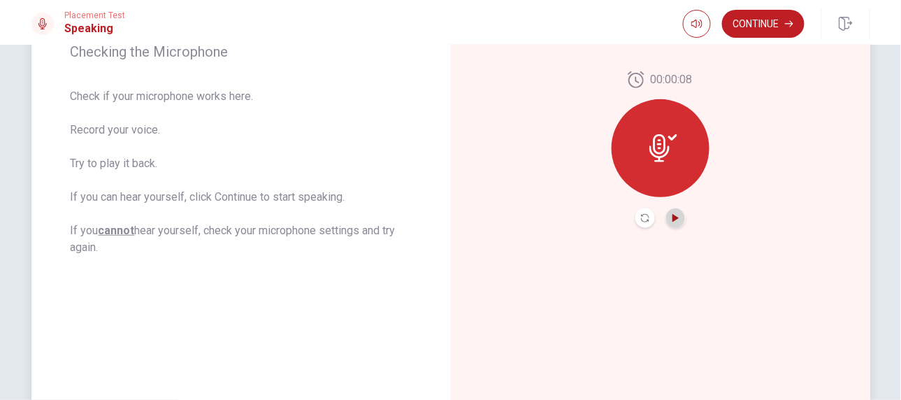
click at [672, 220] on icon "Play Audio" at bounding box center [676, 218] width 8 height 8
click at [641, 218] on icon "Record Again" at bounding box center [645, 218] width 8 height 8
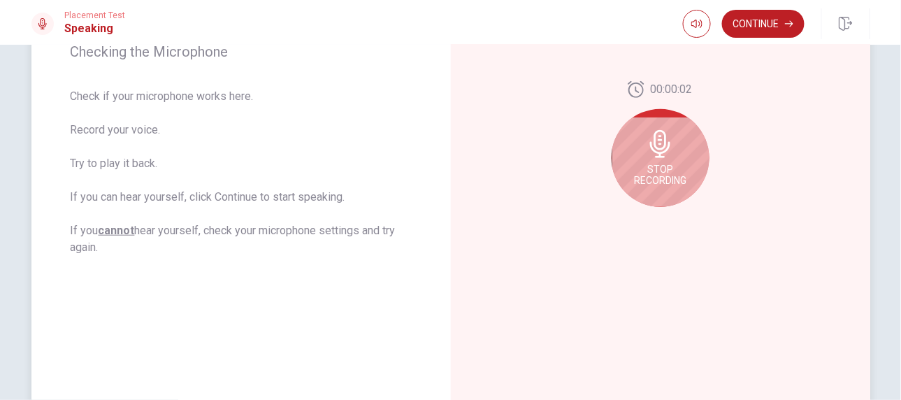
click at [657, 180] on span "Stop Recording" at bounding box center [660, 175] width 52 height 22
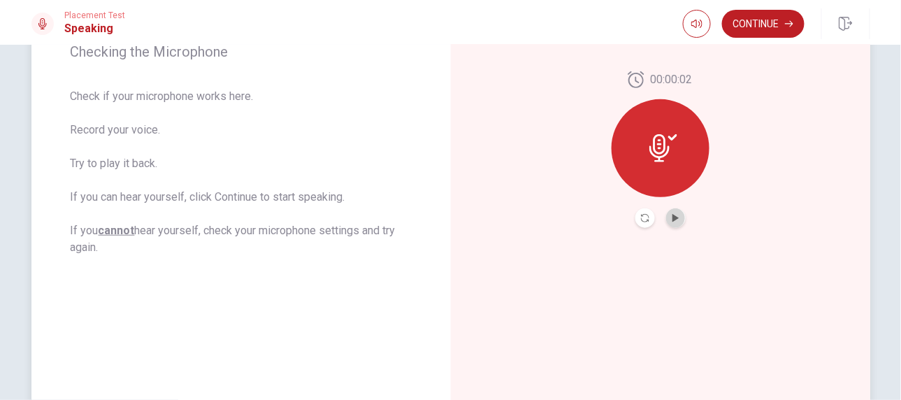
click at [672, 222] on button "Play Audio" at bounding box center [676, 218] width 20 height 20
click at [771, 24] on button "Continue" at bounding box center [763, 24] width 82 height 28
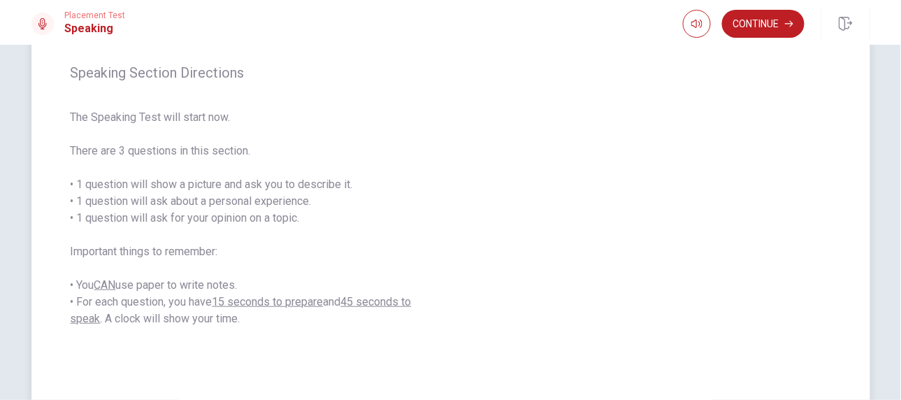
scroll to position [164, 0]
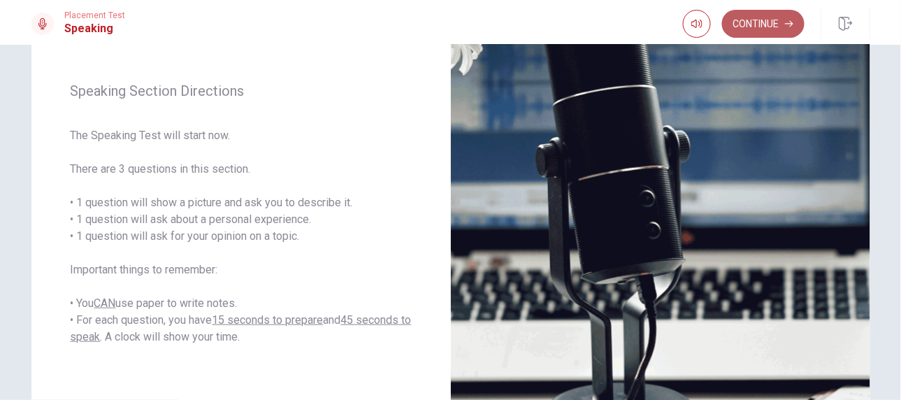
click at [772, 23] on button "Continue" at bounding box center [763, 24] width 82 height 28
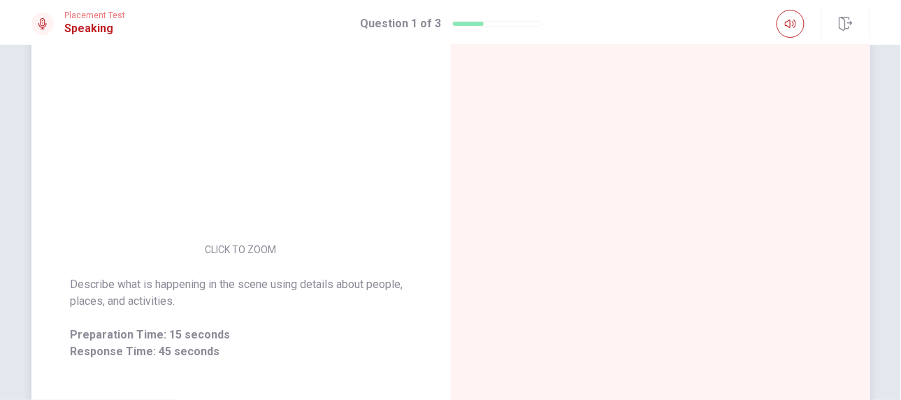
scroll to position [212, 0]
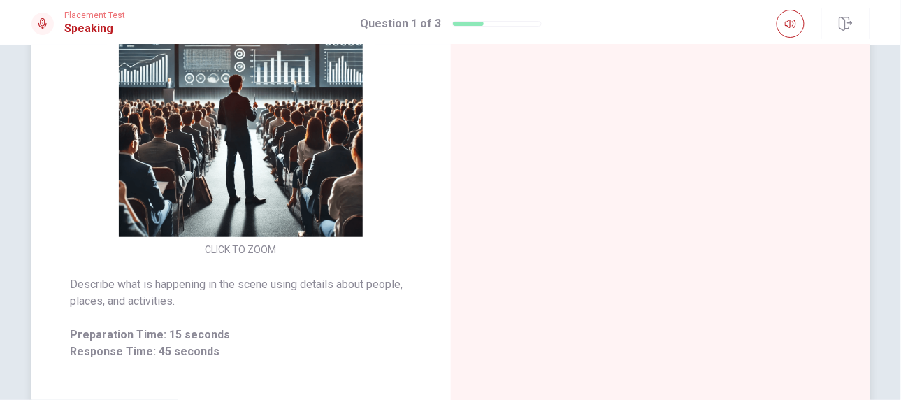
click at [241, 162] on img at bounding box center [241, 115] width 268 height 244
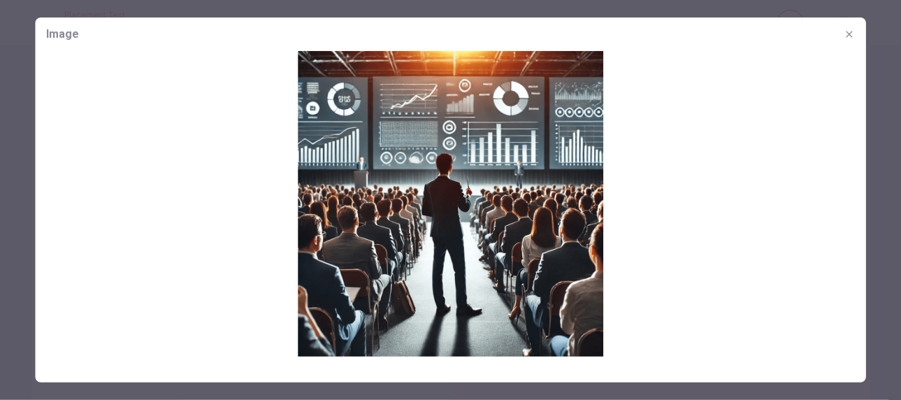
click at [428, 168] on img at bounding box center [450, 203] width 831 height 305
click at [848, 31] on icon "button" at bounding box center [849, 34] width 11 height 11
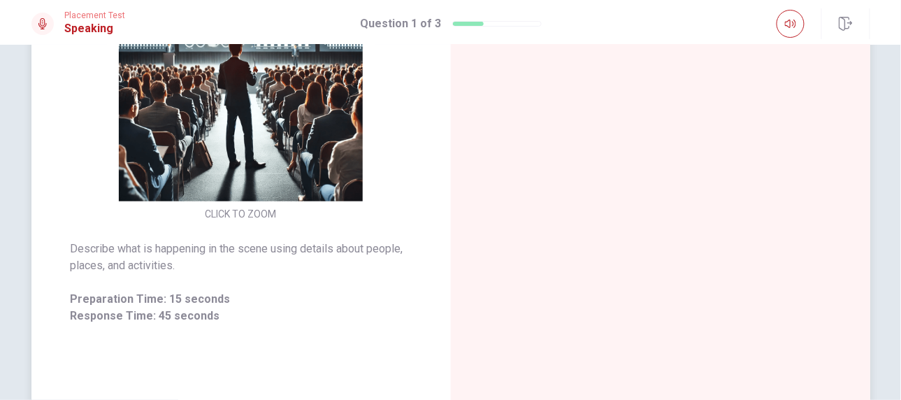
scroll to position [276, 0]
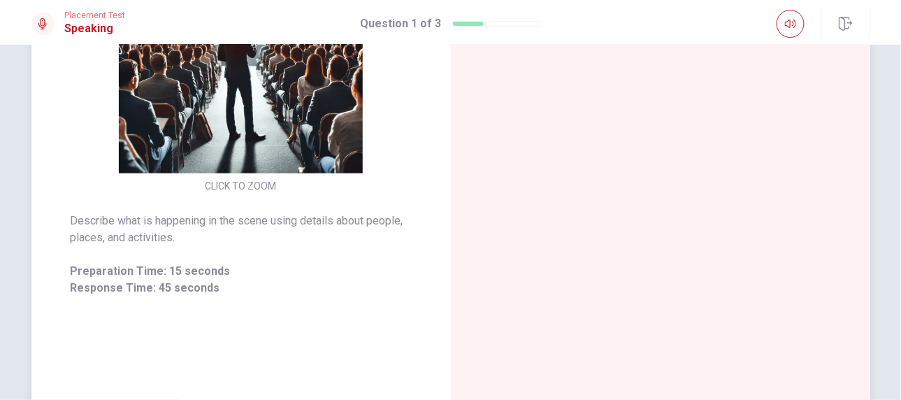
click at [232, 190] on button "CLICK TO ZOOM" at bounding box center [241, 186] width 82 height 20
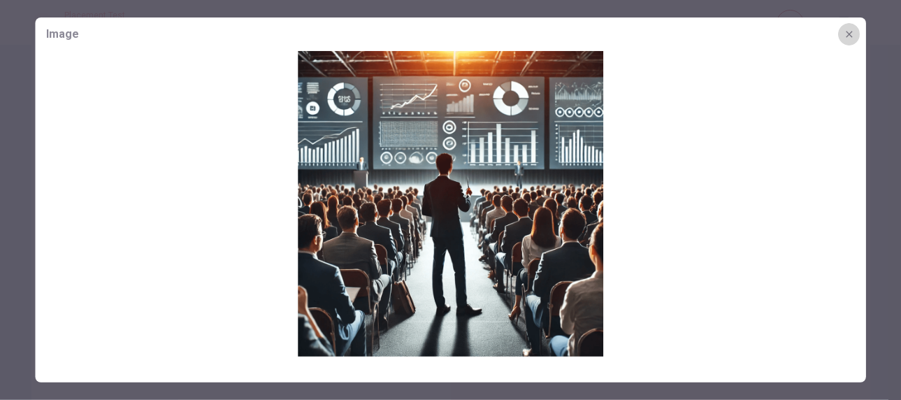
click at [853, 41] on button "button" at bounding box center [849, 34] width 22 height 22
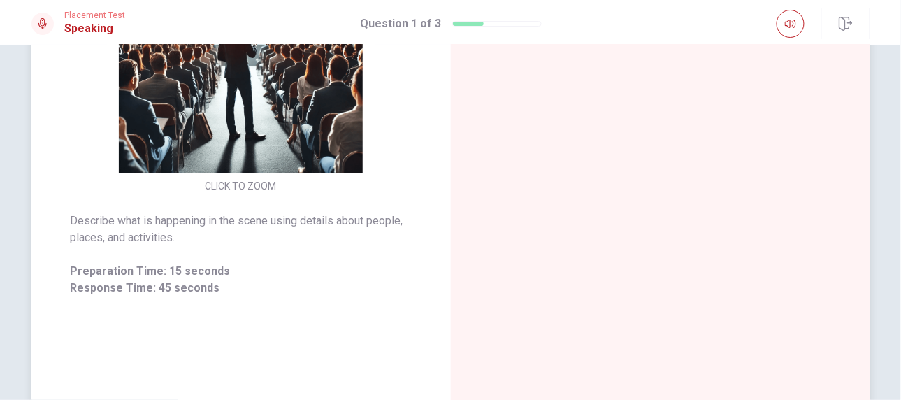
click at [273, 118] on img at bounding box center [241, 51] width 268 height 244
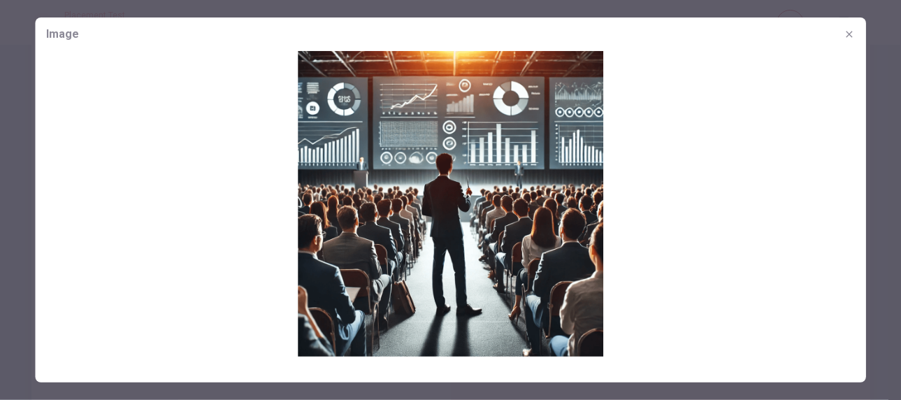
drag, startPoint x: 851, startPoint y: 31, endPoint x: 819, endPoint y: 46, distance: 34.7
click at [851, 31] on icon "button" at bounding box center [849, 34] width 11 height 11
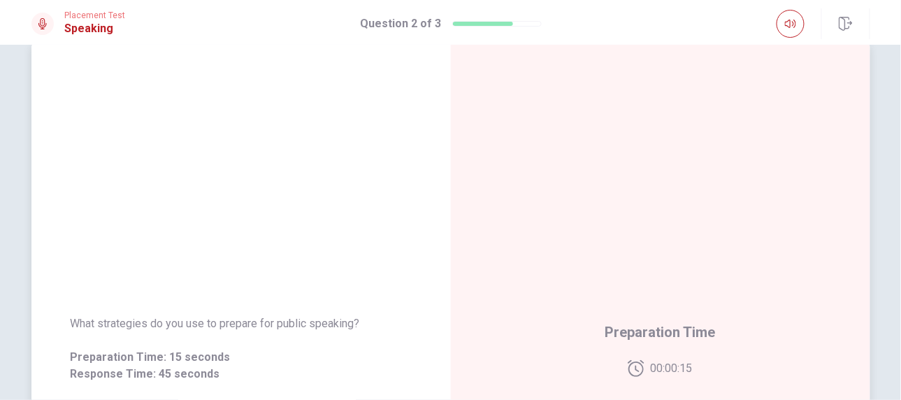
scroll to position [0, 0]
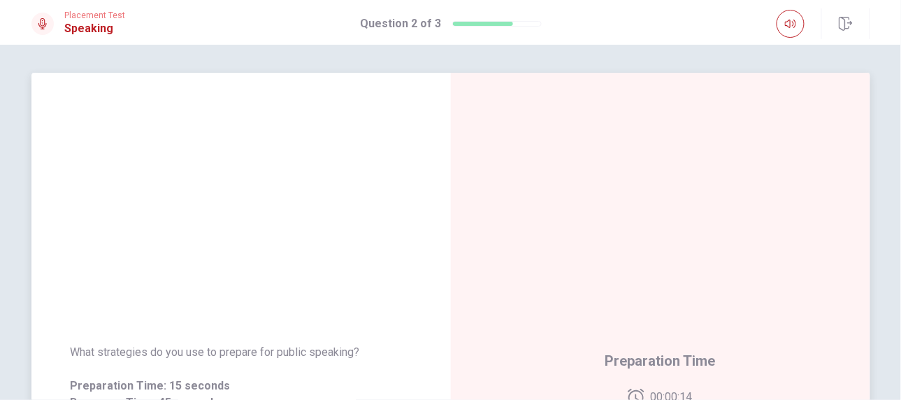
click at [278, 217] on div "What strategies do you use to prepare for public speaking? Preparation Time: 15…" at bounding box center [240, 377] width 419 height 609
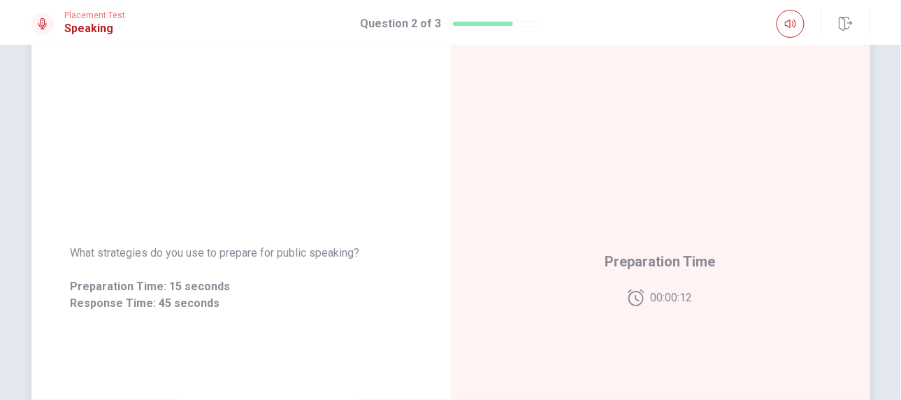
scroll to position [126, 0]
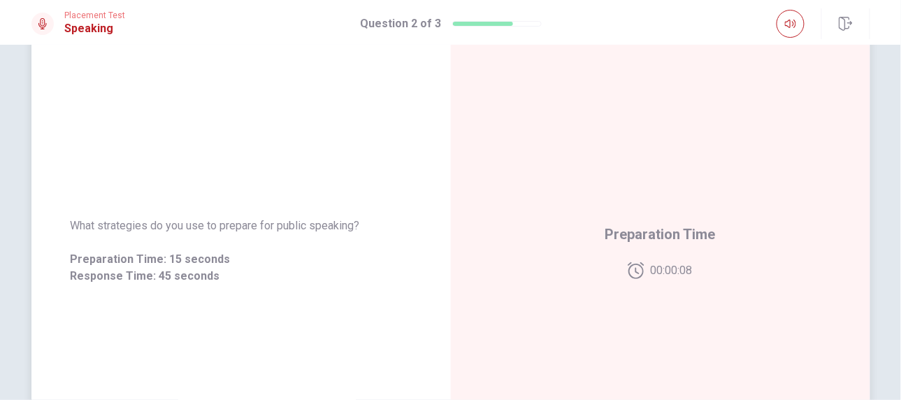
drag, startPoint x: 66, startPoint y: 228, endPoint x: 78, endPoint y: 226, distance: 11.4
click at [78, 226] on div "What strategies do you use to prepare for public speaking? Preparation Time: 15…" at bounding box center [240, 251] width 419 height 101
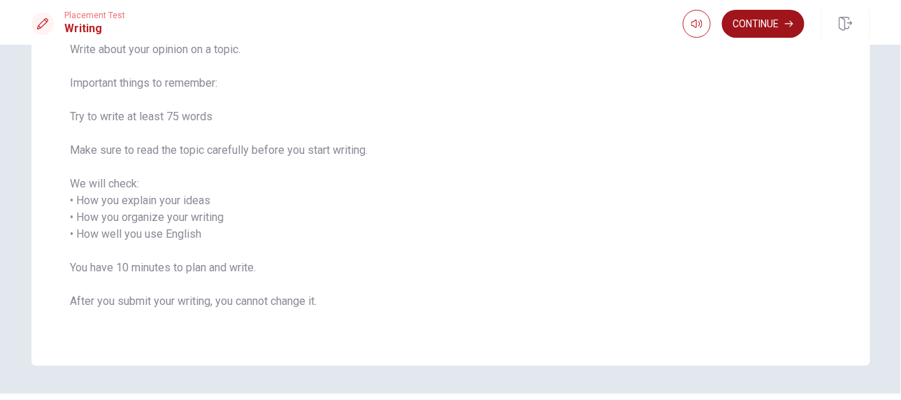
click at [776, 15] on button "Continue" at bounding box center [763, 24] width 82 height 28
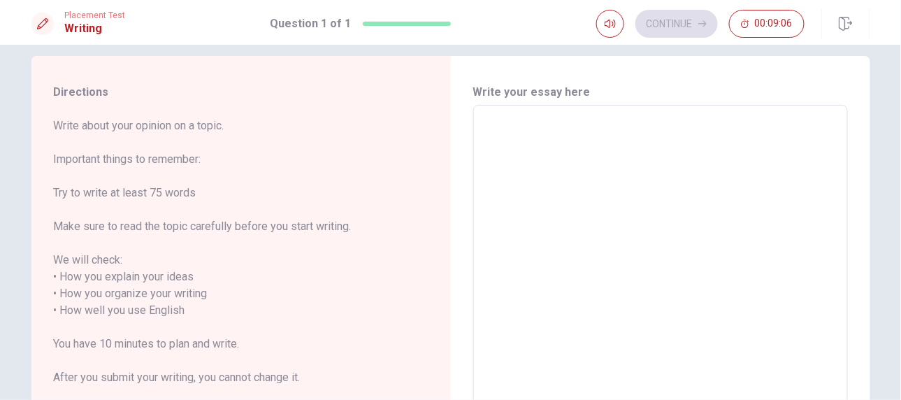
scroll to position [0, 0]
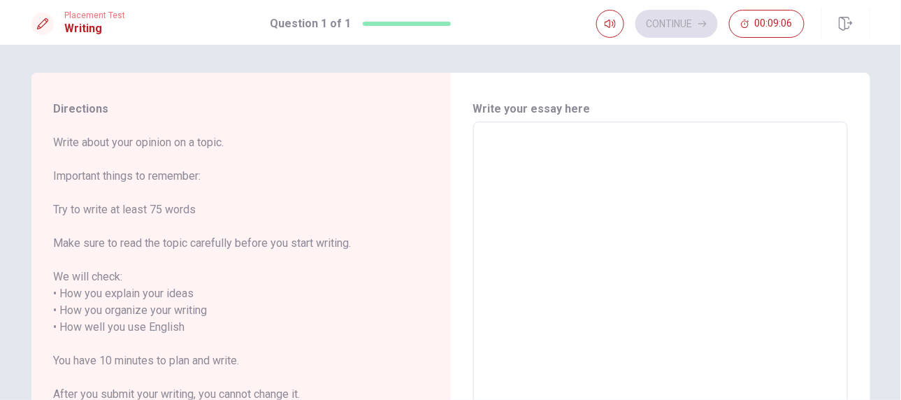
click at [560, 141] on textarea at bounding box center [660, 318] width 355 height 371
click at [566, 144] on textarea at bounding box center [660, 318] width 355 height 371
type textarea "o"
type textarea "x"
type textarea "on"
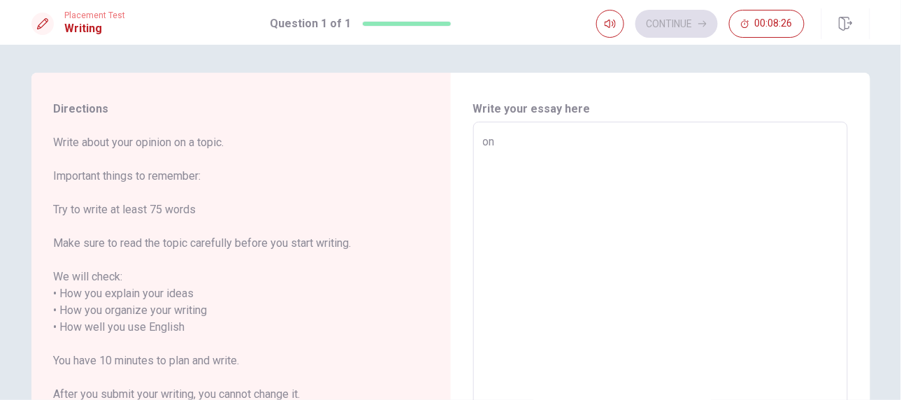
type textarea "x"
type textarea "one"
type textarea "x"
type textarea "on"
type textarea "x"
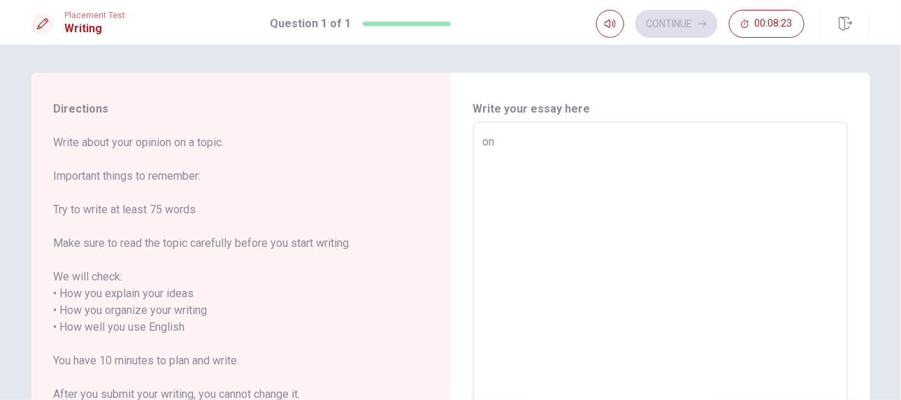
type textarea "o"
type textarea "x"
type textarea "O"
type textarea "x"
type textarea "On"
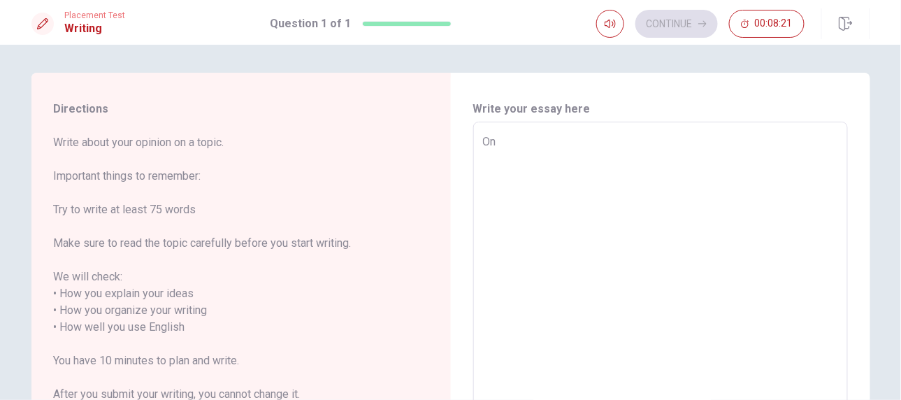
type textarea "x"
type textarea "One"
type textarea "x"
type textarea "One"
type textarea "x"
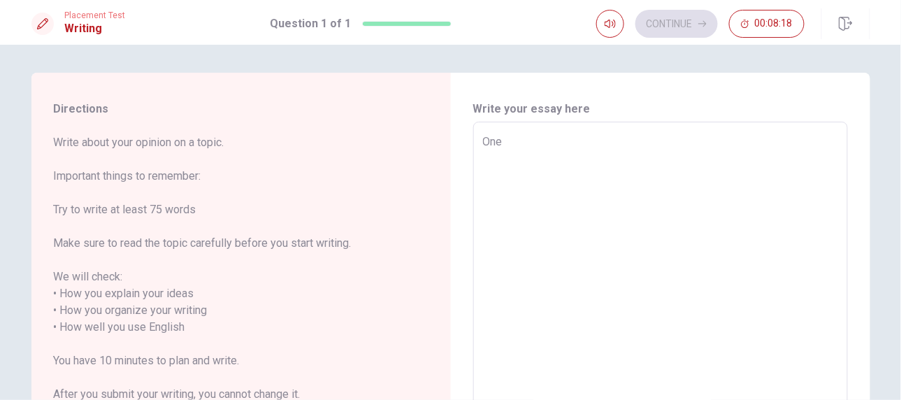
type textarea "One t"
type textarea "x"
type textarea "One ti"
type textarea "x"
type textarea "One [PERSON_NAME]"
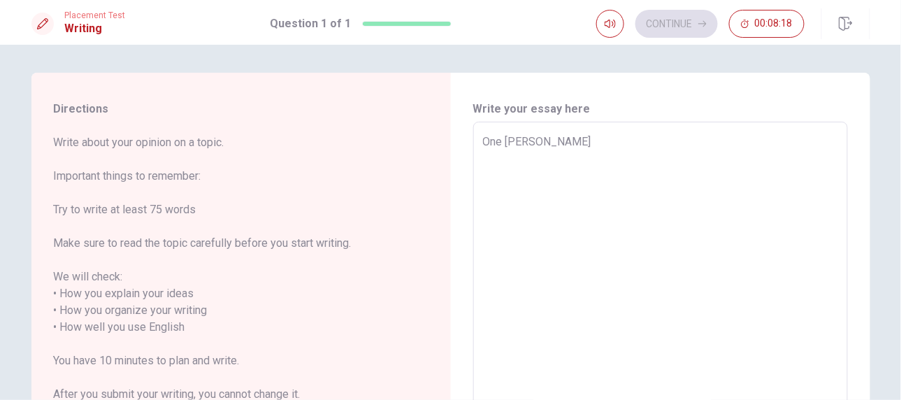
type textarea "x"
type textarea "One time"
type textarea "x"
type textarea "One time"
type textarea "x"
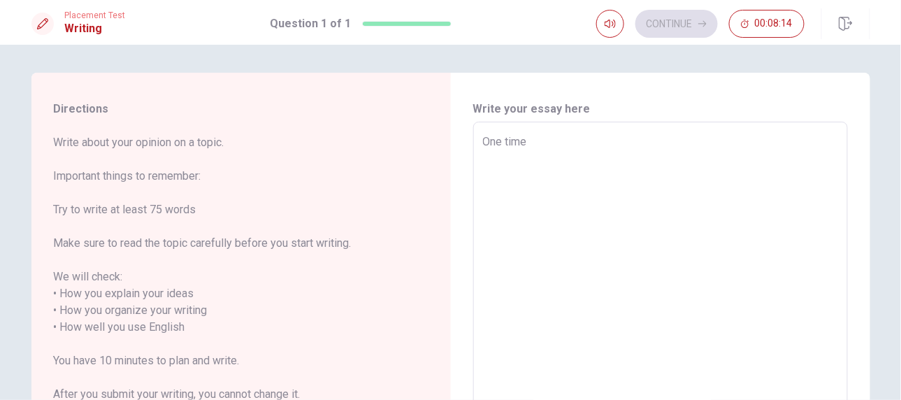
type textarea "One time i"
type textarea "x"
type textarea "One time"
type textarea "x"
type textarea "One time I"
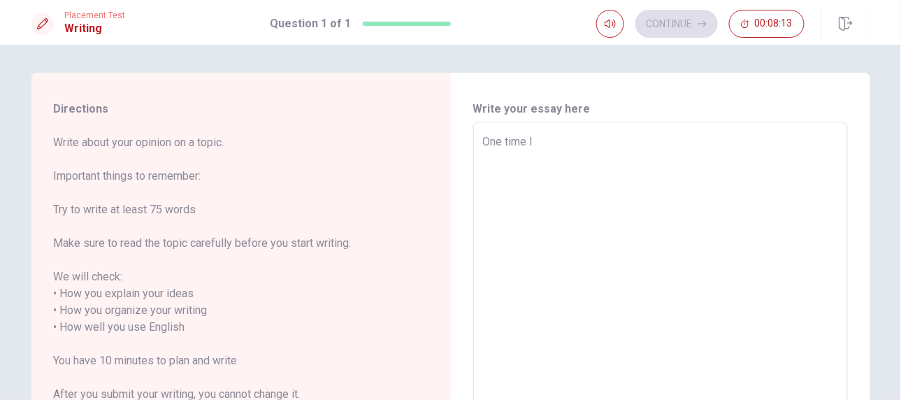
type textarea "x"
type textarea "One time I"
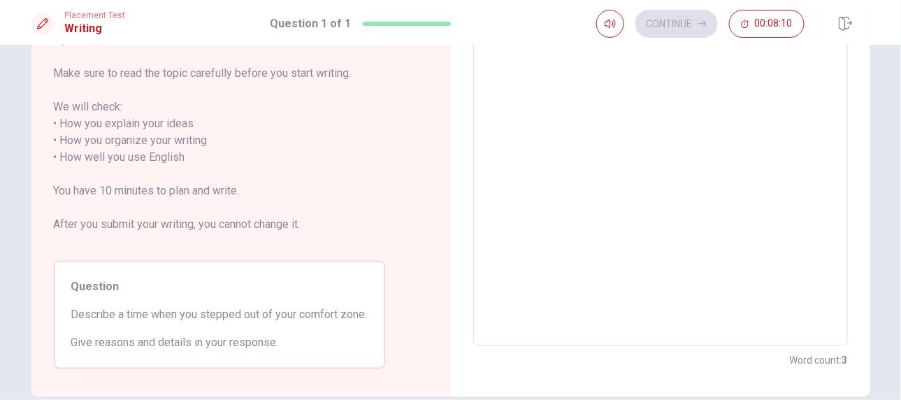
scroll to position [190, 0]
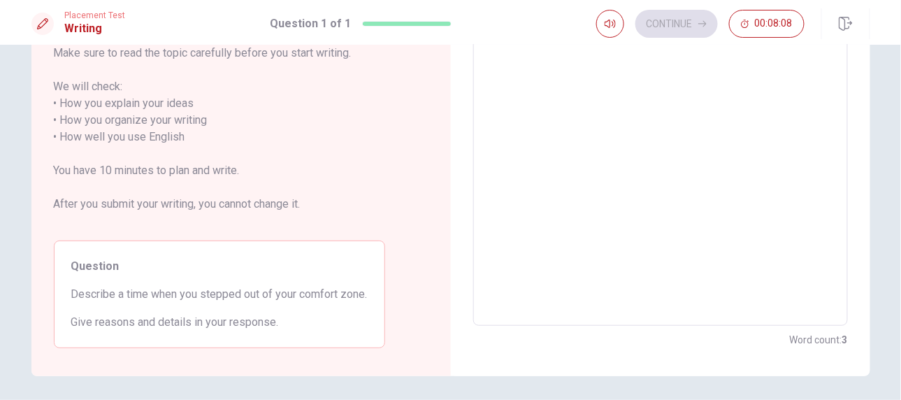
type textarea "x"
type textarea "One time I s"
type textarea "x"
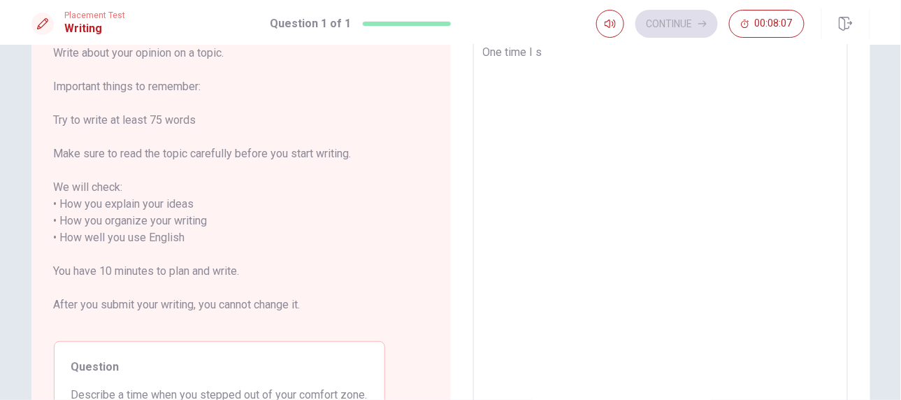
type textarea "One time I st"
type textarea "x"
type textarea "One time I ste"
type textarea "x"
type textarea "One time I step"
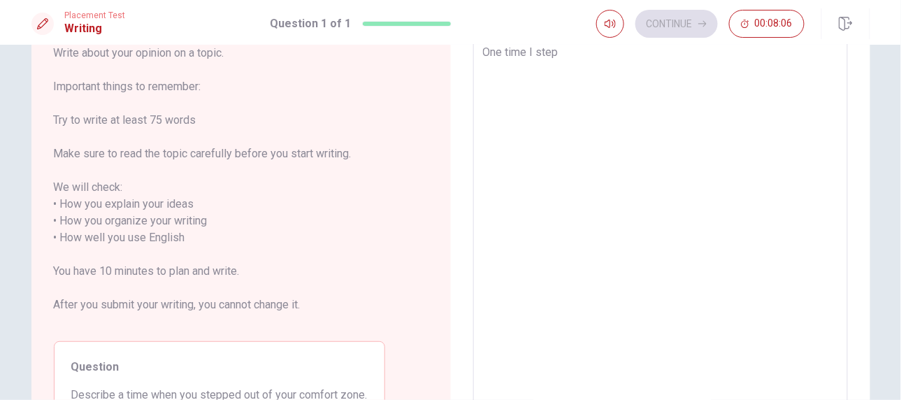
type textarea "x"
type textarea "One time I [PERSON_NAME]"
type textarea "x"
type textarea "One time I steppe"
type textarea "x"
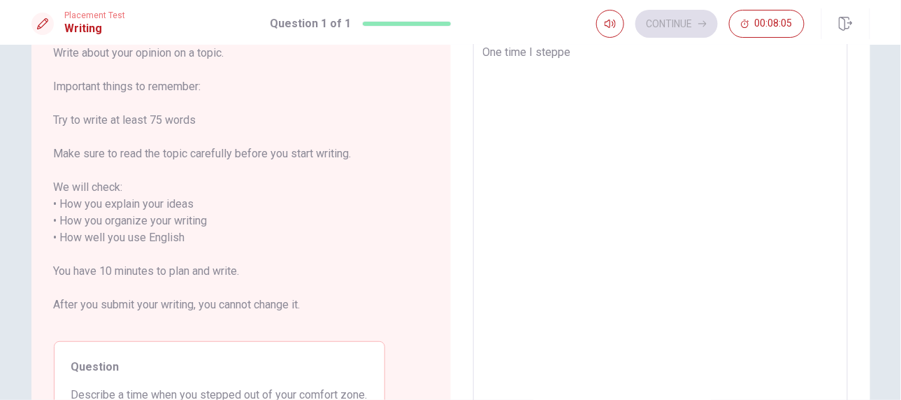
type textarea "One time I stepped"
type textarea "x"
type textarea "One time I stepped"
type textarea "x"
type textarea "One time I stepped o"
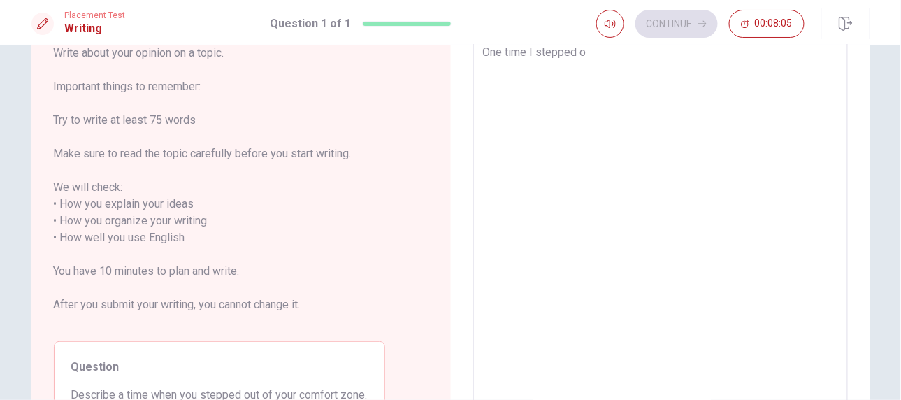
type textarea "x"
type textarea "One time I stepped ou"
type textarea "x"
type textarea "One time I stepped out"
type textarea "x"
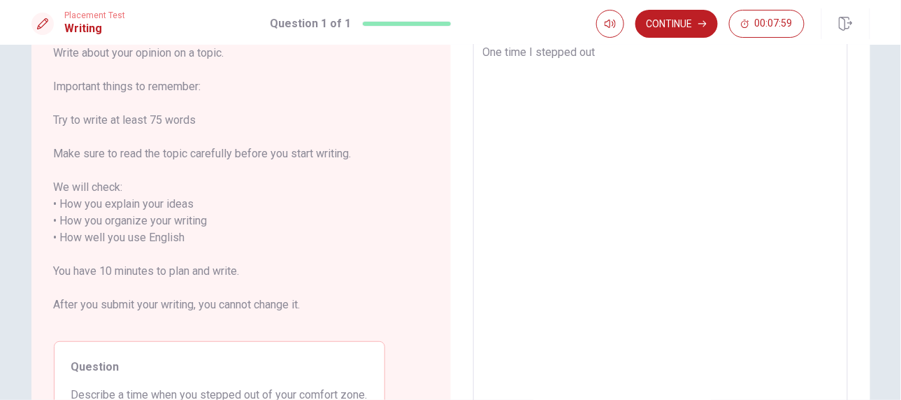
type textarea "One time I stepped out"
type textarea "x"
type textarea "One time I stepped out o"
type textarea "x"
type textarea "One time I stepped out of"
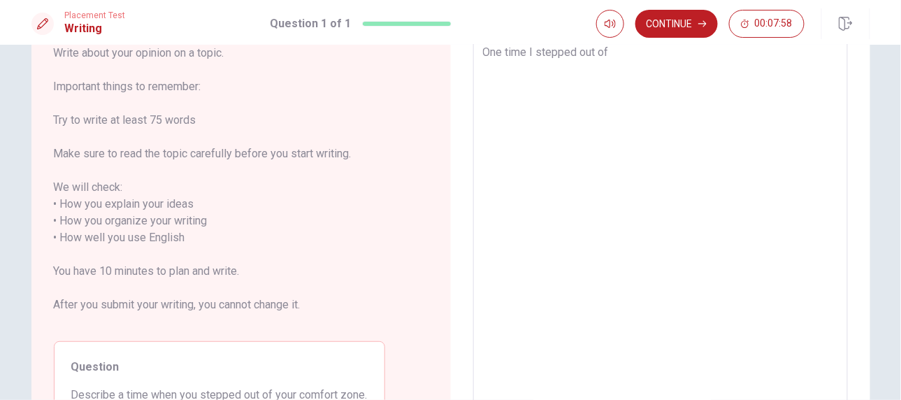
type textarea "x"
type textarea "One time I stepped out of"
type textarea "x"
type textarea "One time I stepped out of m"
type textarea "x"
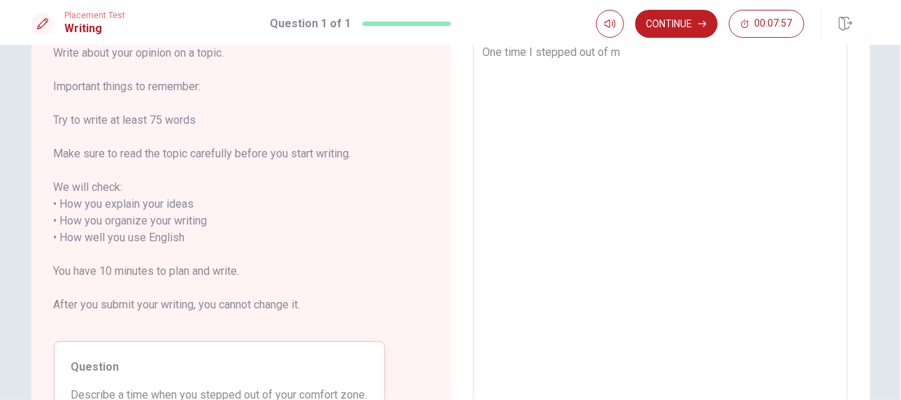
type textarea "One time I stepped out of my"
type textarea "x"
type textarea "One time I stepped out of my"
type textarea "x"
type textarea "One time I stepped out of my c"
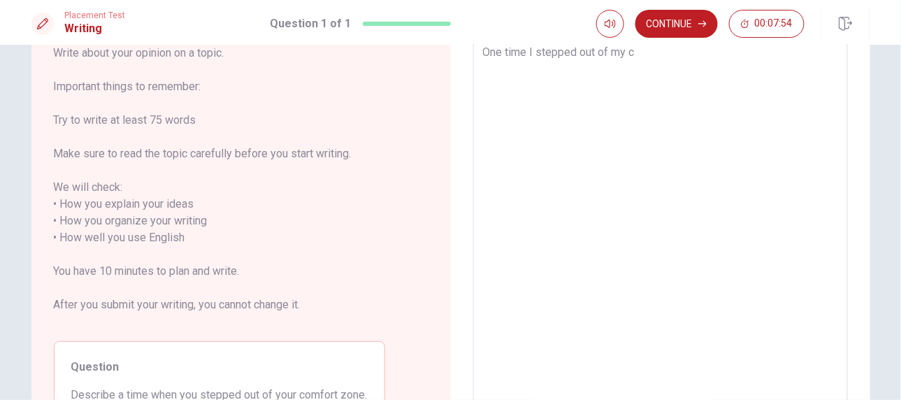
type textarea "x"
type textarea "One time I stepped out of my co"
type textarea "x"
type textarea "One time I stepped out of my com"
type textarea "x"
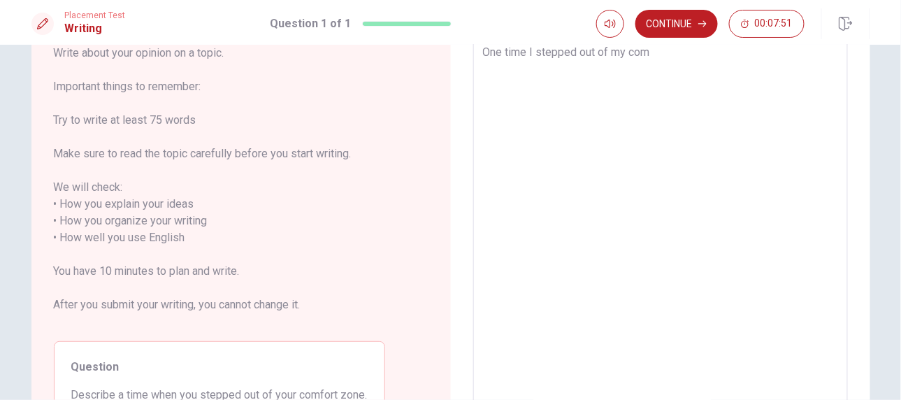
type textarea "One time I stepped out of my comf"
type textarea "x"
type textarea "One time I stepped out of my comfo"
type textarea "x"
type textarea "One time I stepped out of my comfor"
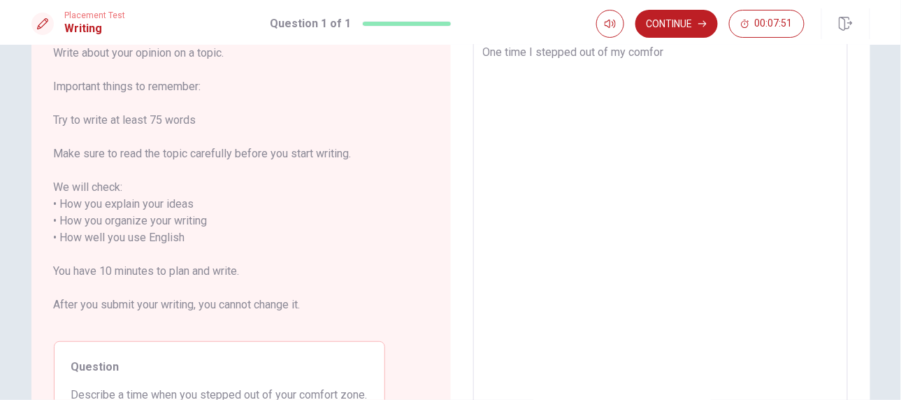
type textarea "x"
type textarea "One time I stepped out of my comfort"
type textarea "x"
type textarea "One time I stepped out of my comfort"
type textarea "x"
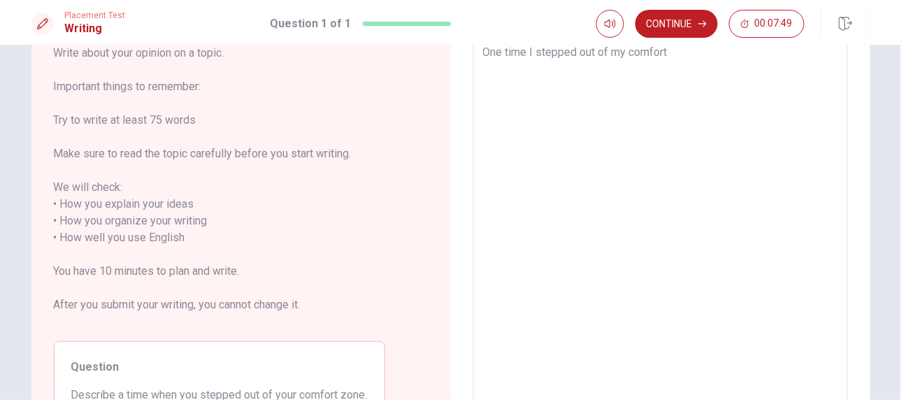
type textarea "One time I stepped out of my comfort z"
type textarea "x"
type textarea "One time I stepped out of my comfort ze"
type textarea "x"
type textarea "One time I stepped out of my comfort z"
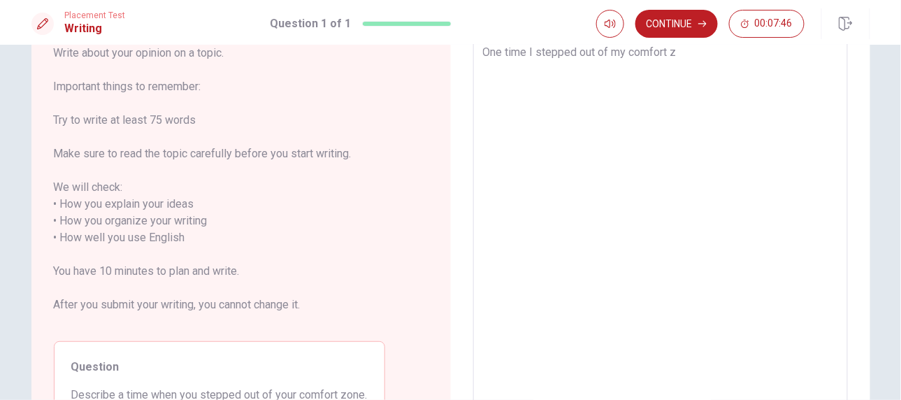
type textarea "x"
type textarea "One time I stepped out of my comfort zo"
type textarea "x"
type textarea "One time I stepped out of my comfort zon"
type textarea "x"
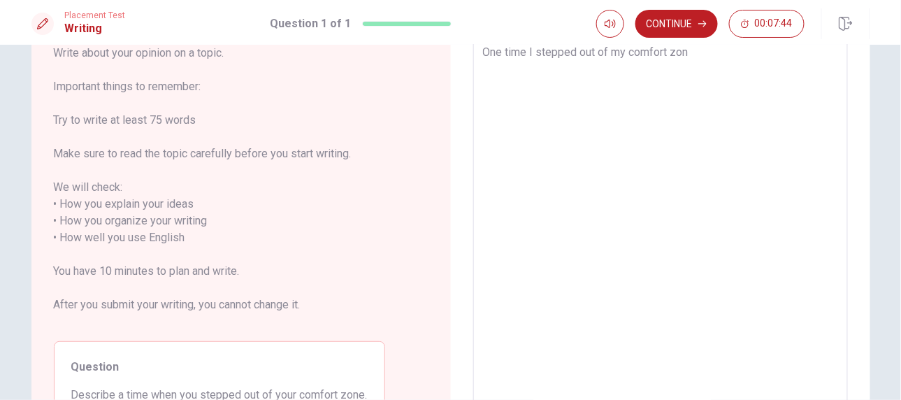
type textarea "One time I stepped out of my comfort zone"
type textarea "x"
type textarea "One time I stepped out of my comfort zone"
type textarea "x"
type textarea "One time I stepped out of my comfort zone w"
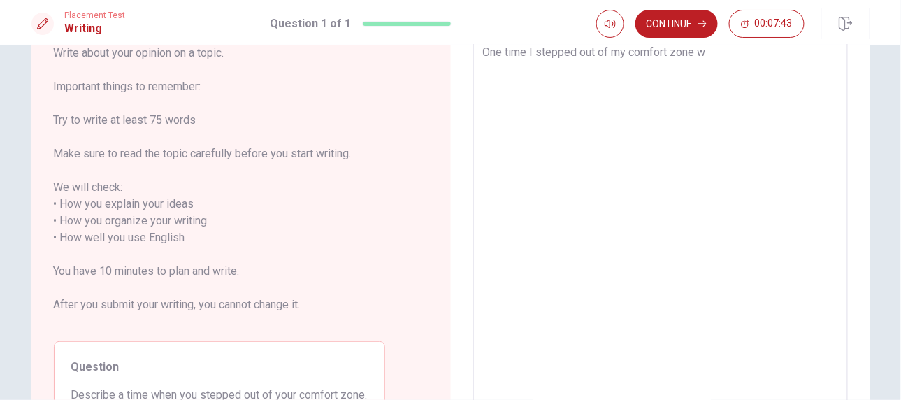
type textarea "x"
type textarea "One time I stepped out of my comfort zone we"
type textarea "x"
type textarea "One time I stepped out of my comfort zone w"
type textarea "x"
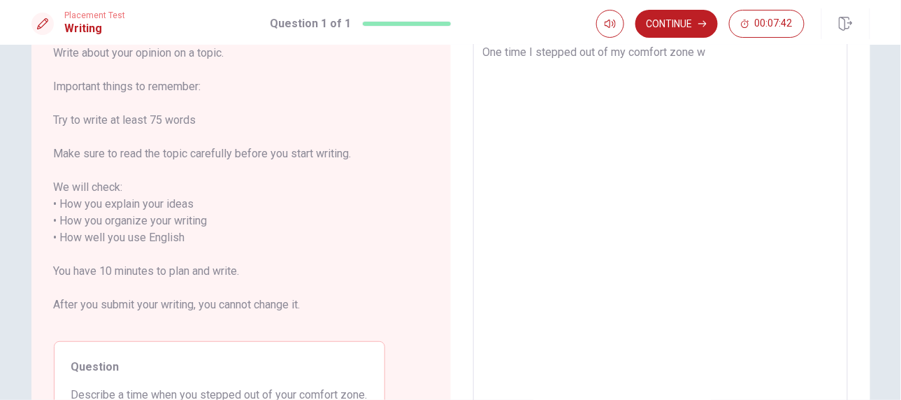
type textarea "One time I stepped out of my comfort zone wa"
type textarea "x"
type textarea "One time I stepped out of my comfort zone was"
type textarea "x"
type textarea "One time I stepped out of my comfort zone was"
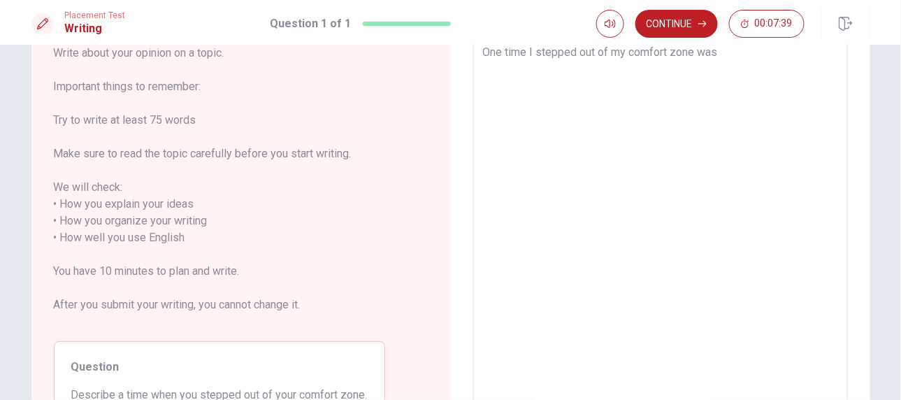
type textarea "x"
type textarea "One time I stepped out of my comfort zone was w"
type textarea "x"
type textarea "One time I stepped out of my comfort zone was wh"
type textarea "x"
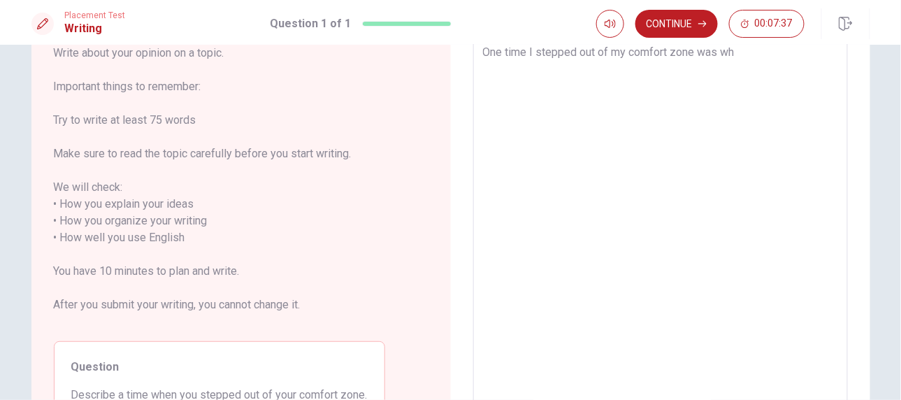
type textarea "One time I stepped out of my comfort zone was whe"
type textarea "x"
type textarea "One time I stepped out of my comfort zone was when"
type textarea "x"
type textarea "One time I stepped out of my comfort zone was when"
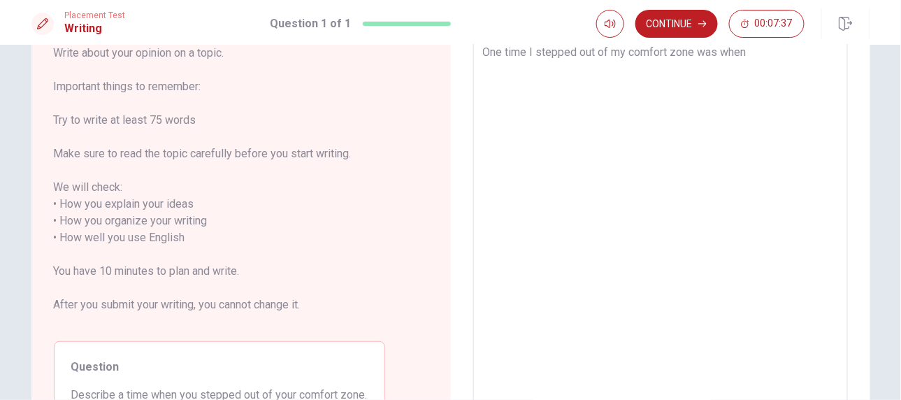
type textarea "x"
type textarea "One time I stepped out of my comfort zone was when i"
type textarea "x"
type textarea "One time I stepped out of my comfort zone was when i"
type textarea "x"
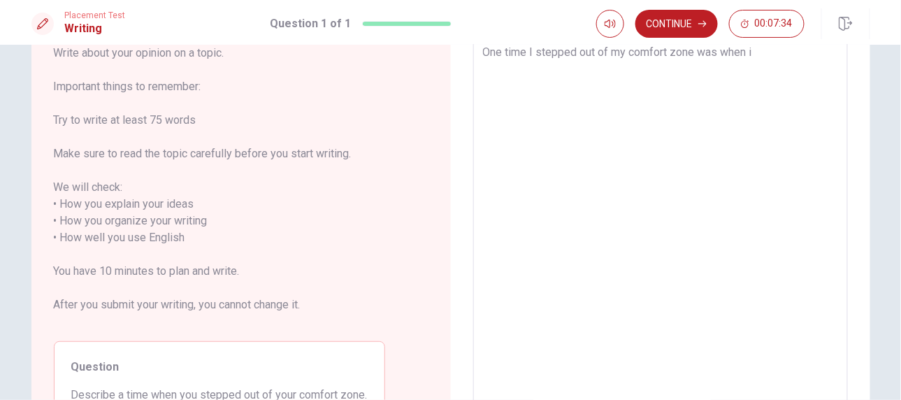
type textarea "One time I stepped out of my comfort zone was when i"
type textarea "x"
type textarea "One time I stepped out of my comfort zone was when"
type textarea "x"
type textarea "One time I stepped out of my comfort zone was when I"
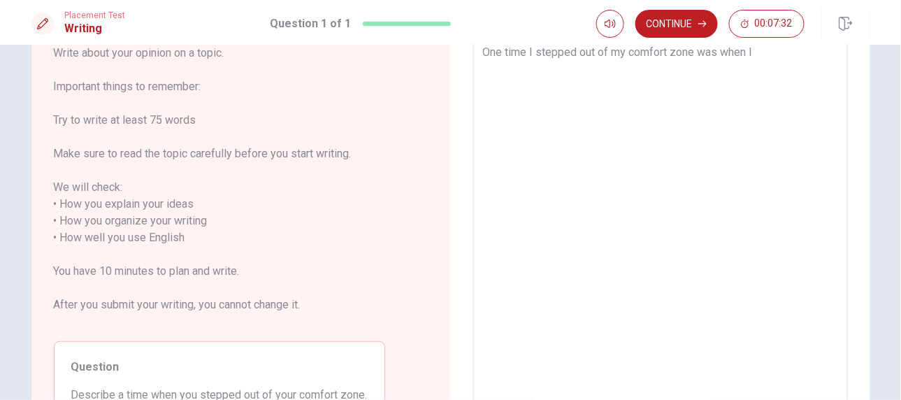
type textarea "x"
type textarea "One time I stepped out of my comfort zone was when I"
type textarea "x"
type textarea "One time I stepped out of my comfort zone was when I h"
type textarea "x"
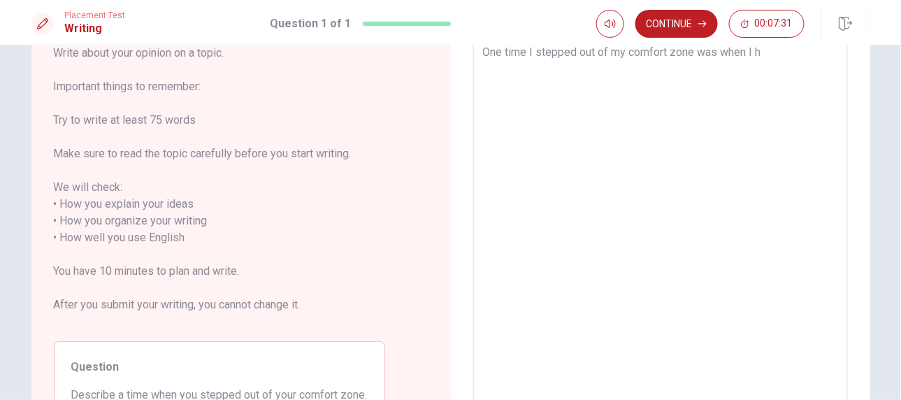
type textarea "One time I stepped out of my comfort zone was when I ha"
type textarea "x"
type textarea "One time I stepped out of my comfort zone was when I hav"
type textarea "x"
type textarea "One time I stepped out of my comfort zone was when I have"
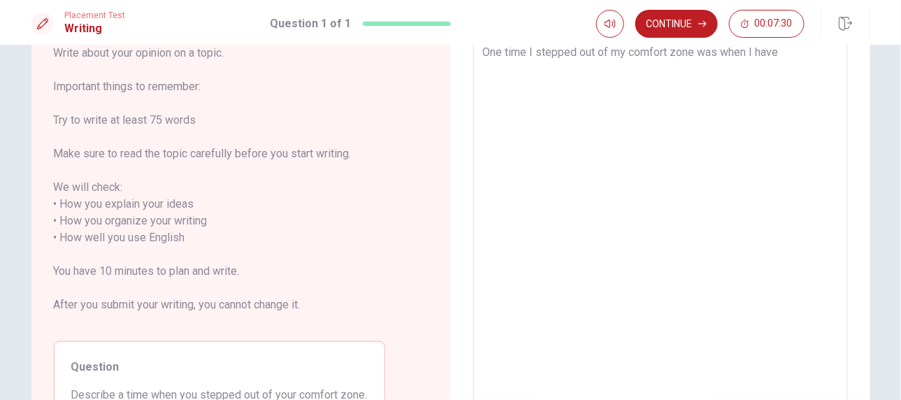
type textarea "x"
type textarea "One time I stepped out of my comfort zone was when I have"
type textarea "x"
type textarea "One time I stepped out of my comfort zone was when I have"
type textarea "x"
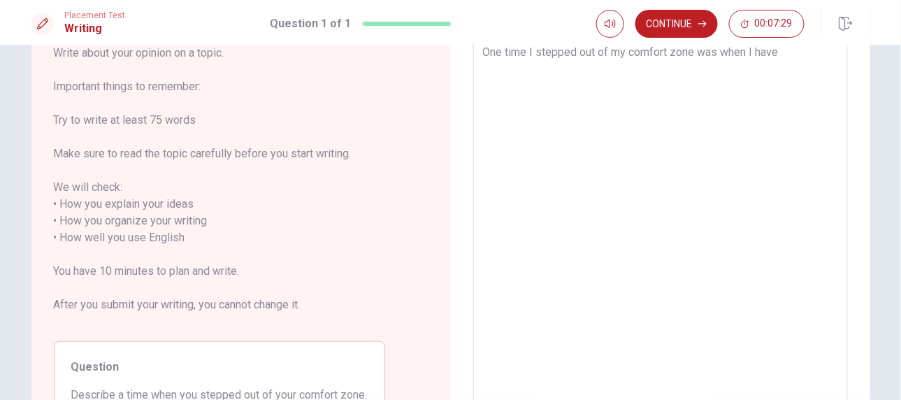
type textarea "One time I stepped out of my comfort zone was when I hav"
type textarea "x"
type textarea "One time I stepped out of my comfort zone was when I ha"
type textarea "x"
type textarea "One time I stepped out of my comfort zone was when I had"
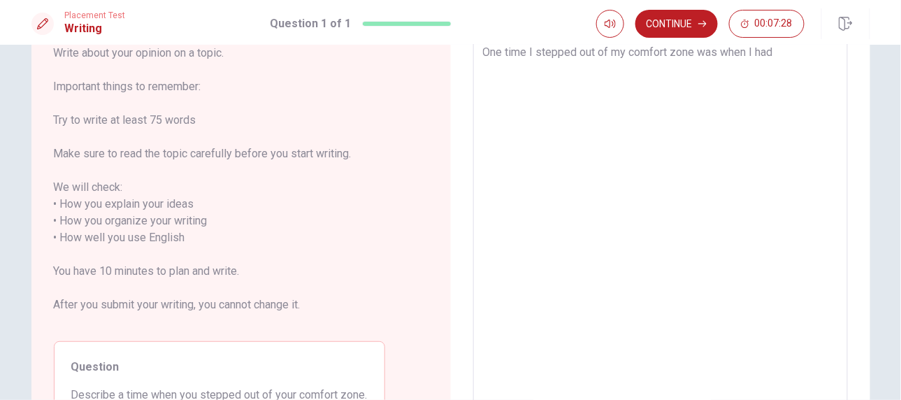
type textarea "x"
type textarea "One time I stepped out of my comfort zone was when I had"
type textarea "x"
type textarea "One time I stepped out of my comfort zone was when I had a"
type textarea "x"
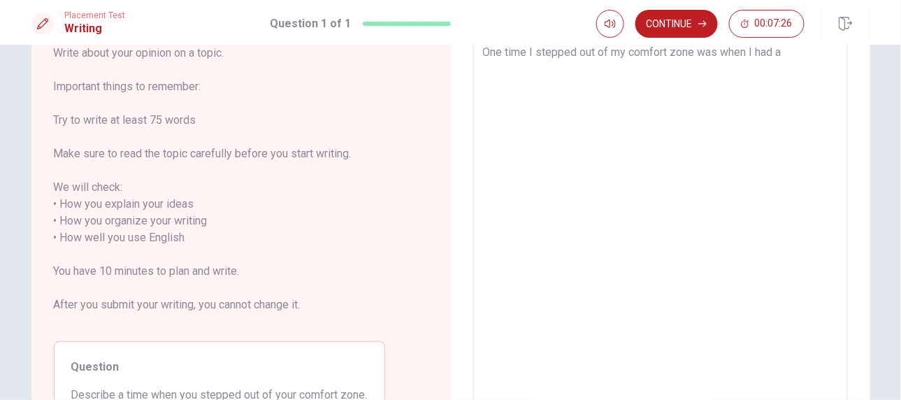
type textarea "One time I stepped out of my comfort zone was when I had"
type textarea "x"
type textarea "One time I stepped out of my comfort zone was when I had"
type textarea "x"
type textarea "One time I stepped out of my comfort zone was when I ha"
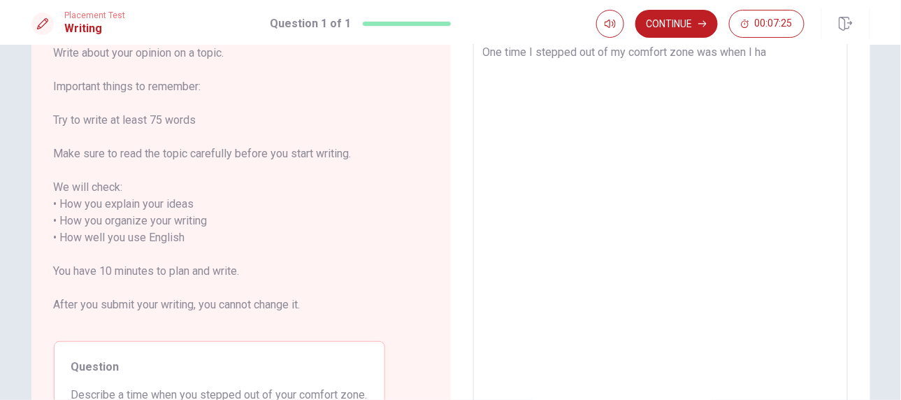
type textarea "x"
type textarea "One time I stepped out of my comfort zone was when I h"
type textarea "x"
type textarea "One time I stepped out of my comfort zone was when I"
type textarea "x"
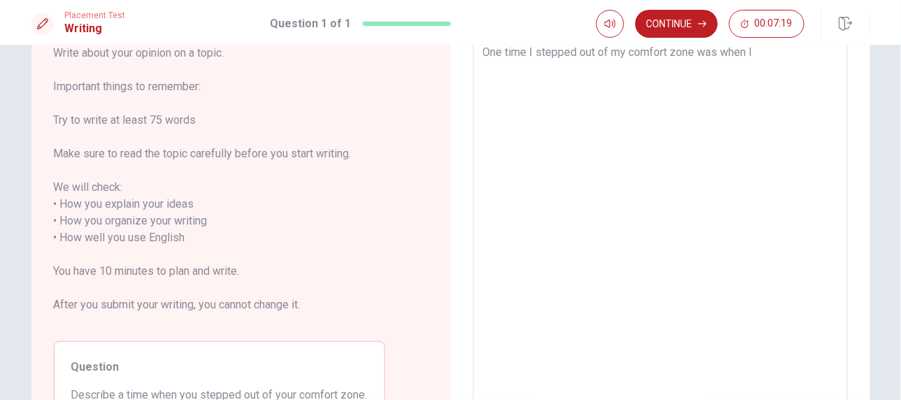
type textarea "One time I stepped out of my comfort zone was when I p"
type textarea "x"
type textarea "One time I stepped out of my comfort zone was when I pa"
type textarea "x"
type textarea "One time I stepped out of my comfort zone was when I par"
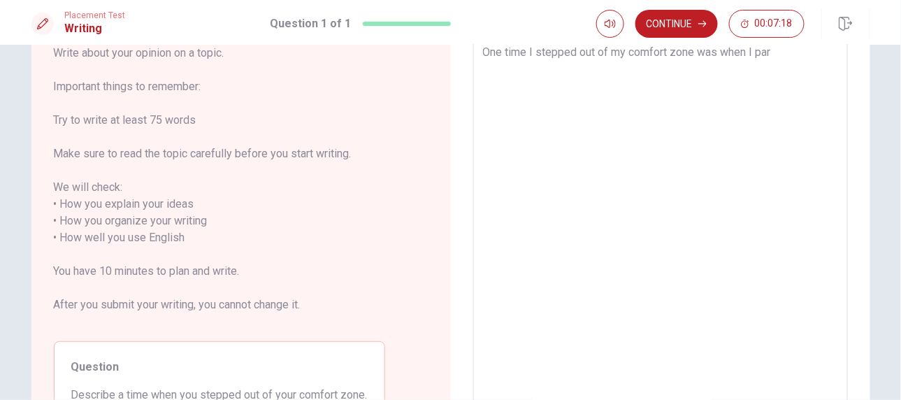
type textarea "x"
type textarea "One time I stepped out of my comfort zone was when I parc"
type textarea "x"
type textarea "One time I stepped out of my comfort zone was when I parci"
type textarea "x"
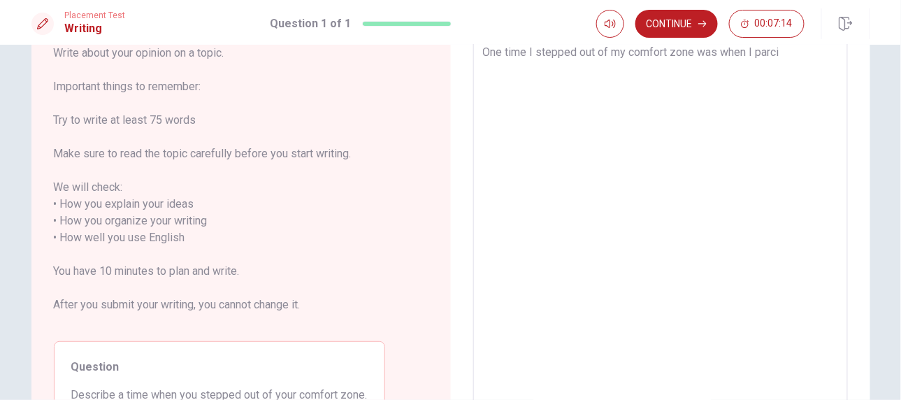
type textarea "One time I stepped out of my comfort zone was when I parc"
type textarea "x"
type textarea "One time I stepped out of my comfort zone was when I par"
type textarea "x"
type textarea "One time I stepped out of my comfort zone was when I part"
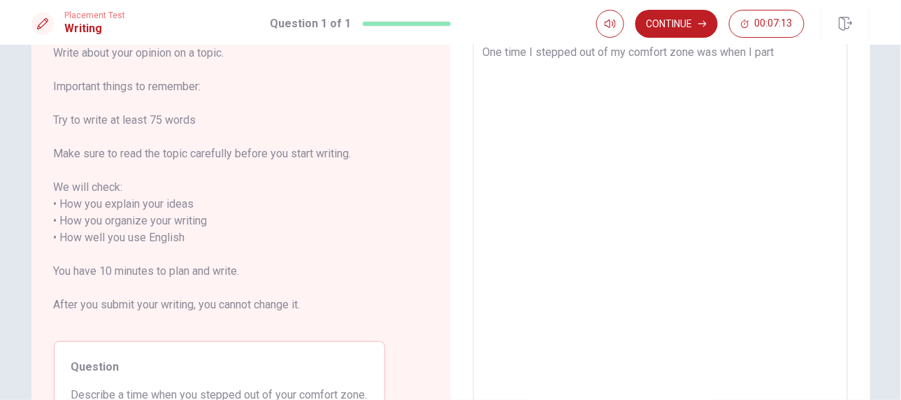
type textarea "x"
type textarea "One time I stepped out of my comfort zone was when I parti"
type textarea "x"
type textarea "One time I stepped out of my comfort zone was when I partic"
type textarea "x"
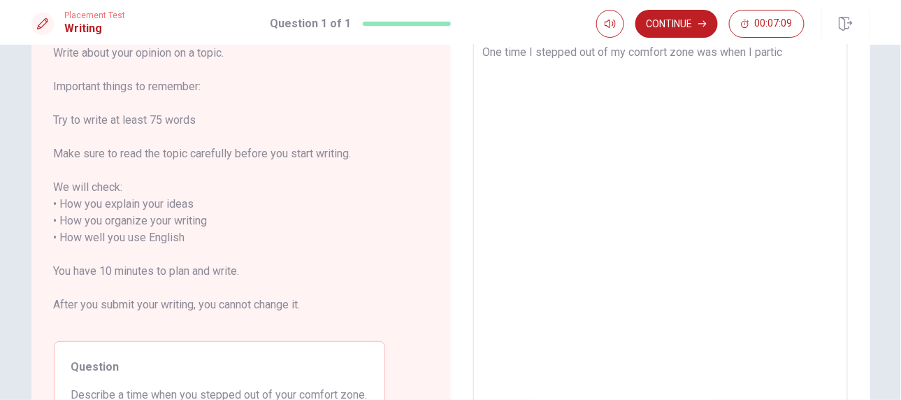
type textarea "One time I stepped out of my comfort zone was when I partice"
type textarea "x"
type textarea "One time I stepped out of my comfort zone was when I particep"
type textarea "x"
type textarea "One time I stepped out of my comfort zone was when I partice"
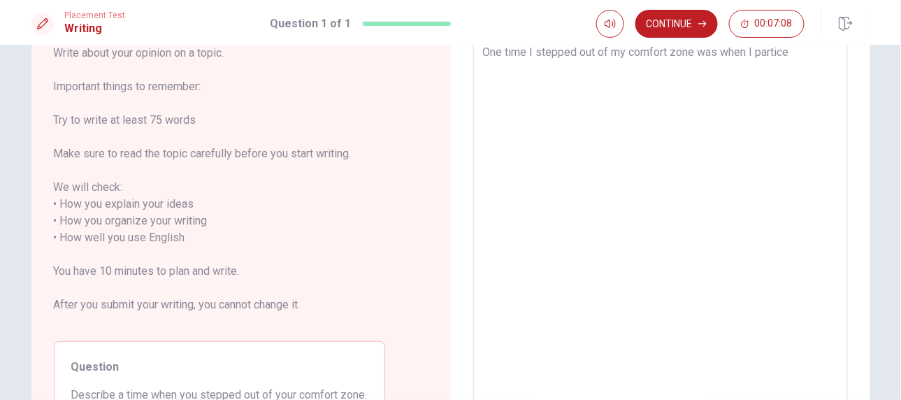
type textarea "x"
type textarea "One time I stepped out of my comfort zone was when I partic"
type textarea "x"
type textarea "One time I stepped out of my comfort zone was when I partici"
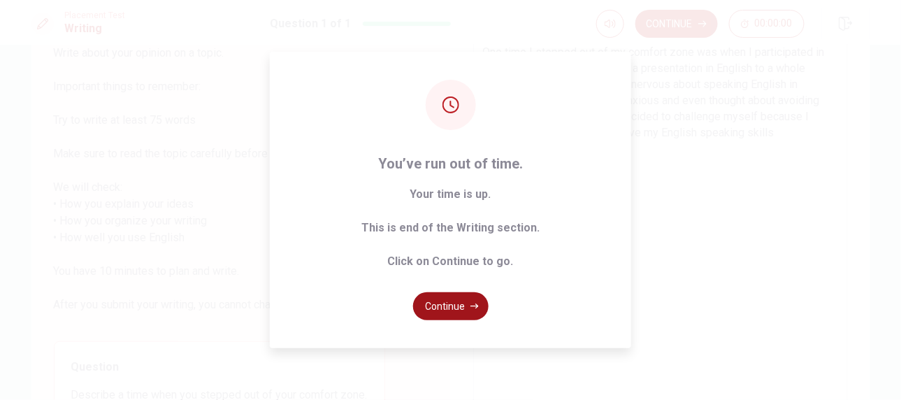
click at [461, 314] on button "Continue" at bounding box center [450, 306] width 75 height 28
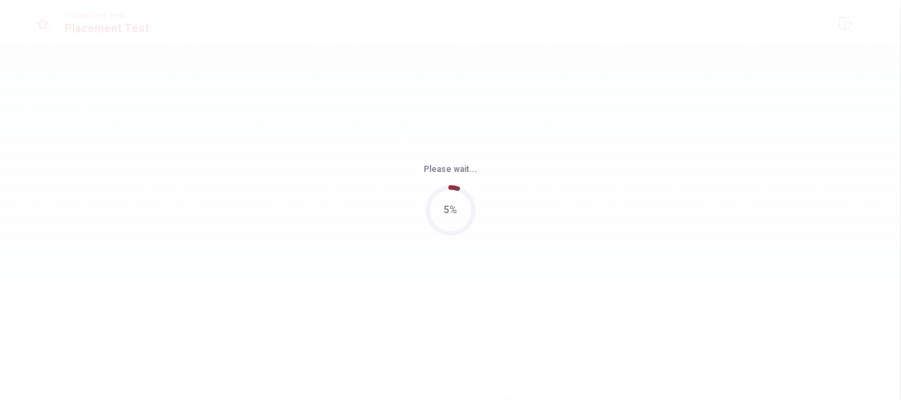
scroll to position [0, 0]
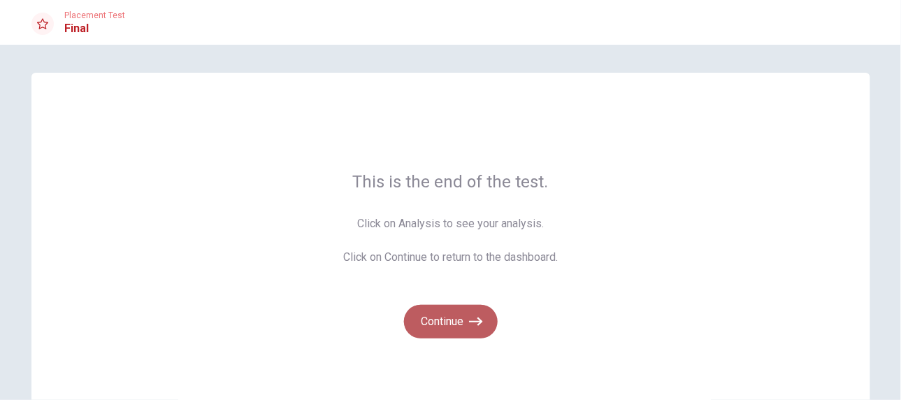
click at [454, 324] on button "Continue" at bounding box center [451, 322] width 94 height 34
